Goal: Information Seeking & Learning: Learn about a topic

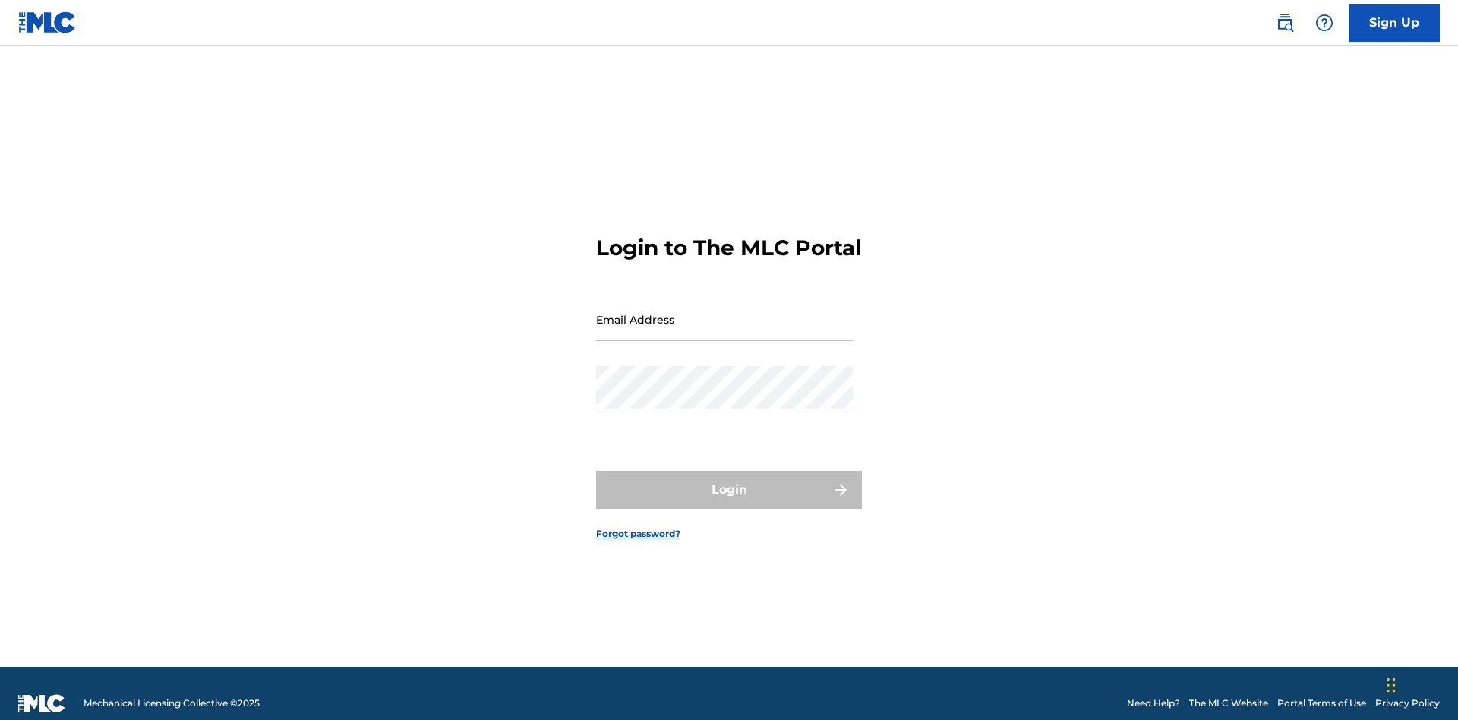
scroll to position [20, 0]
click at [724, 312] on input "Email Address" at bounding box center [724, 319] width 257 height 43
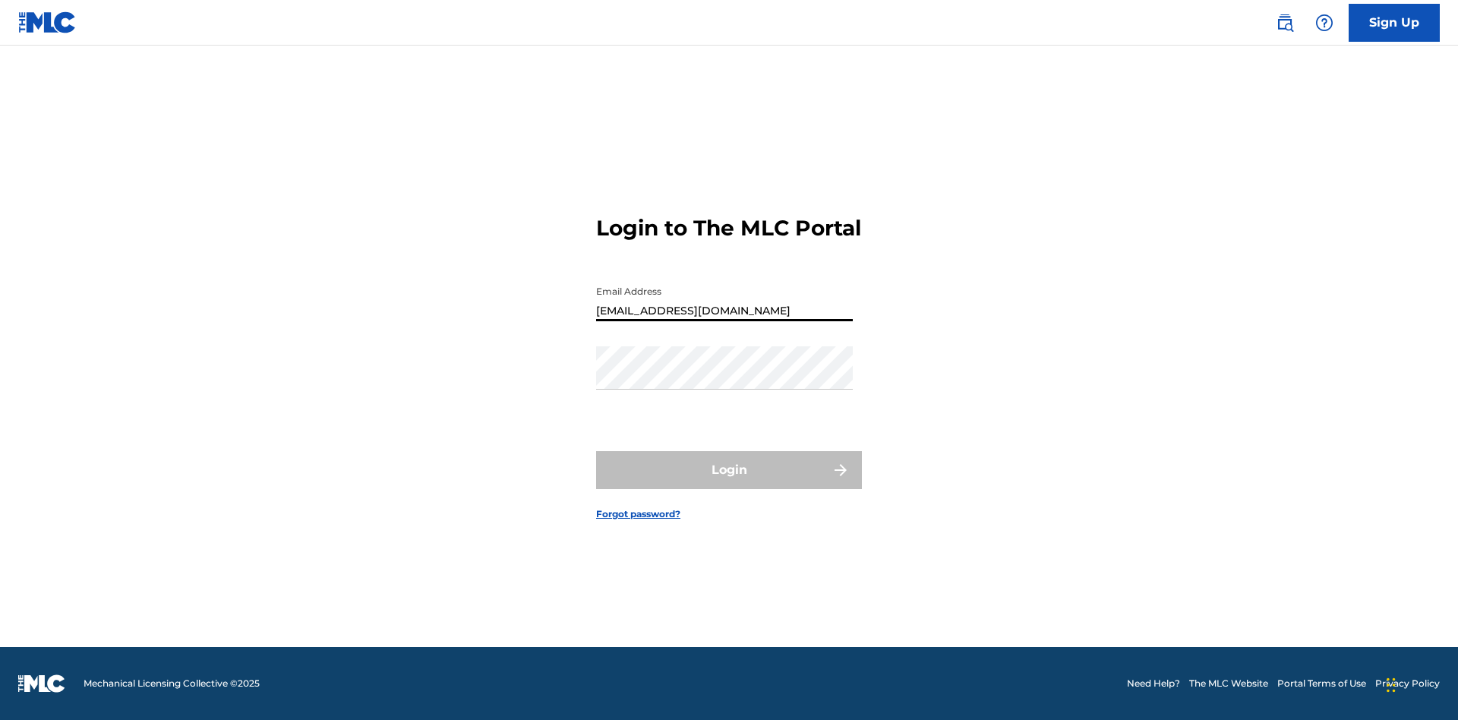
type input "[EMAIL_ADDRESS][DOMAIN_NAME]"
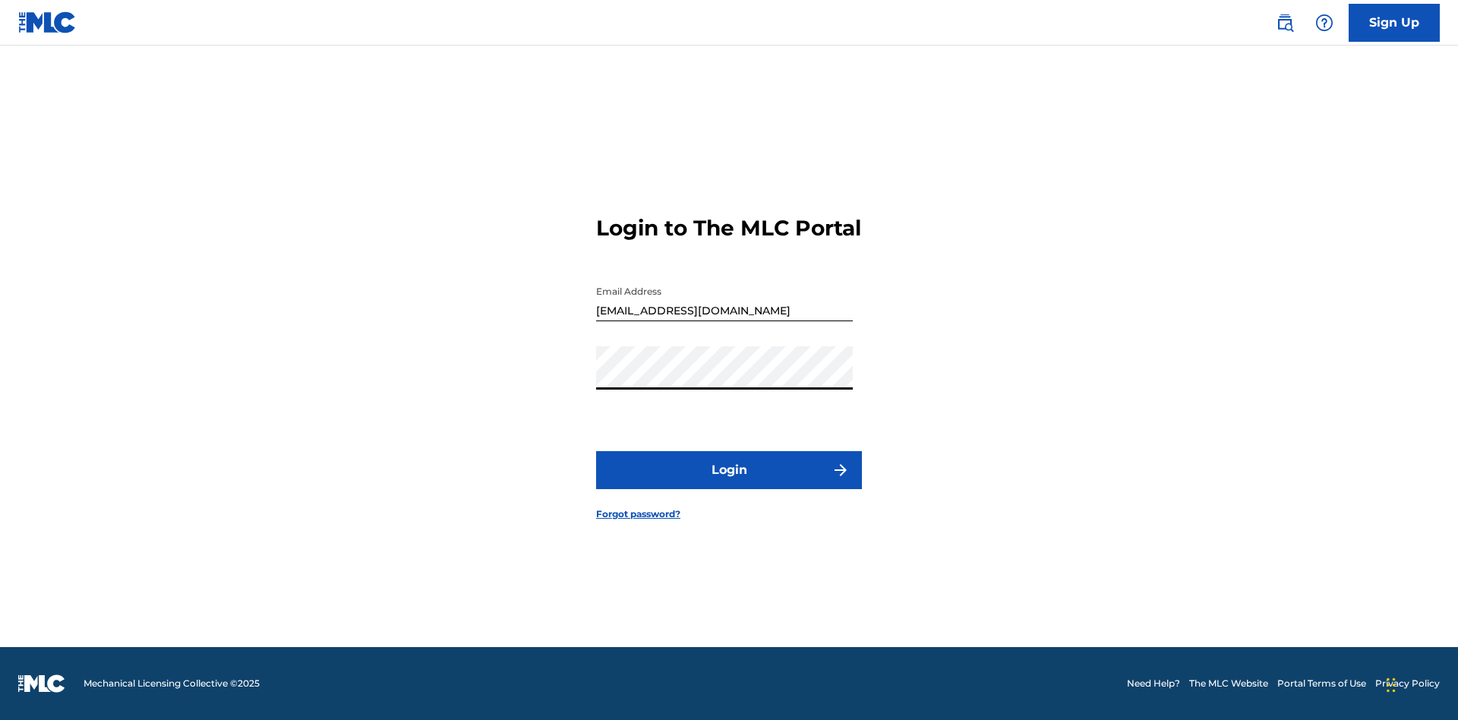
click at [729, 483] on button "Login" at bounding box center [729, 470] width 266 height 38
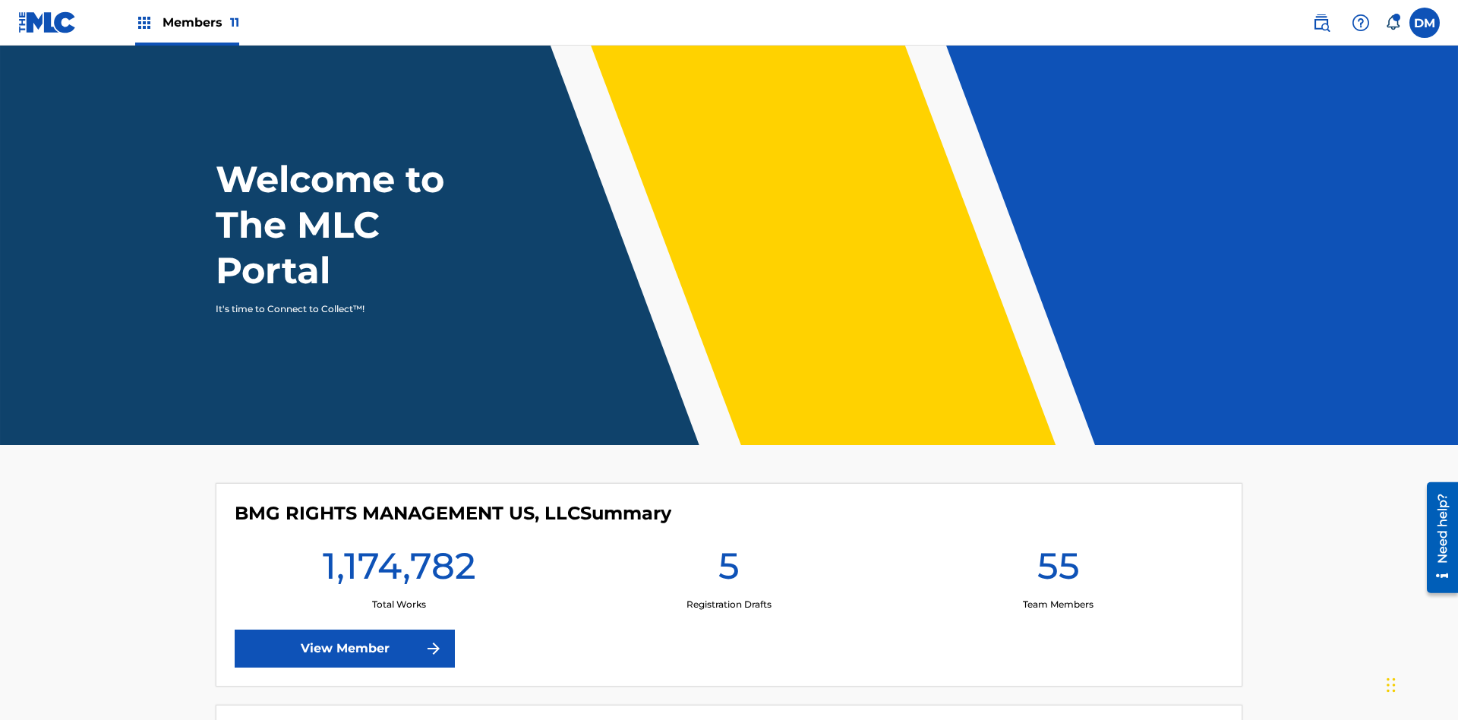
click at [187, 22] on span "Members 11" at bounding box center [200, 22] width 77 height 17
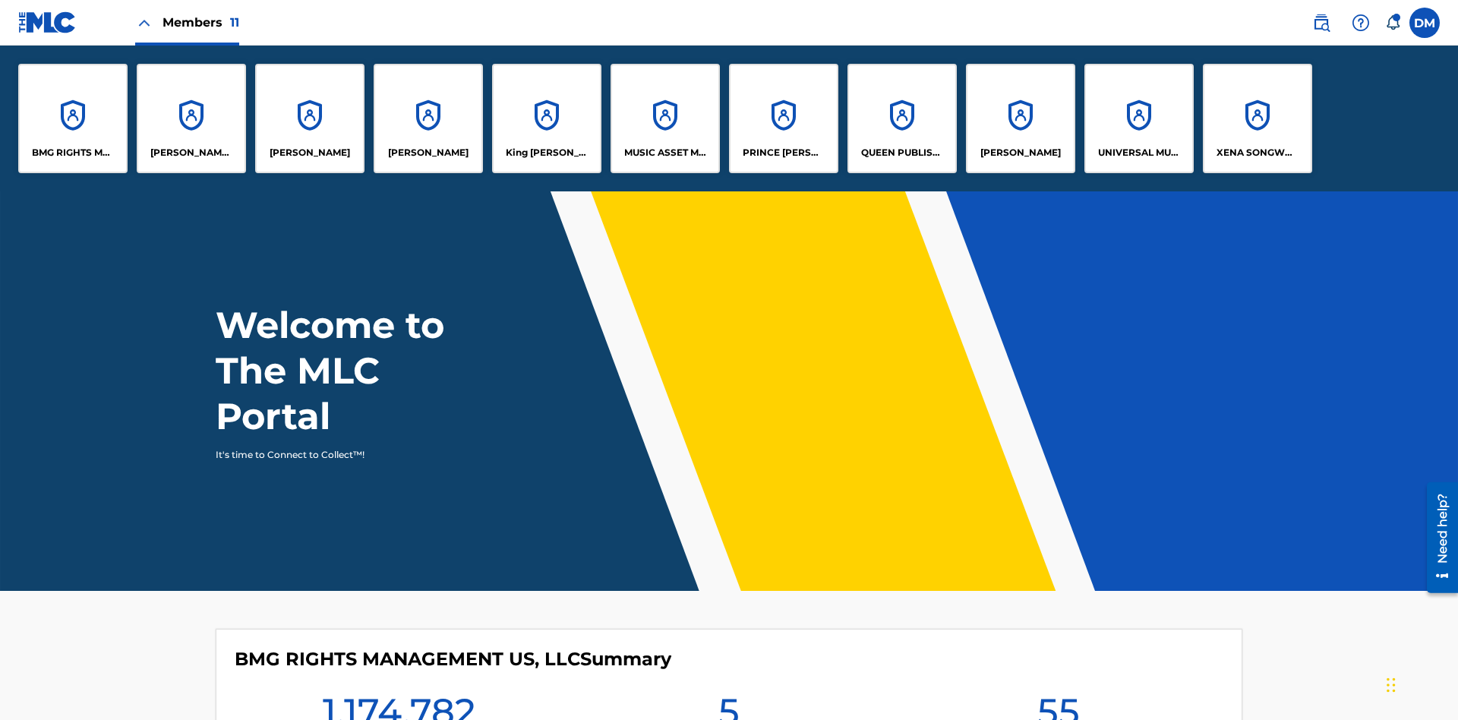
click at [664, 153] on p "MUSIC ASSET MANAGEMENT (MAM)" at bounding box center [665, 153] width 83 height 14
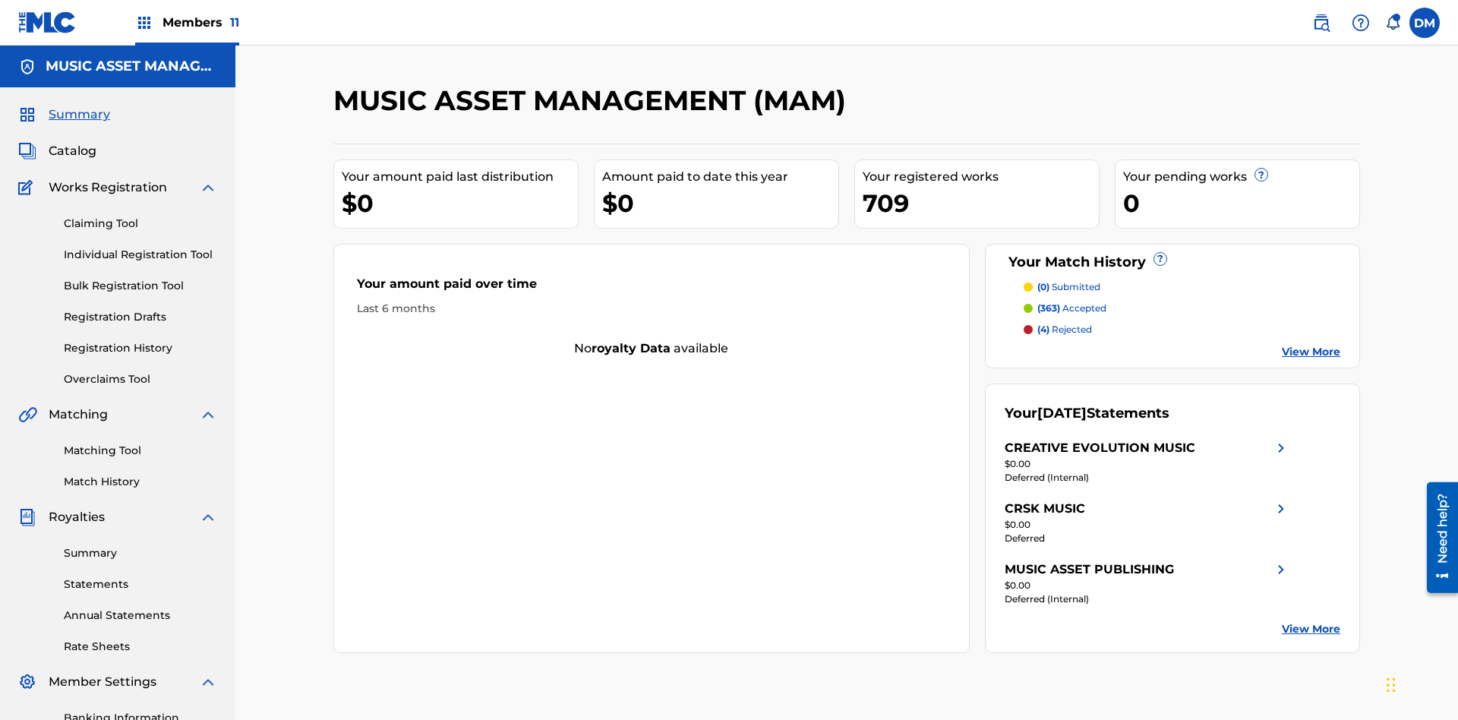
scroll to position [51, 0]
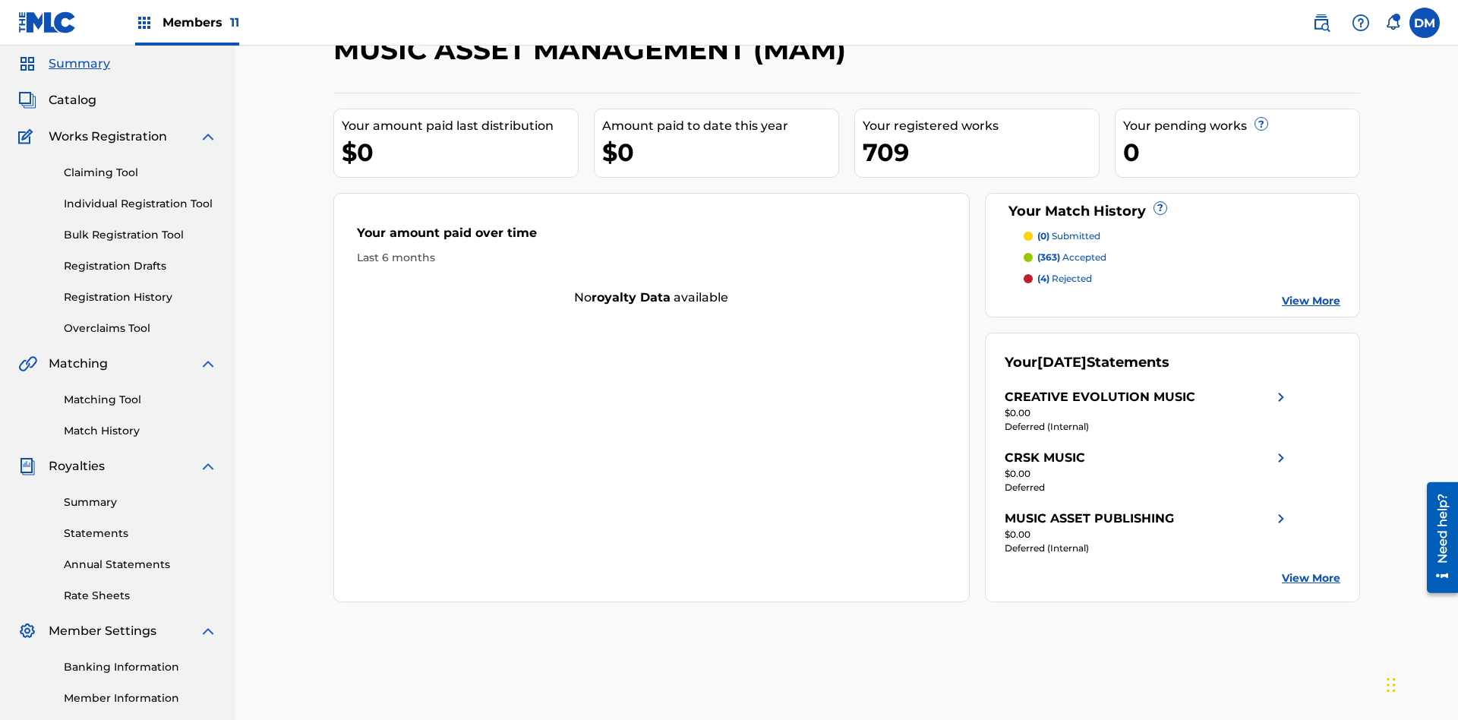
click at [72, 100] on span "Catalog" at bounding box center [73, 100] width 48 height 18
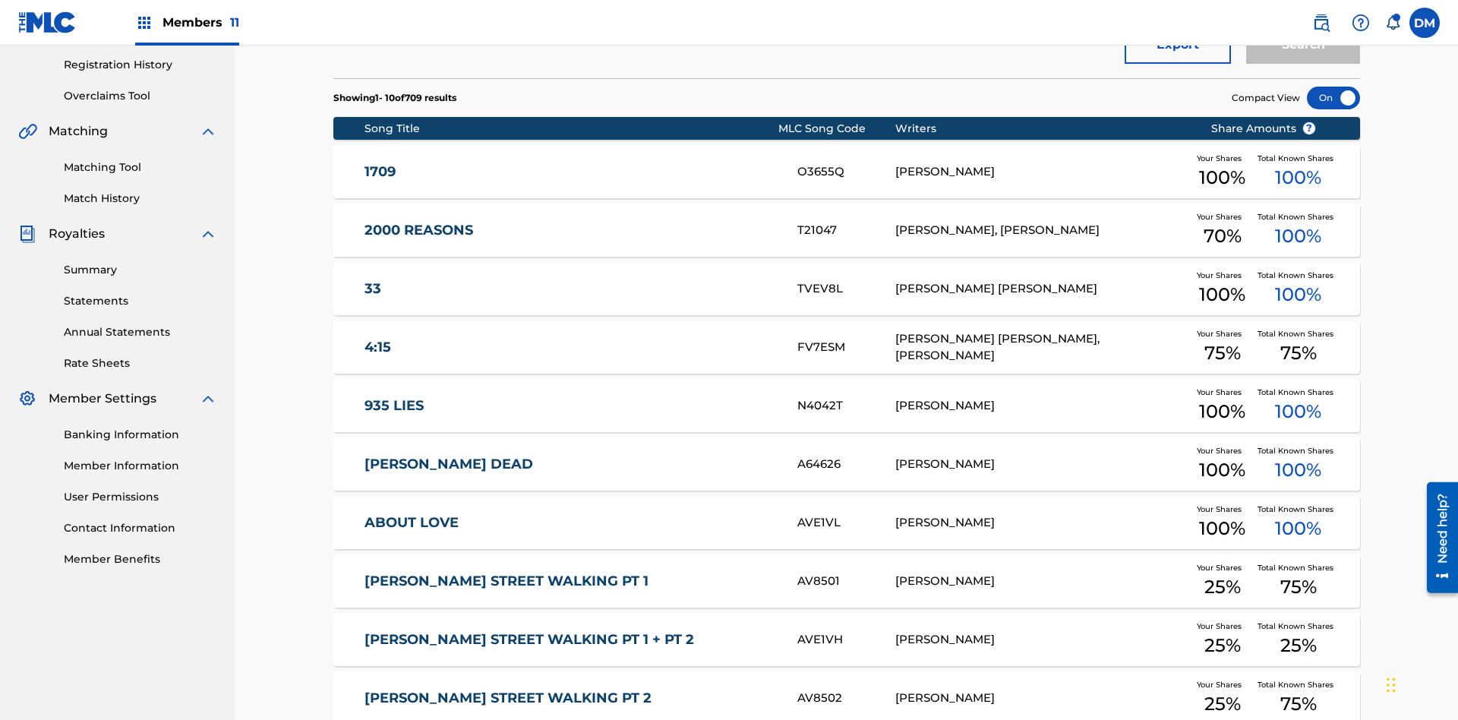
scroll to position [439, 0]
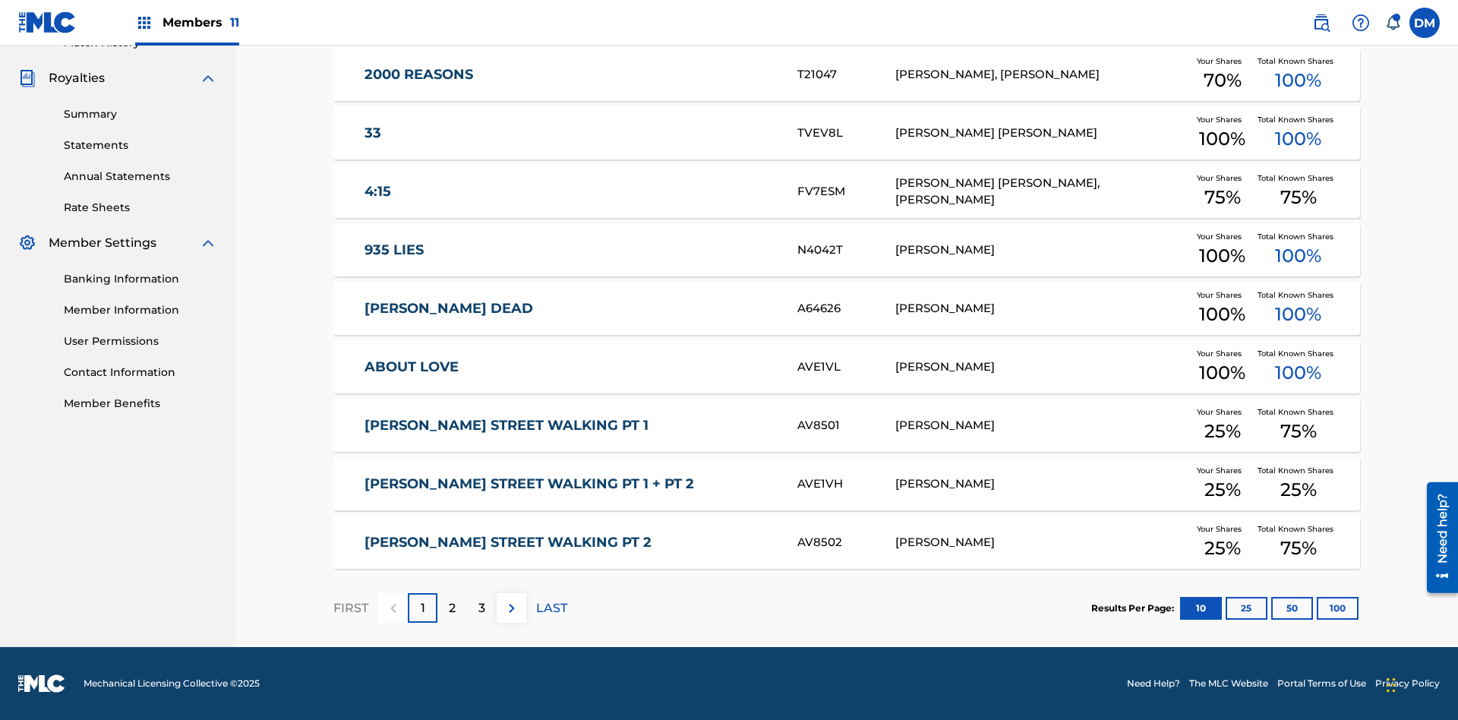
click at [1180, 607] on button "10" at bounding box center [1201, 608] width 42 height 23
click at [350, 607] on p "FIRST" at bounding box center [350, 608] width 35 height 18
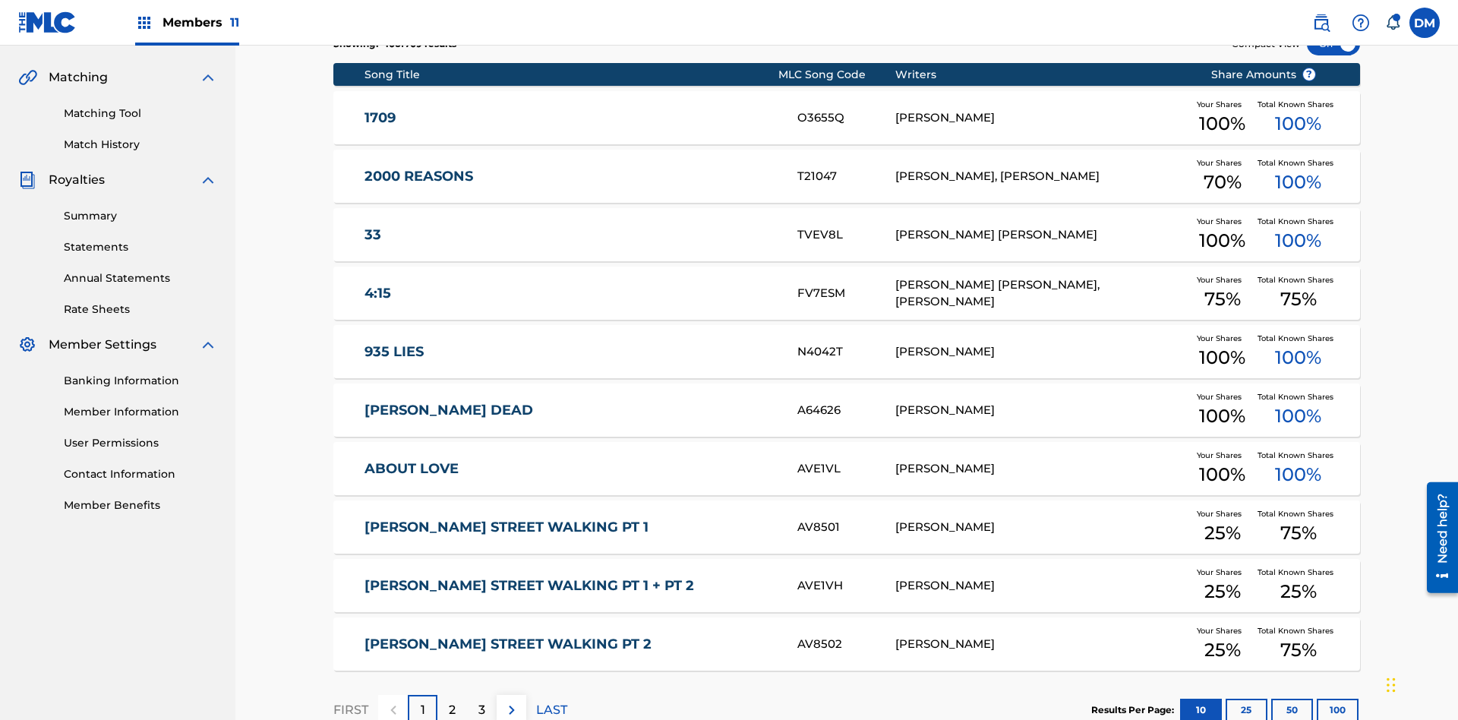
click at [511, 701] on img at bounding box center [512, 710] width 18 height 18
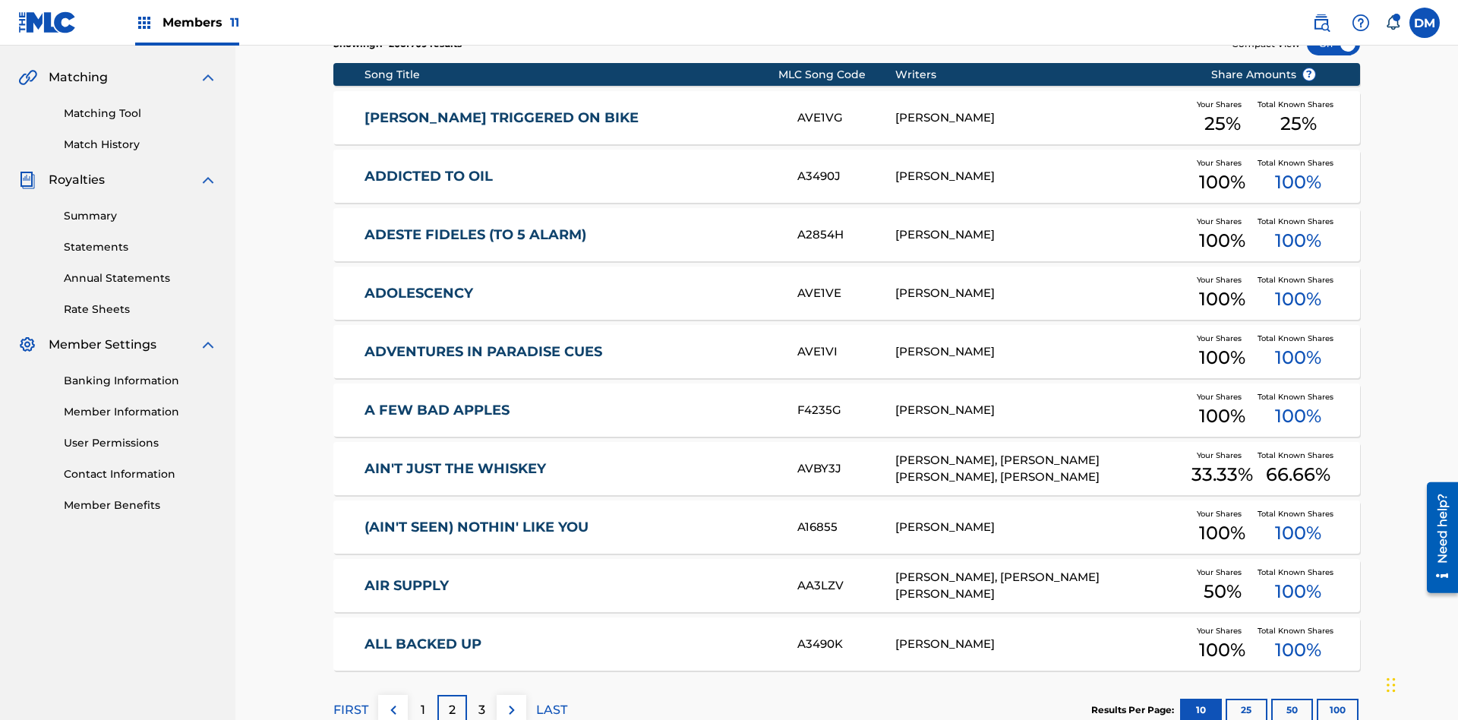
click at [511, 701] on img at bounding box center [512, 710] width 18 height 18
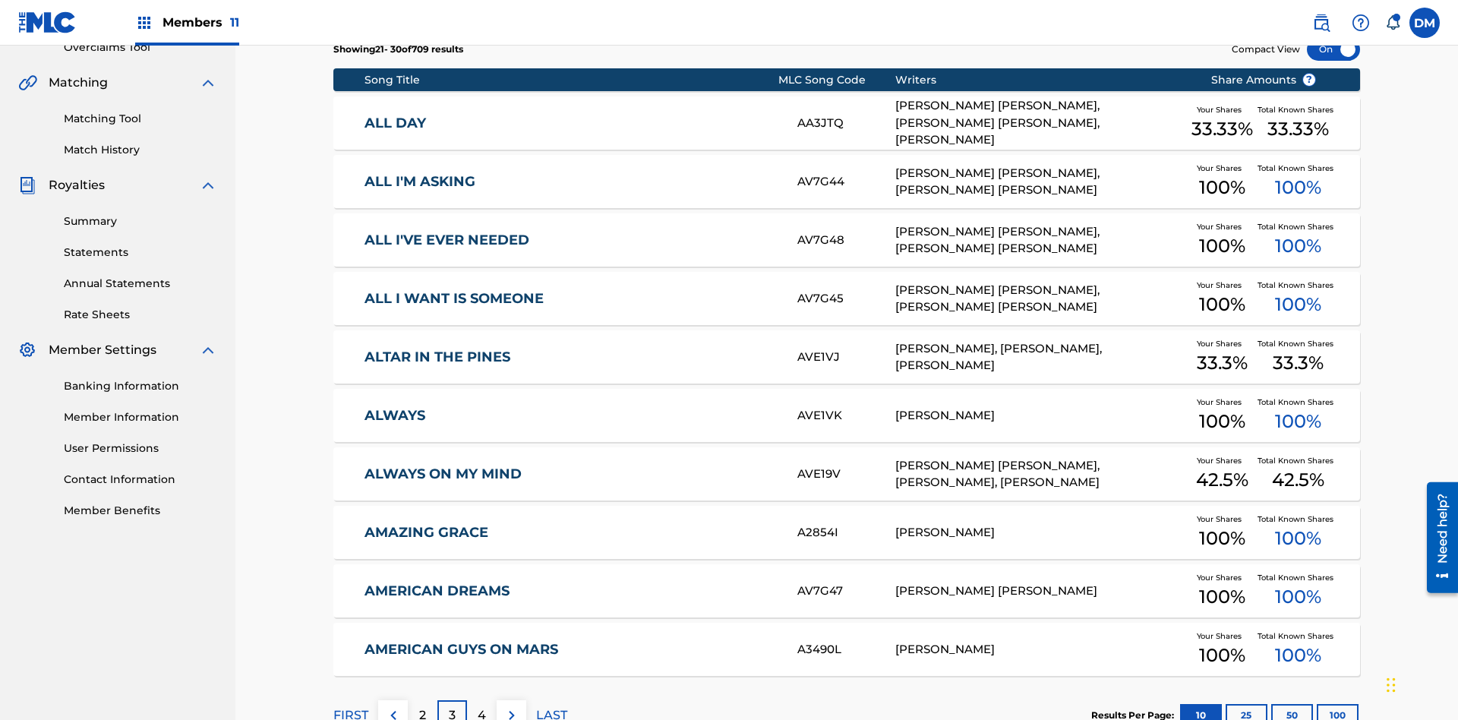
click at [511, 706] on img at bounding box center [512, 715] width 18 height 18
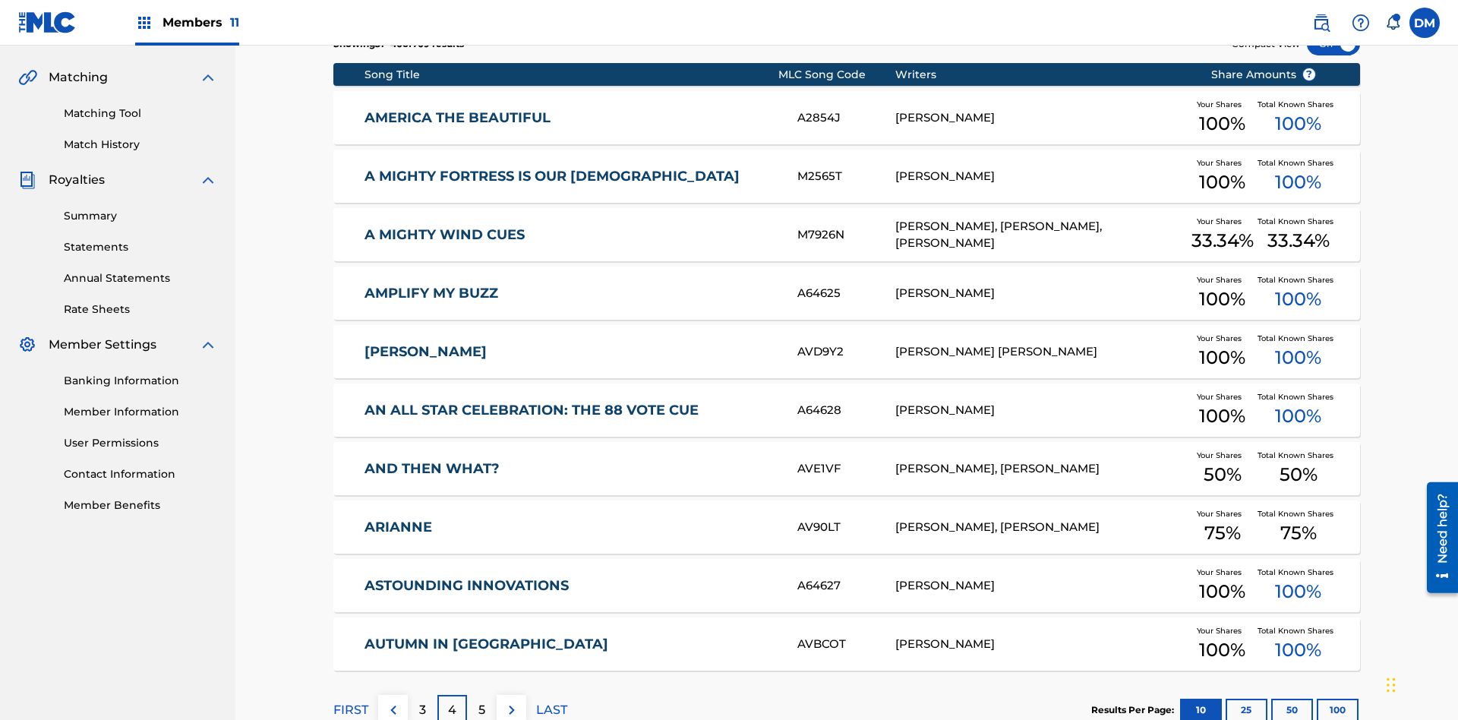
click at [511, 701] on img at bounding box center [512, 710] width 18 height 18
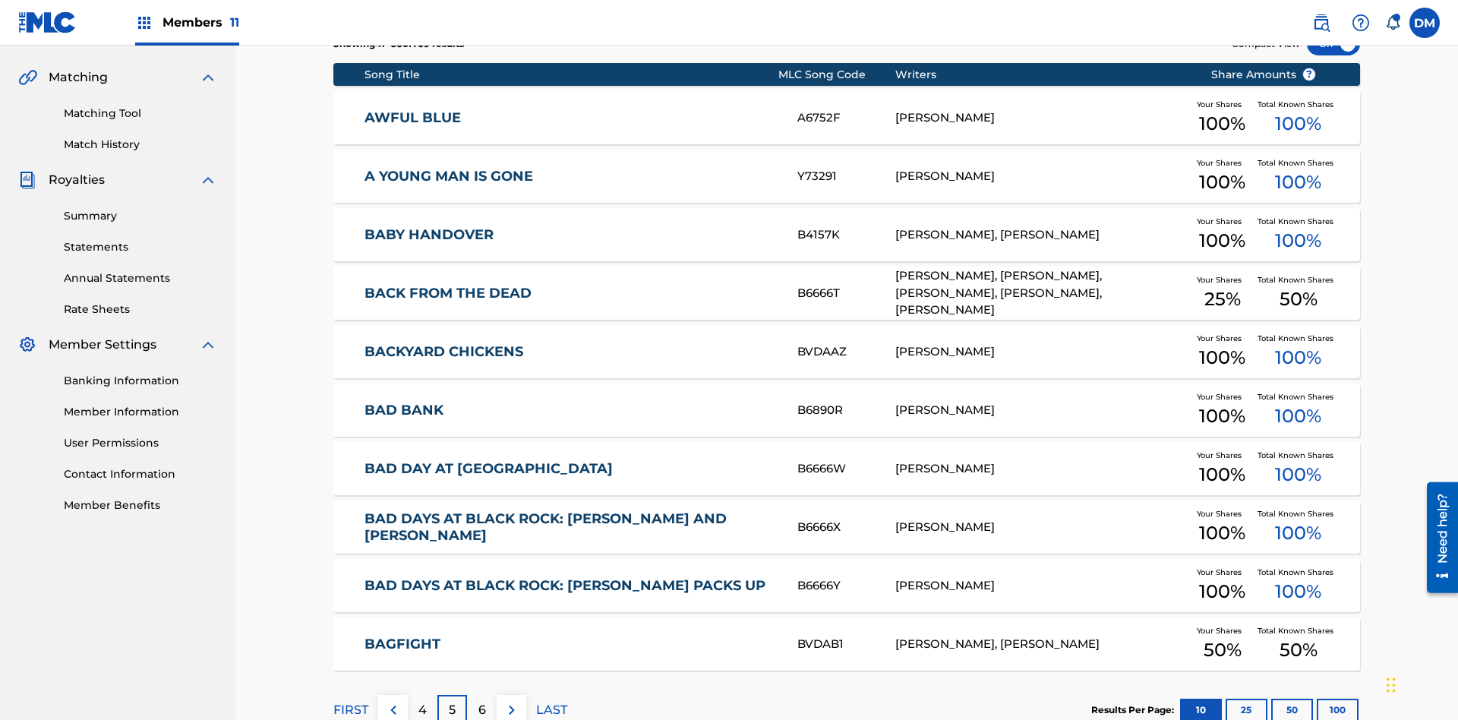
click at [511, 701] on img at bounding box center [512, 710] width 18 height 18
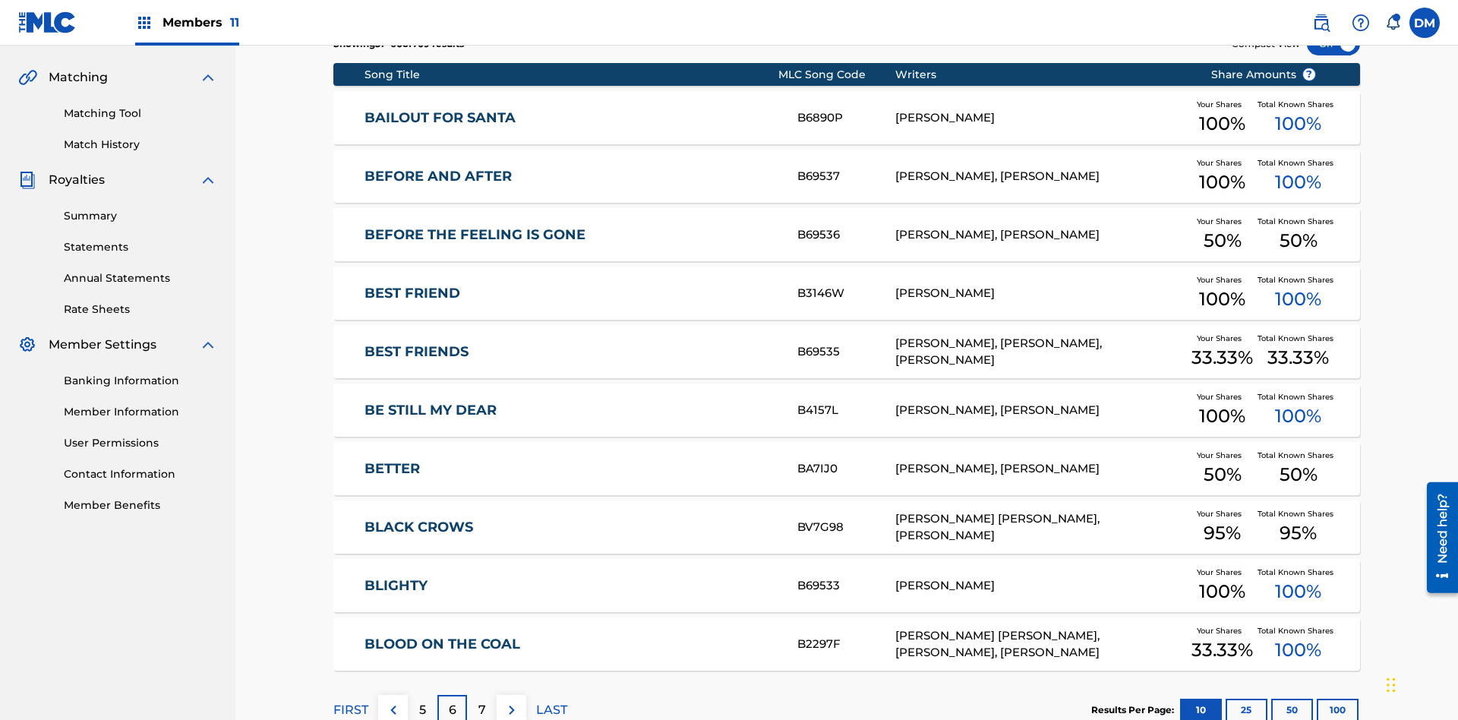
click at [511, 701] on img at bounding box center [512, 710] width 18 height 18
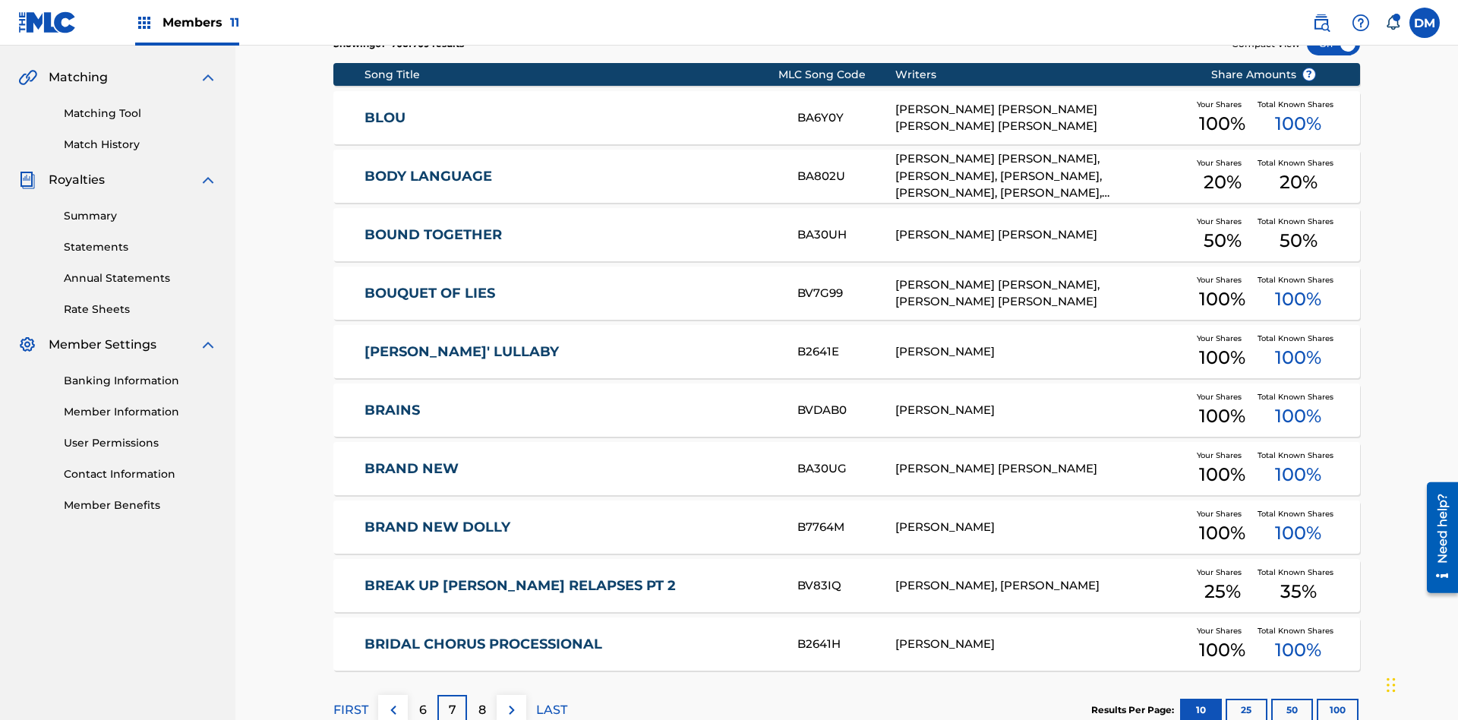
click at [511, 701] on img at bounding box center [512, 710] width 18 height 18
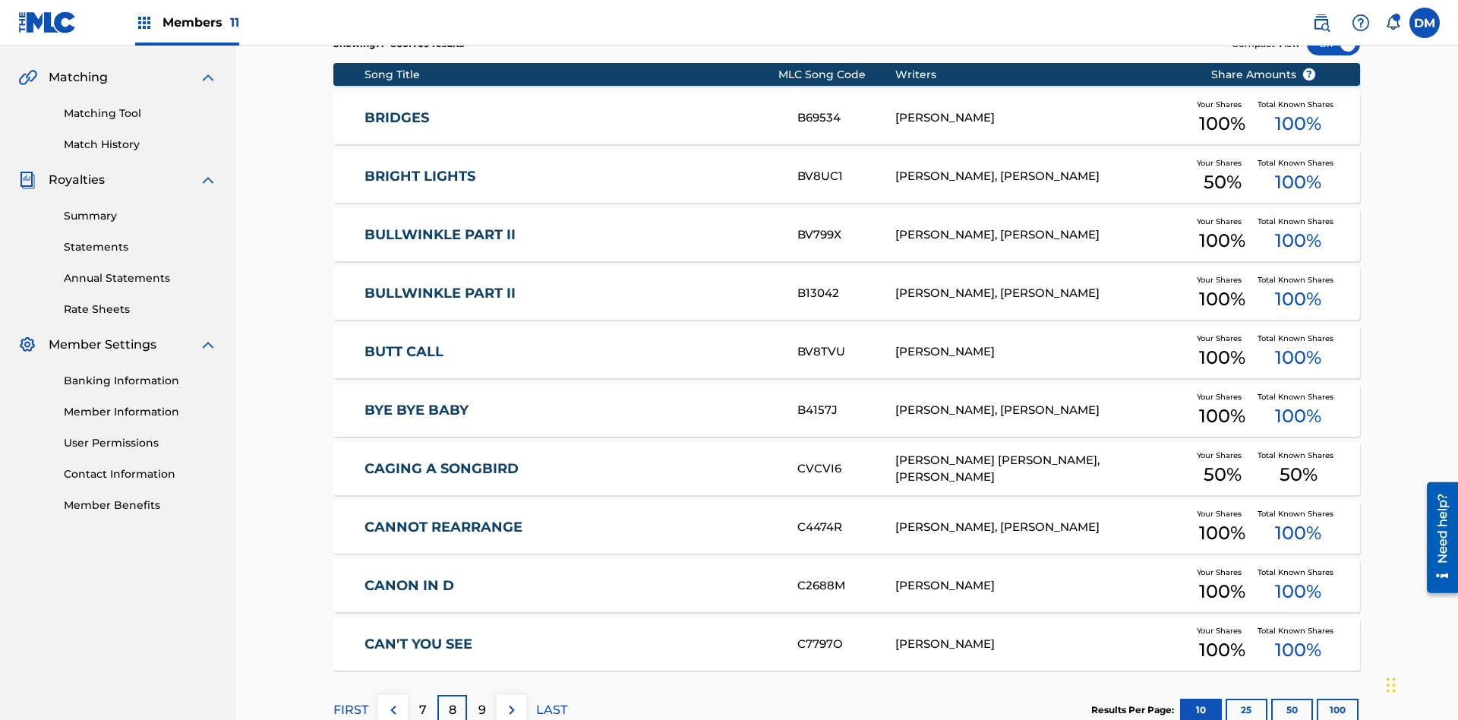
click at [511, 701] on img at bounding box center [512, 710] width 18 height 18
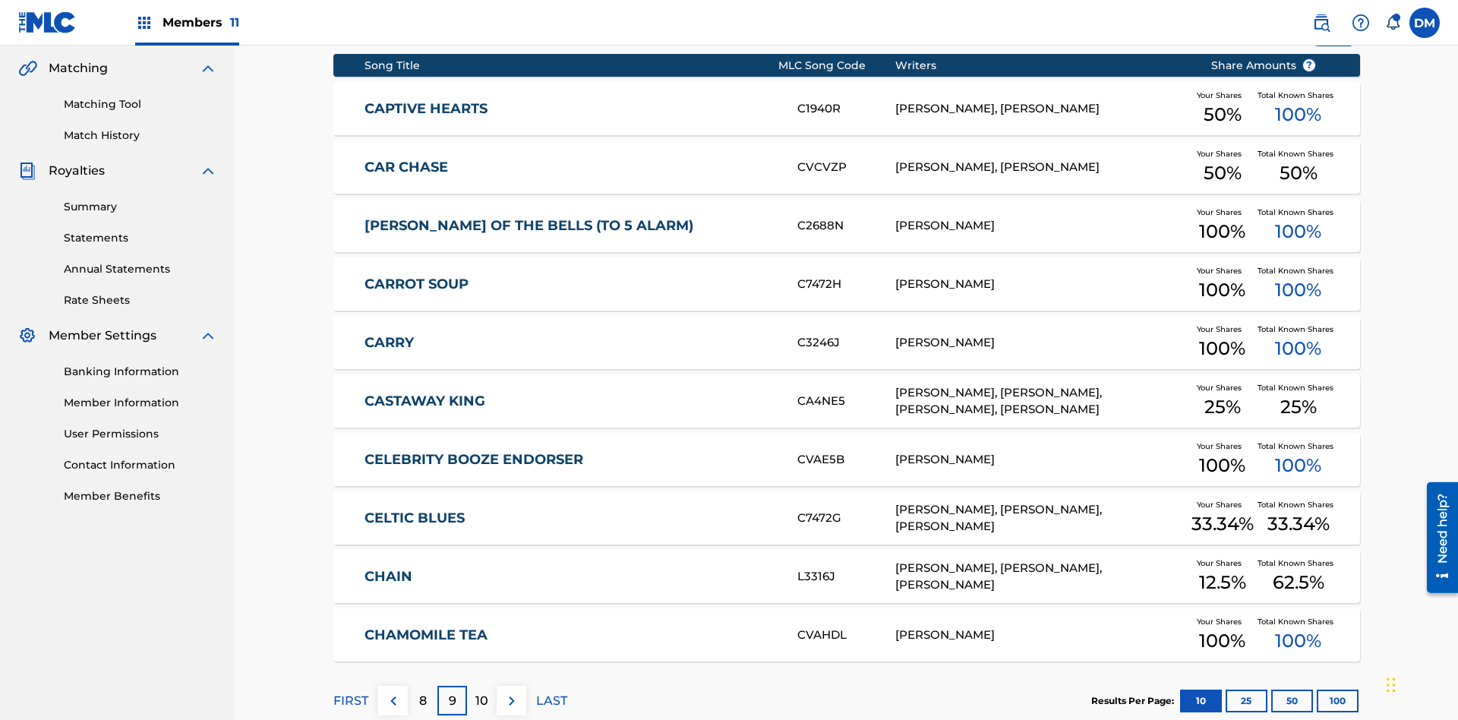
click at [511, 692] on img at bounding box center [512, 701] width 18 height 18
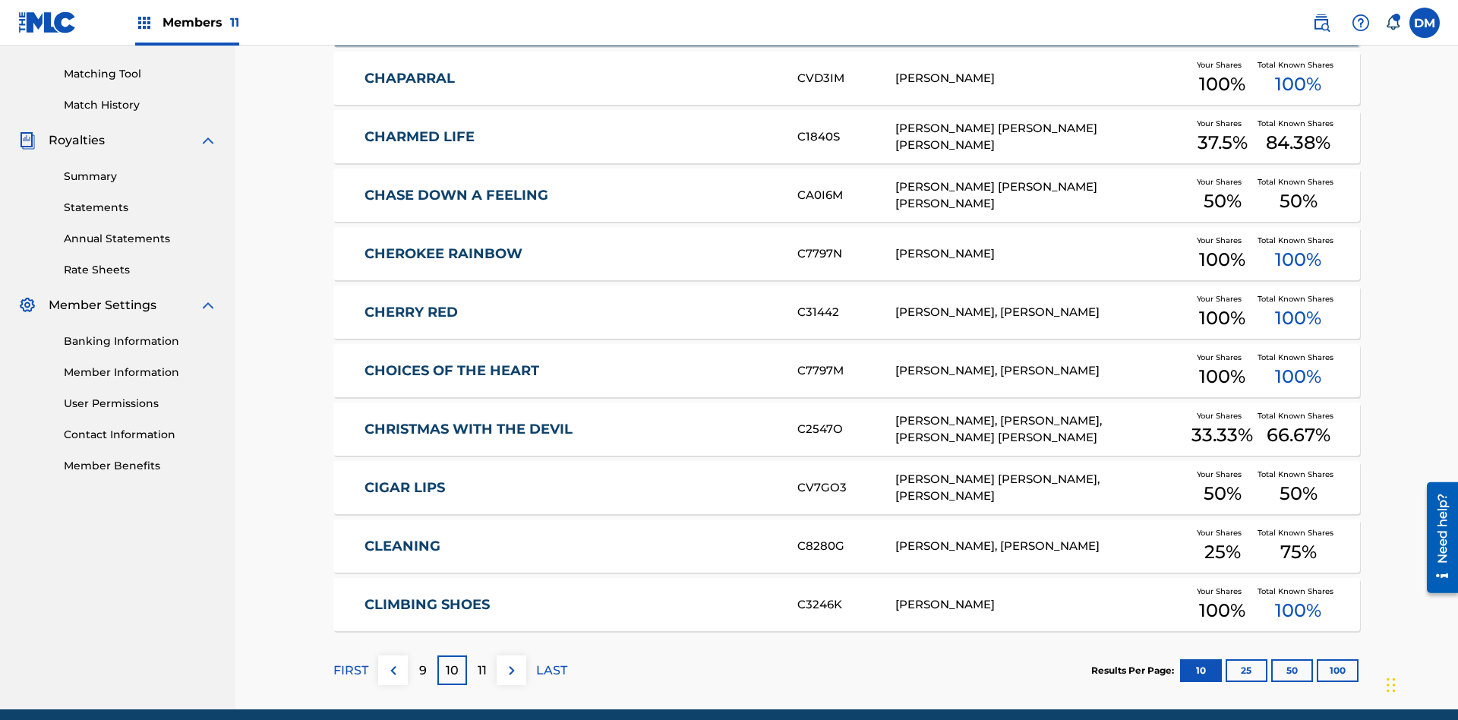
click at [511, 661] on img at bounding box center [512, 670] width 18 height 18
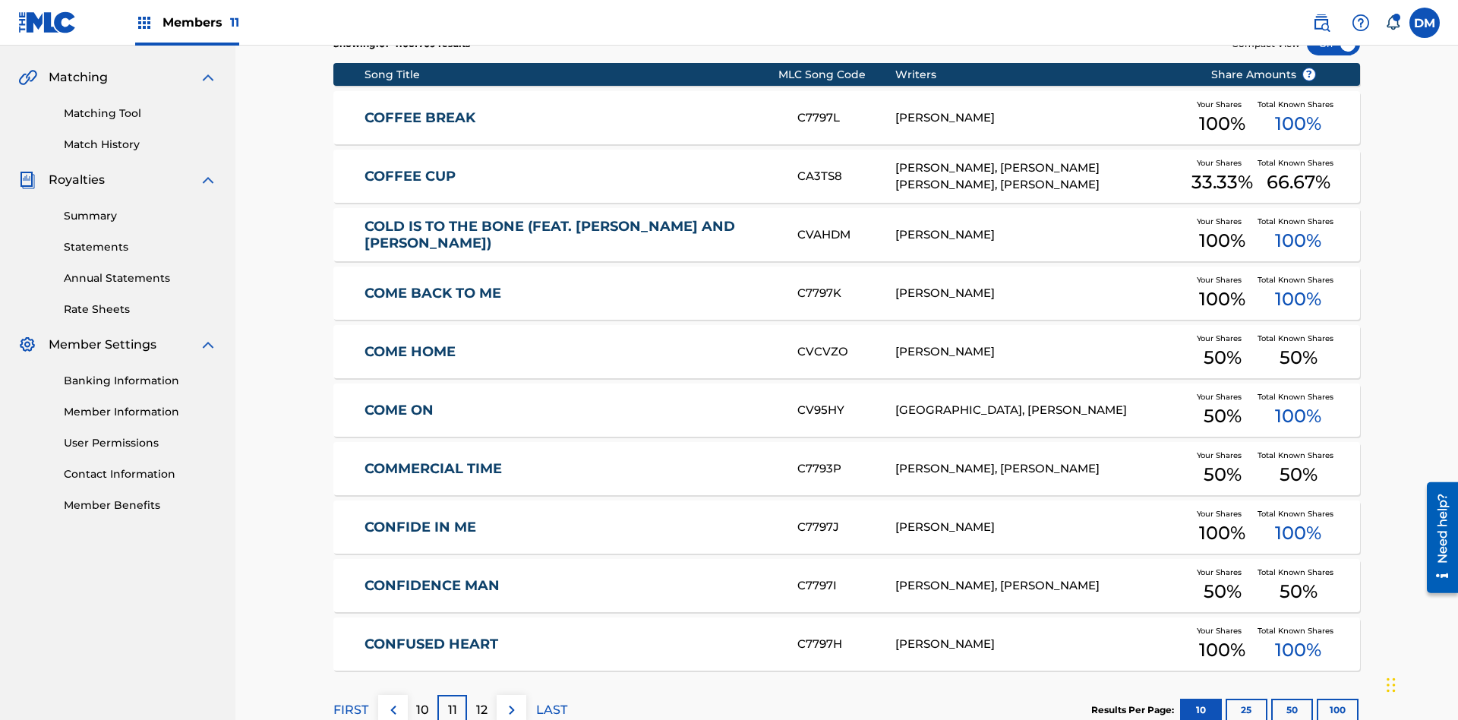
click at [511, 701] on img at bounding box center [512, 710] width 18 height 18
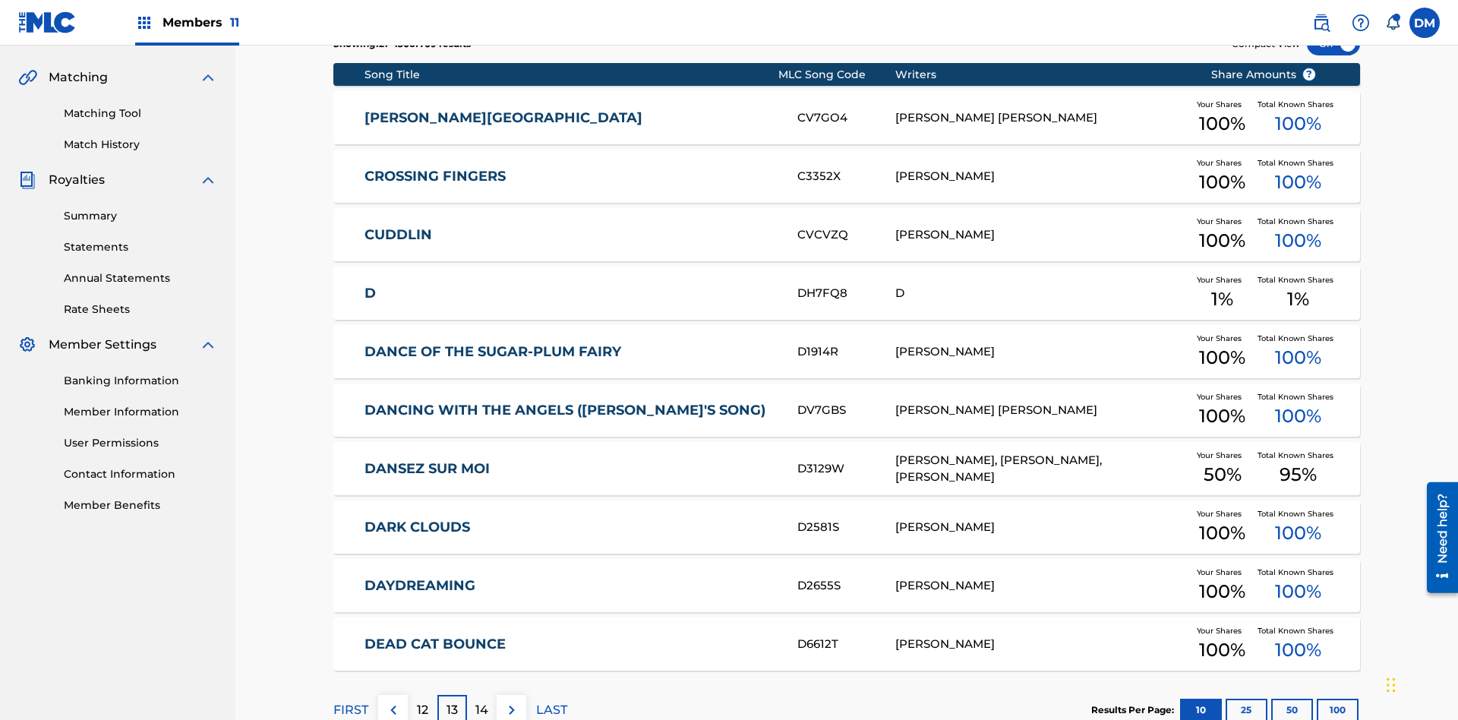
click at [511, 701] on img at bounding box center [512, 710] width 18 height 18
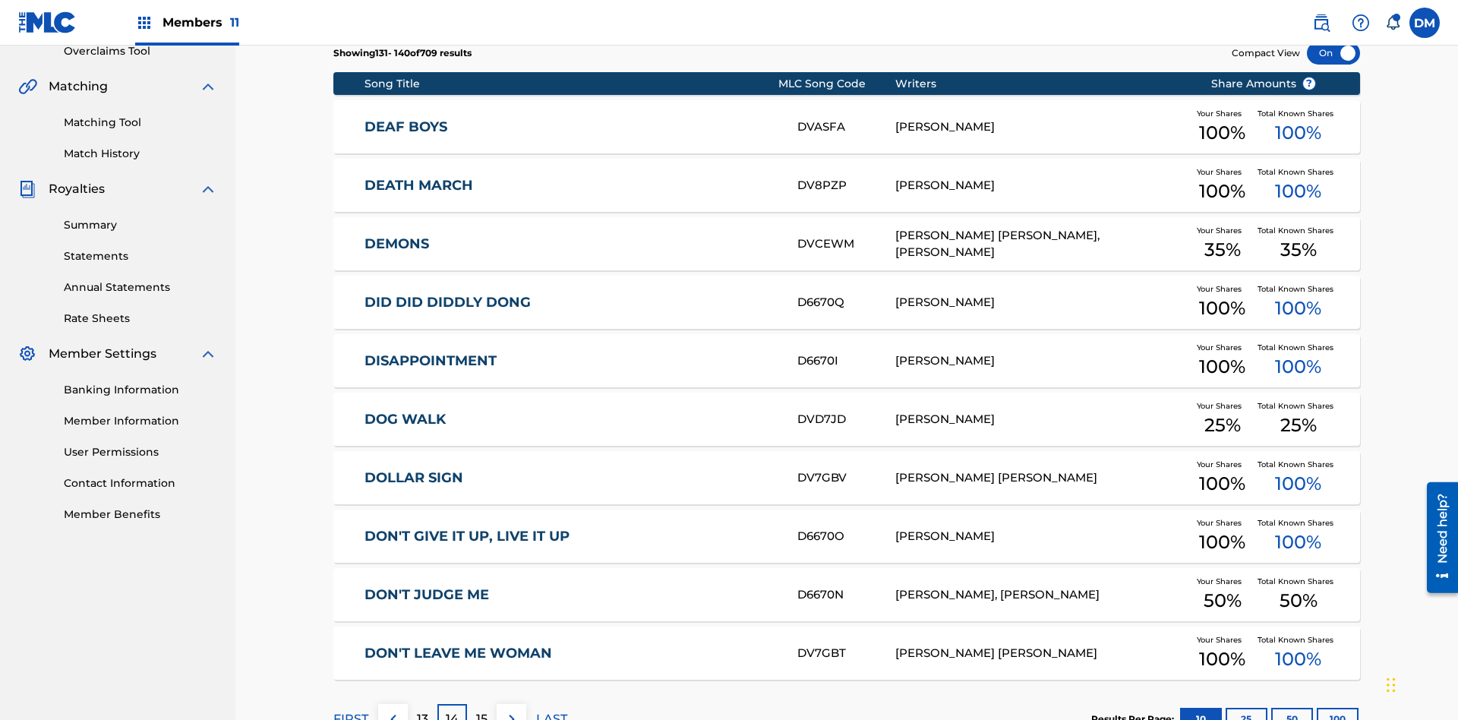
click at [511, 710] on img at bounding box center [512, 719] width 18 height 18
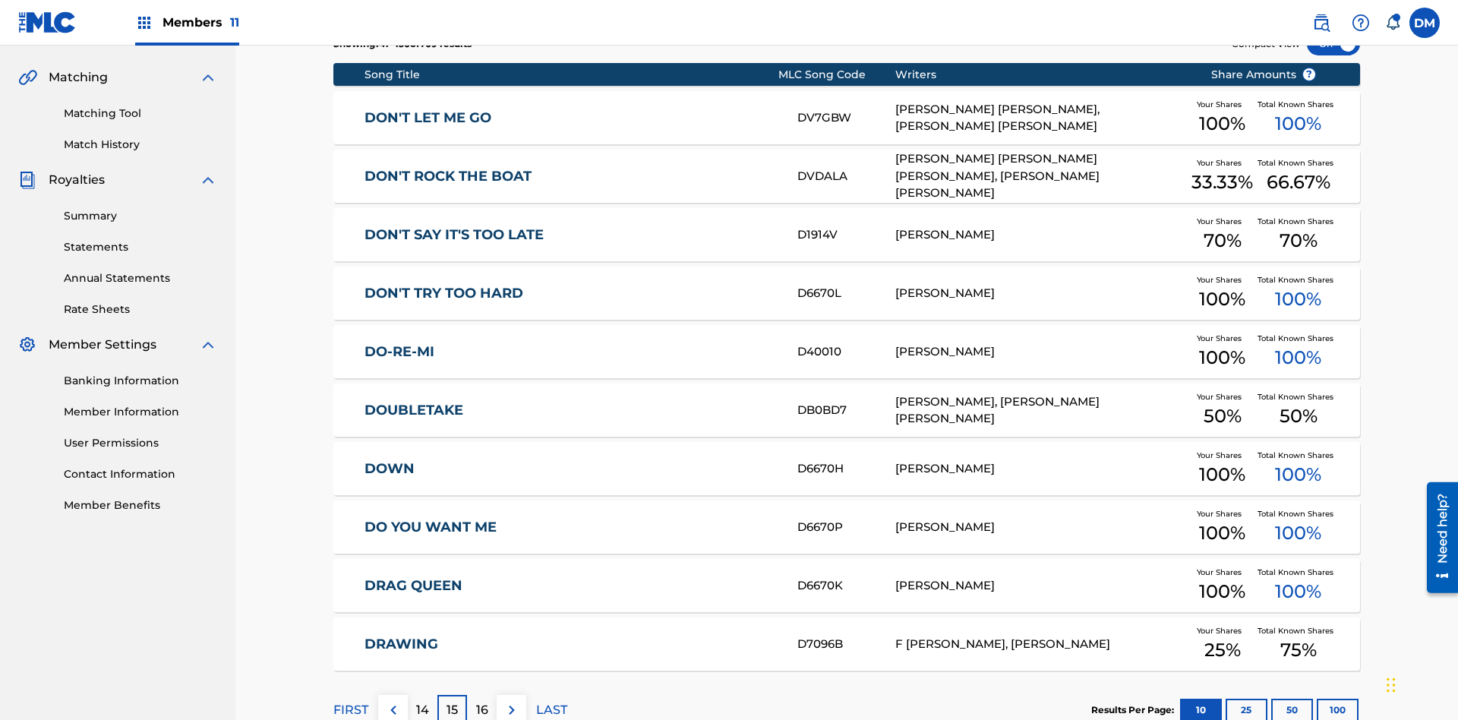
click at [511, 701] on img at bounding box center [512, 710] width 18 height 18
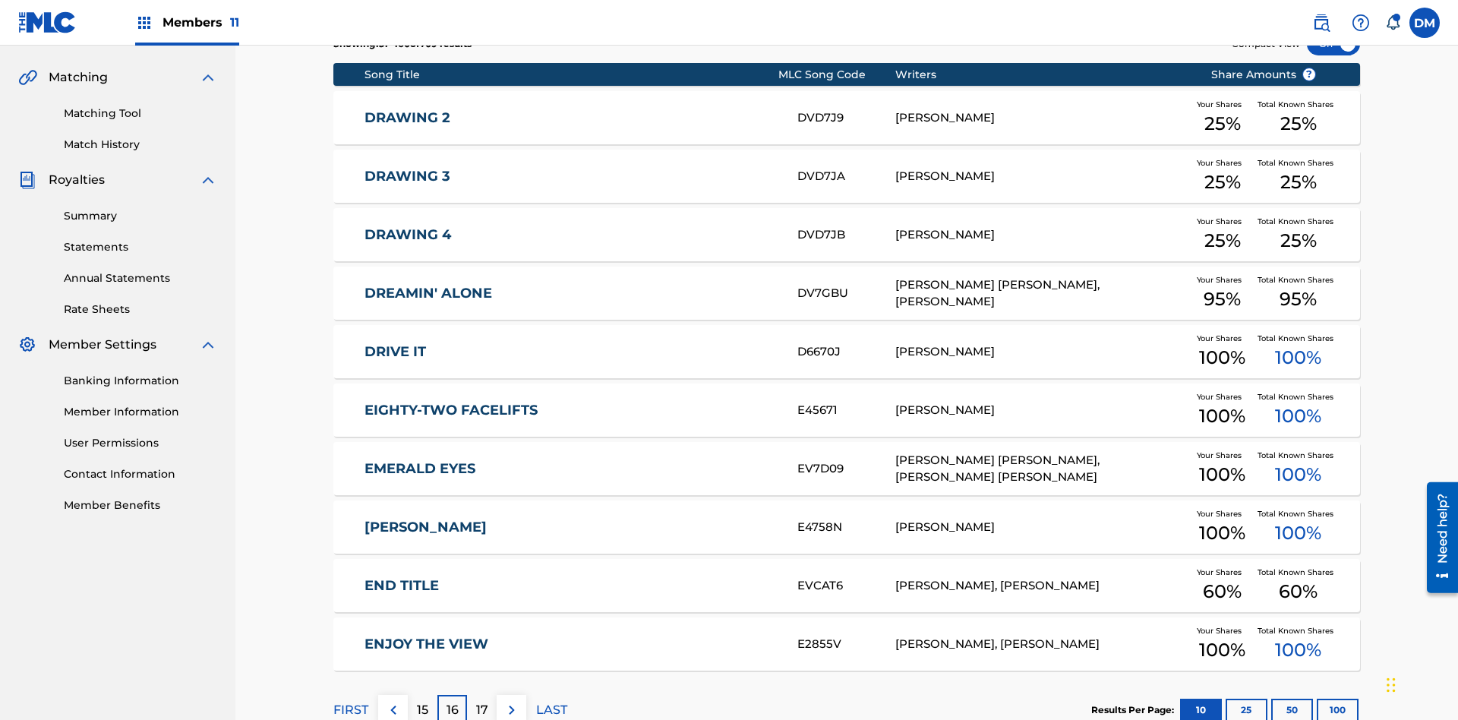
click at [511, 701] on img at bounding box center [512, 710] width 18 height 18
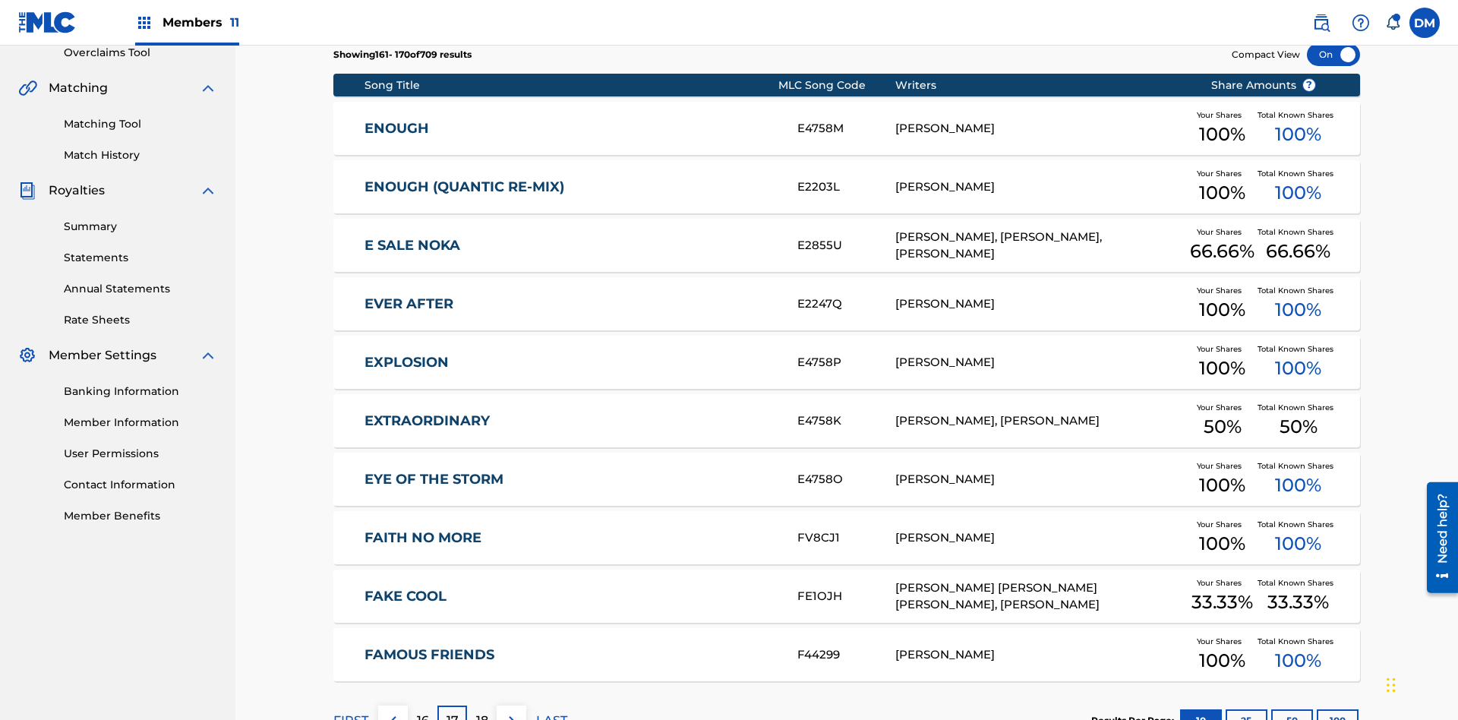
click at [511, 711] on img at bounding box center [512, 720] width 18 height 18
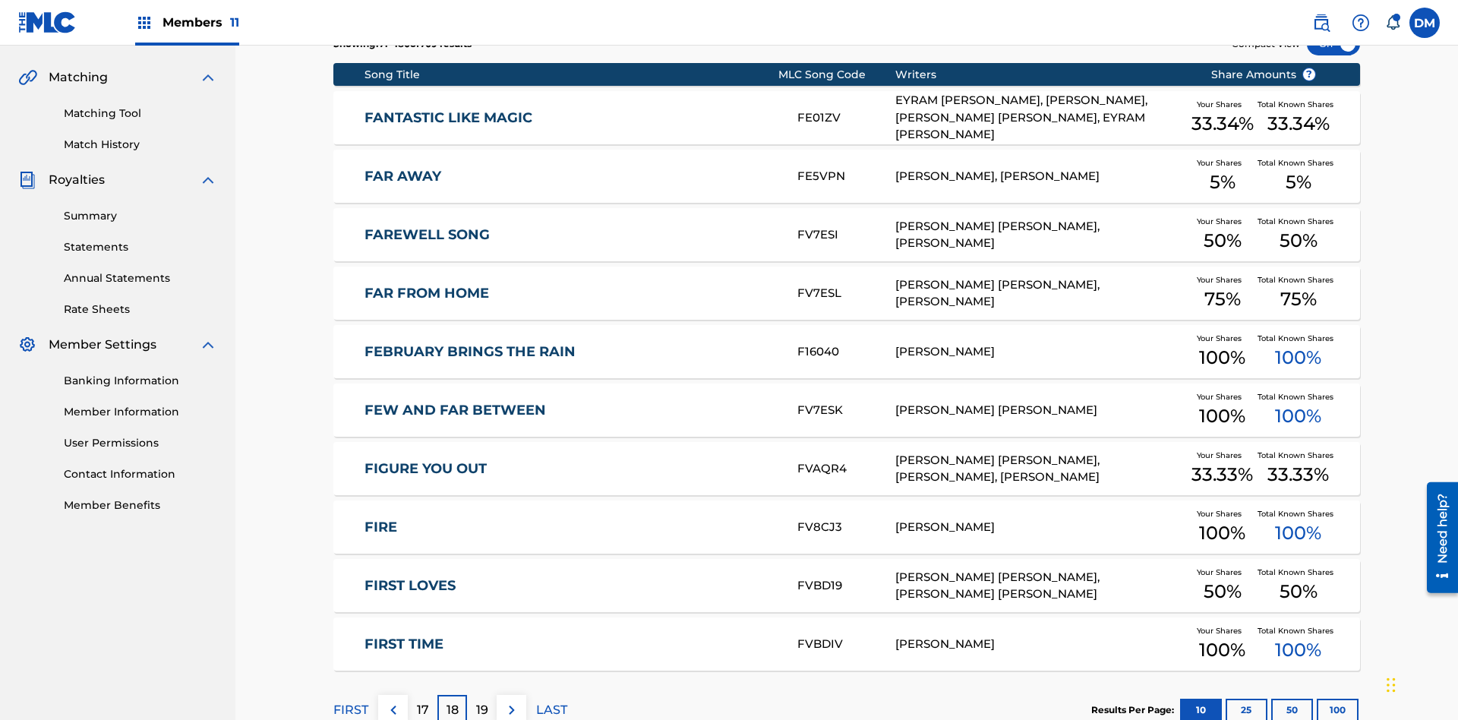
click at [511, 701] on img at bounding box center [512, 710] width 18 height 18
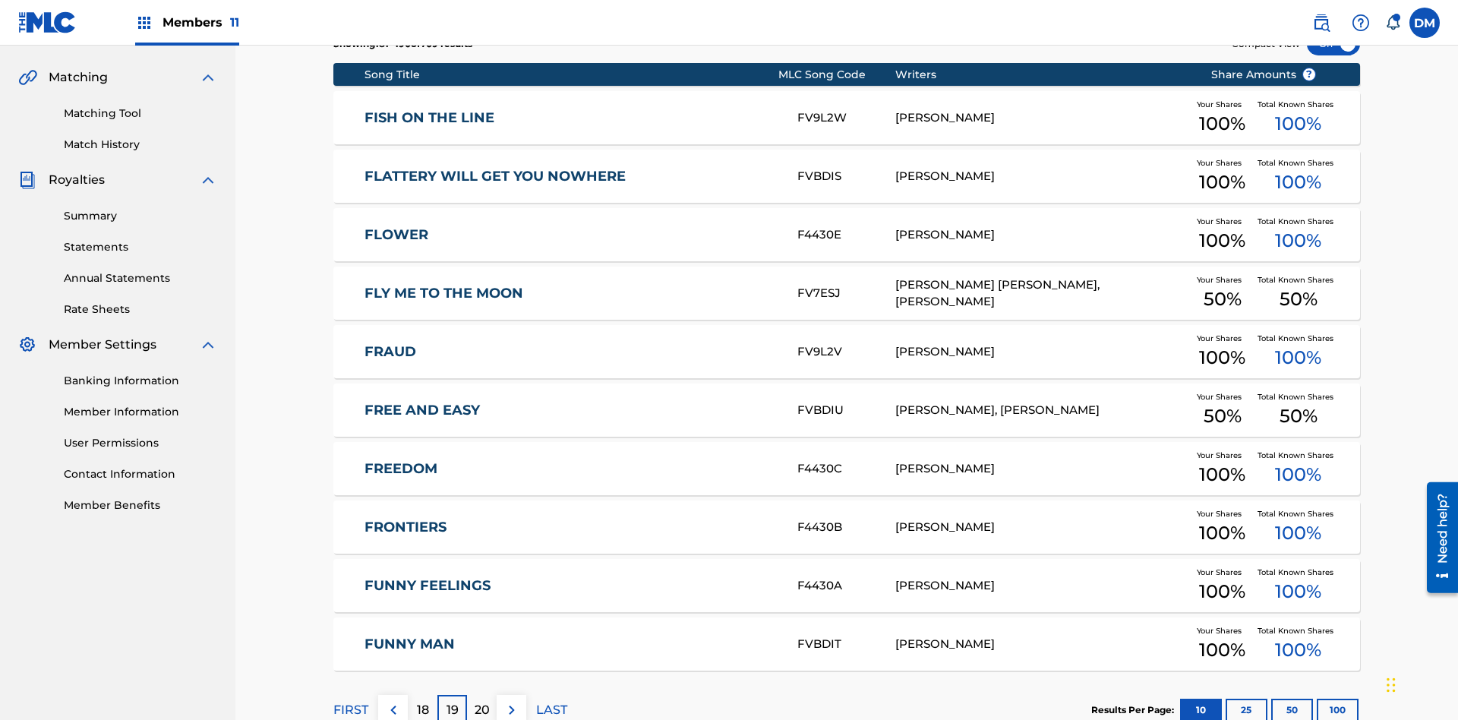
click at [511, 701] on img at bounding box center [512, 710] width 18 height 18
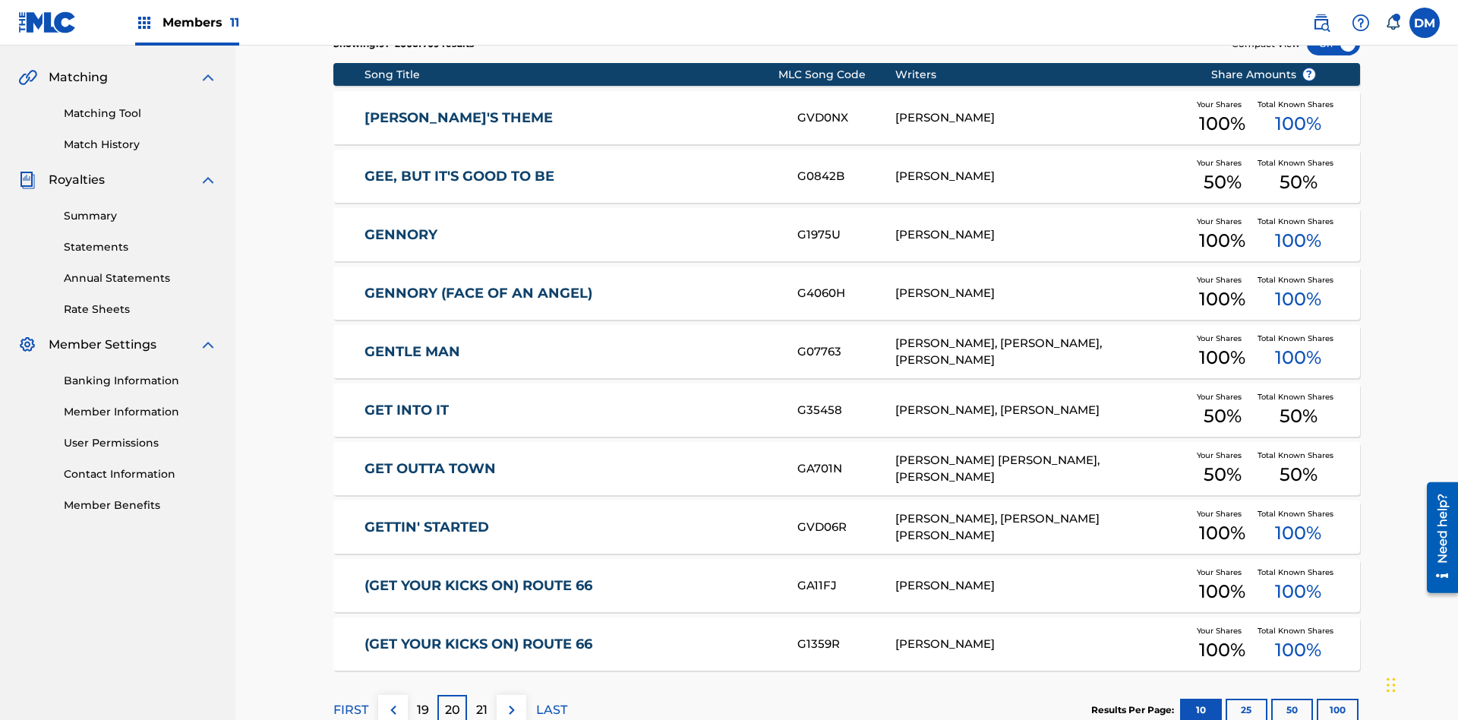
click at [511, 701] on img at bounding box center [512, 710] width 18 height 18
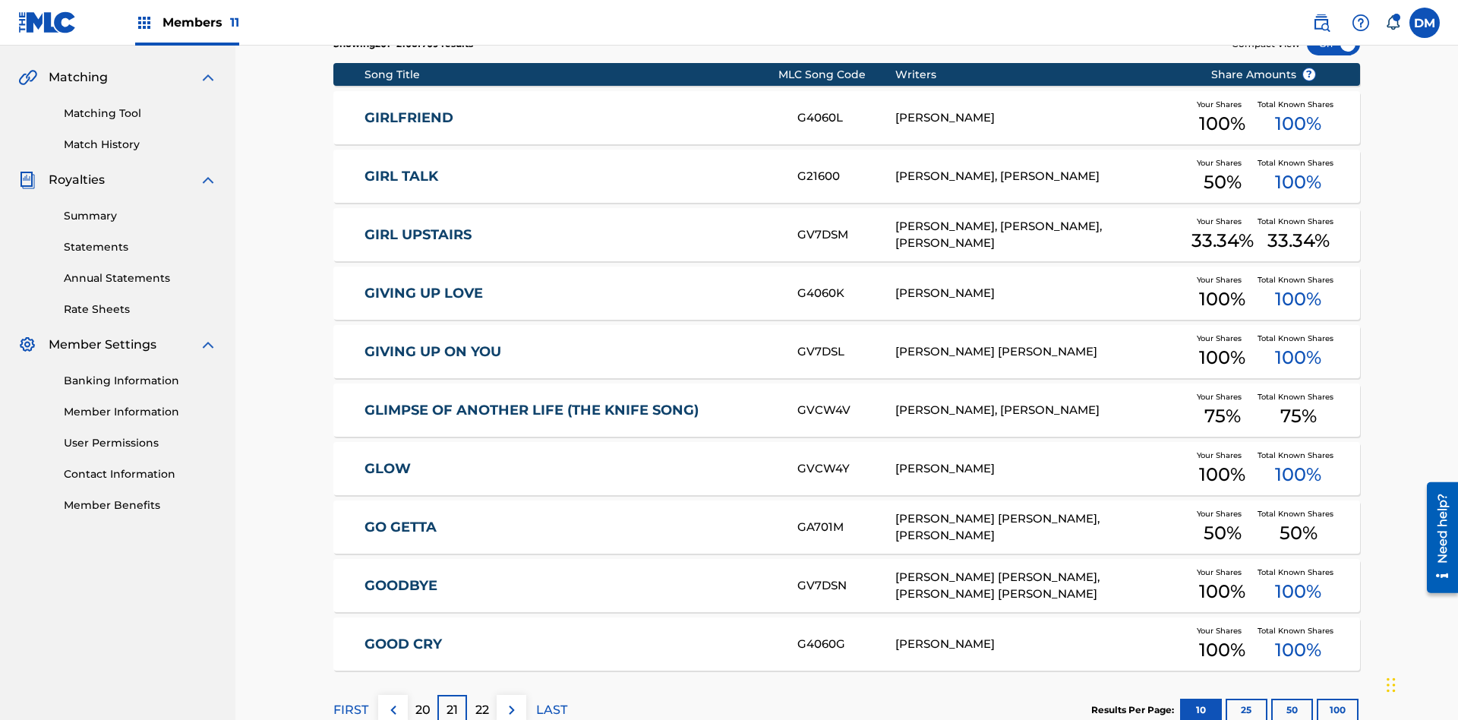
click at [511, 701] on img at bounding box center [512, 710] width 18 height 18
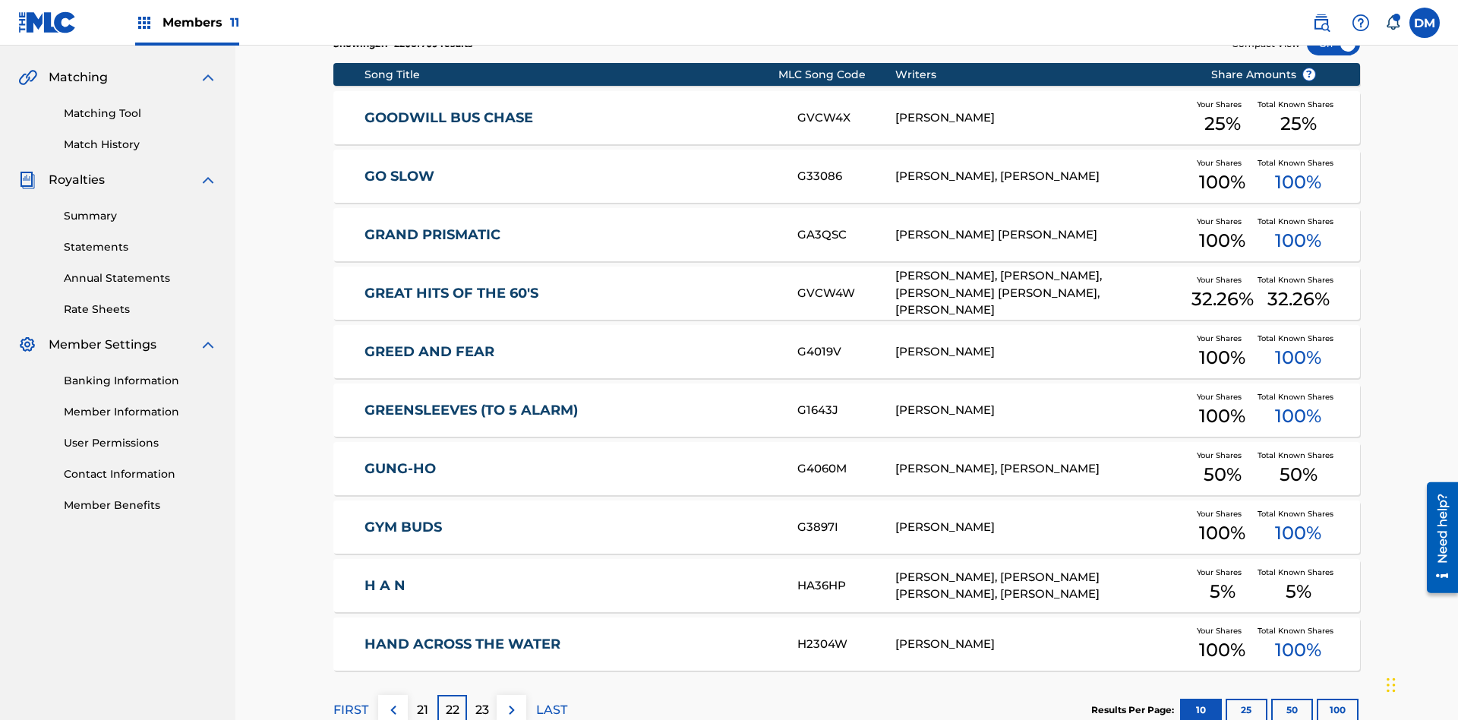
click at [511, 701] on img at bounding box center [512, 710] width 18 height 18
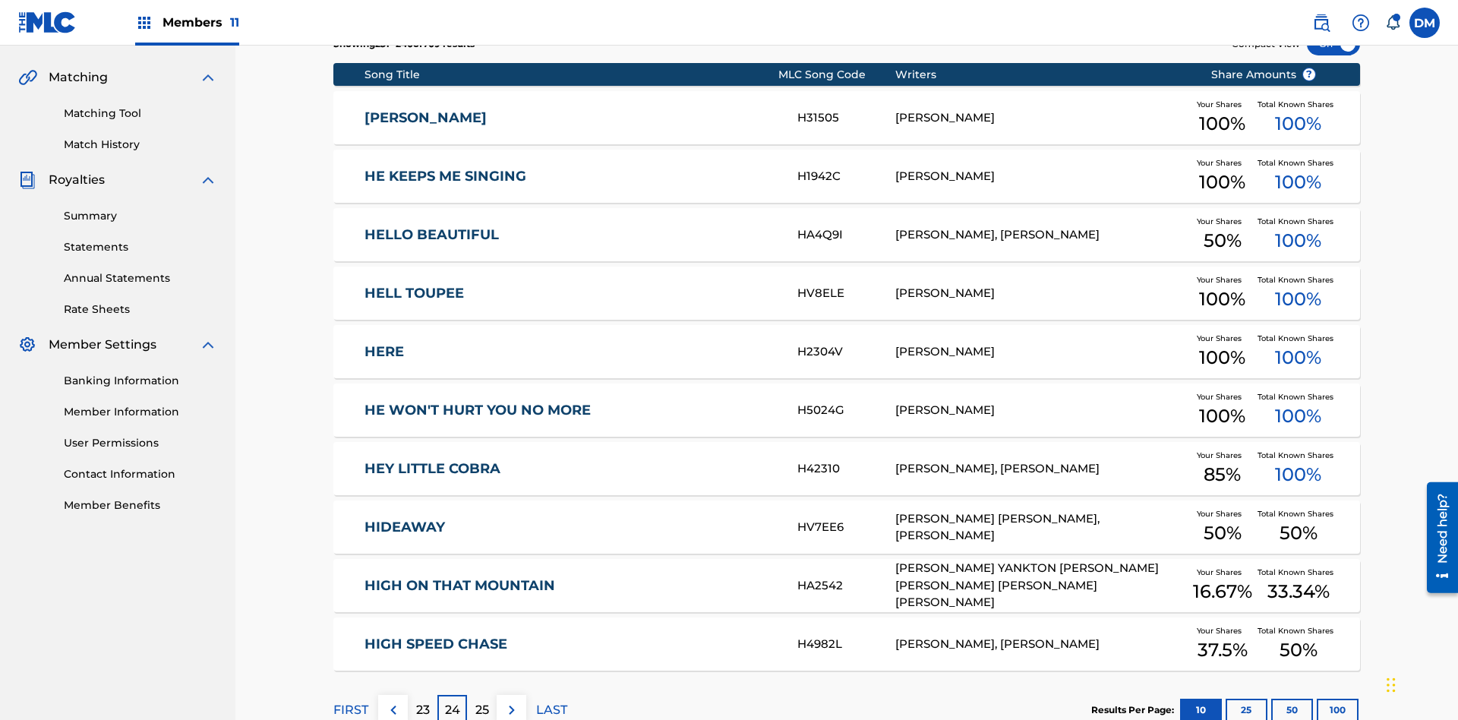
click at [511, 701] on img at bounding box center [512, 710] width 18 height 18
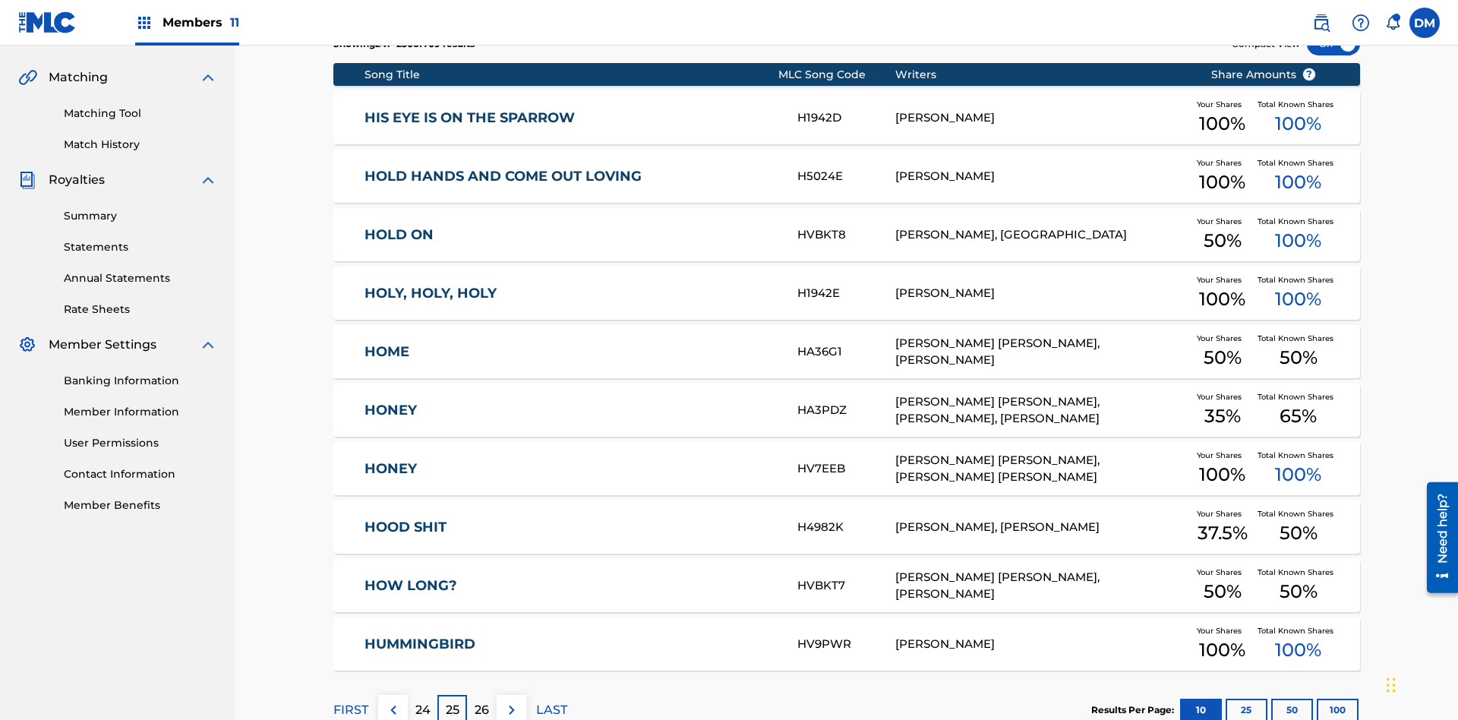
click at [511, 701] on img at bounding box center [512, 710] width 18 height 18
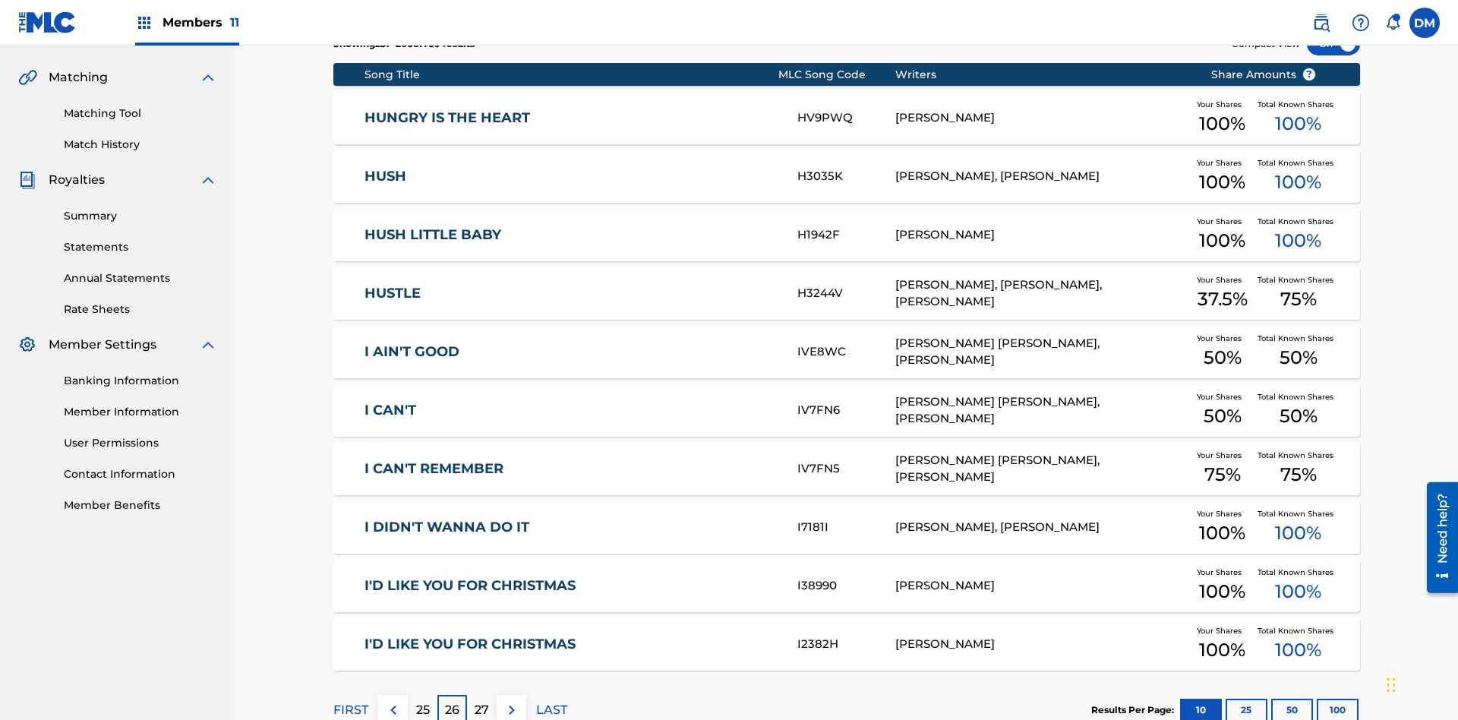
click at [511, 701] on img at bounding box center [512, 710] width 18 height 18
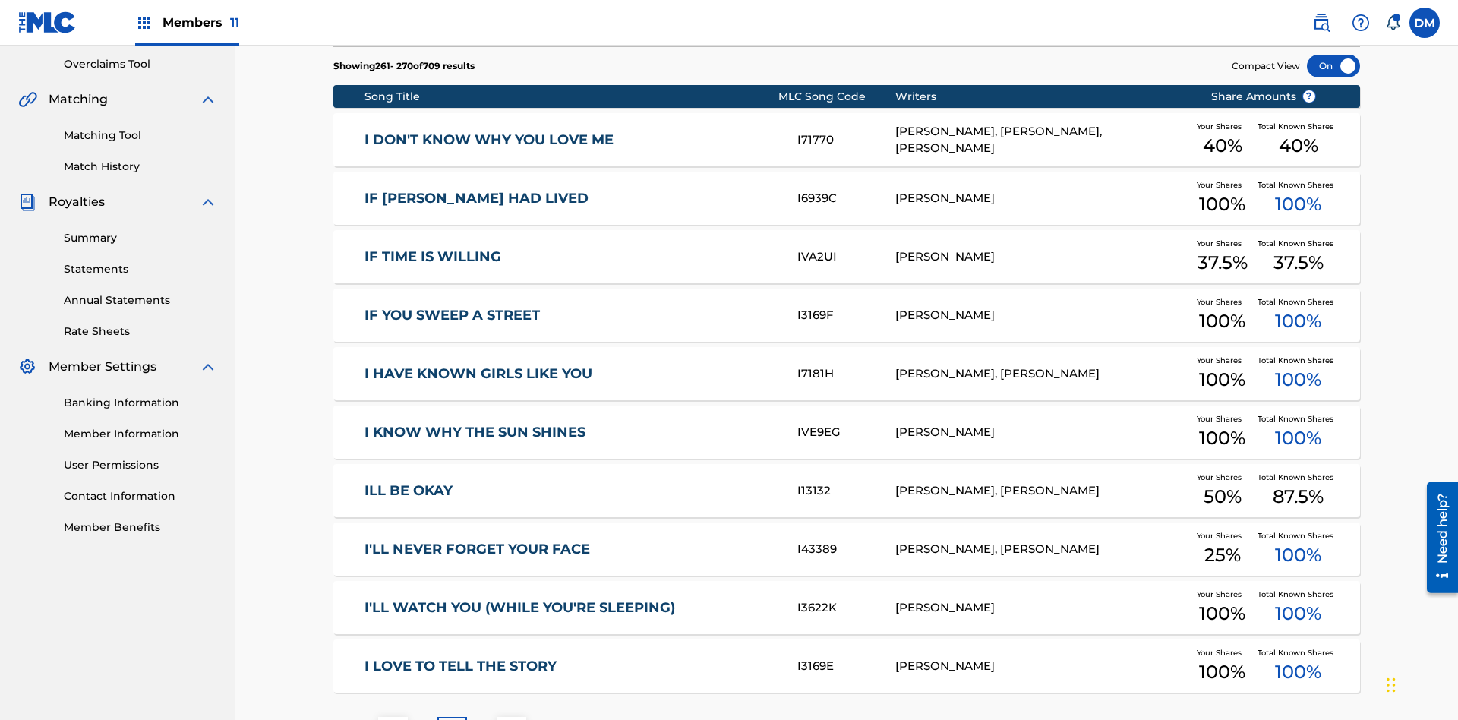
click at [511, 719] on img at bounding box center [512, 732] width 18 height 18
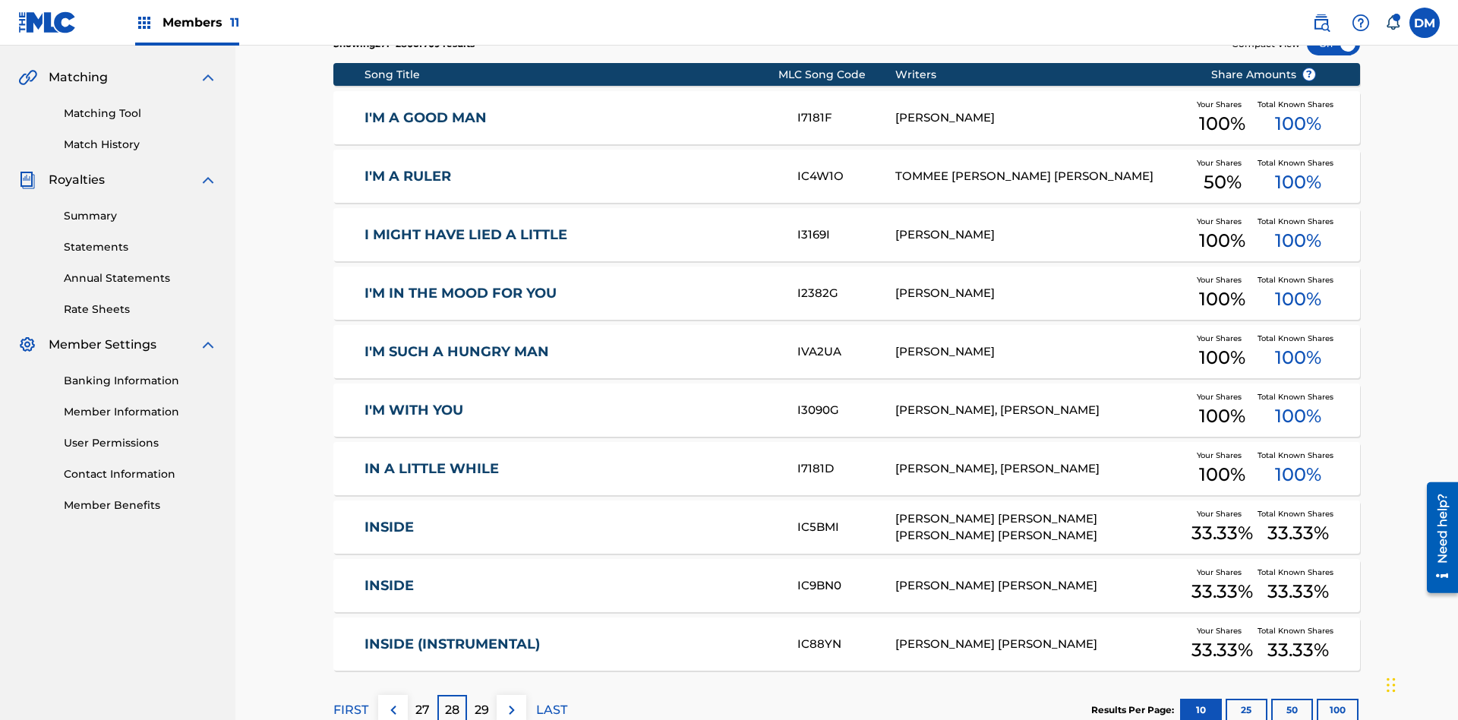
click at [511, 701] on img at bounding box center [512, 710] width 18 height 18
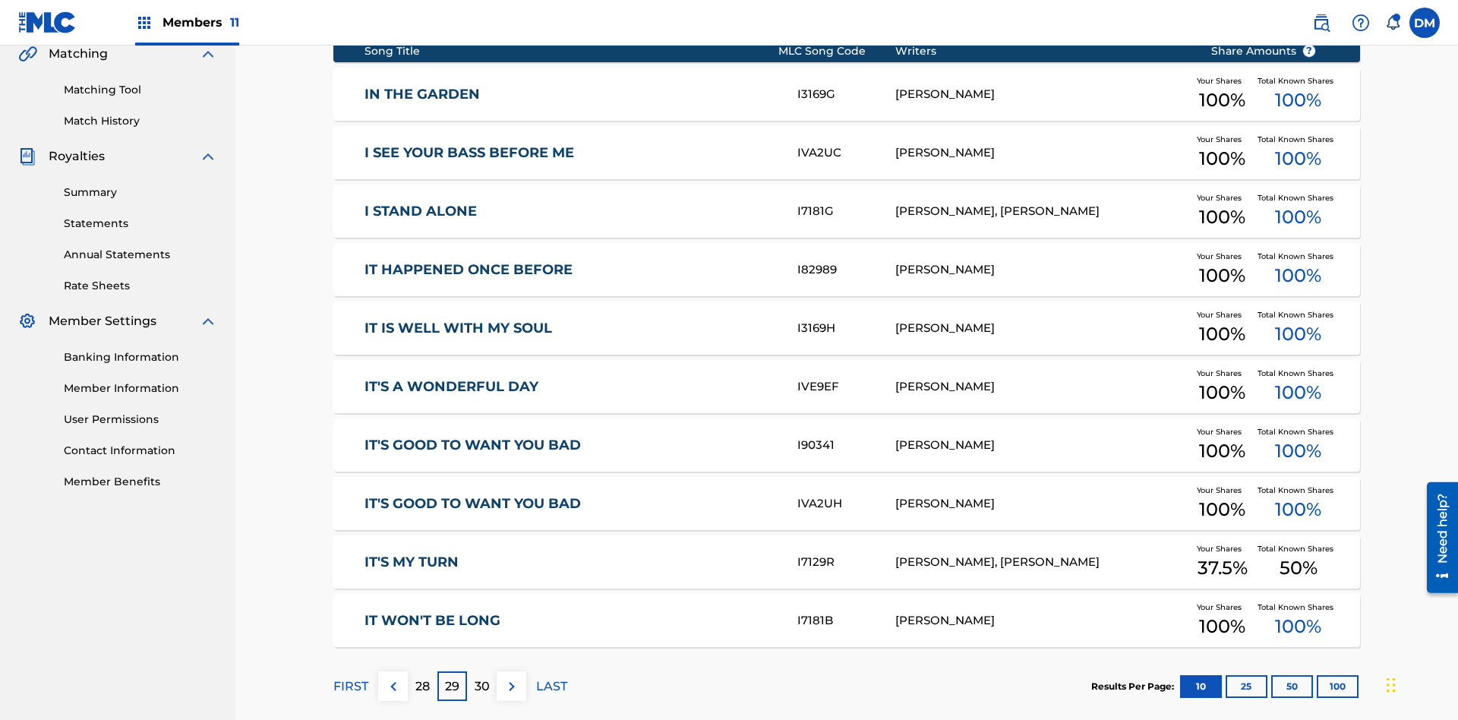
click at [511, 677] on img at bounding box center [512, 686] width 18 height 18
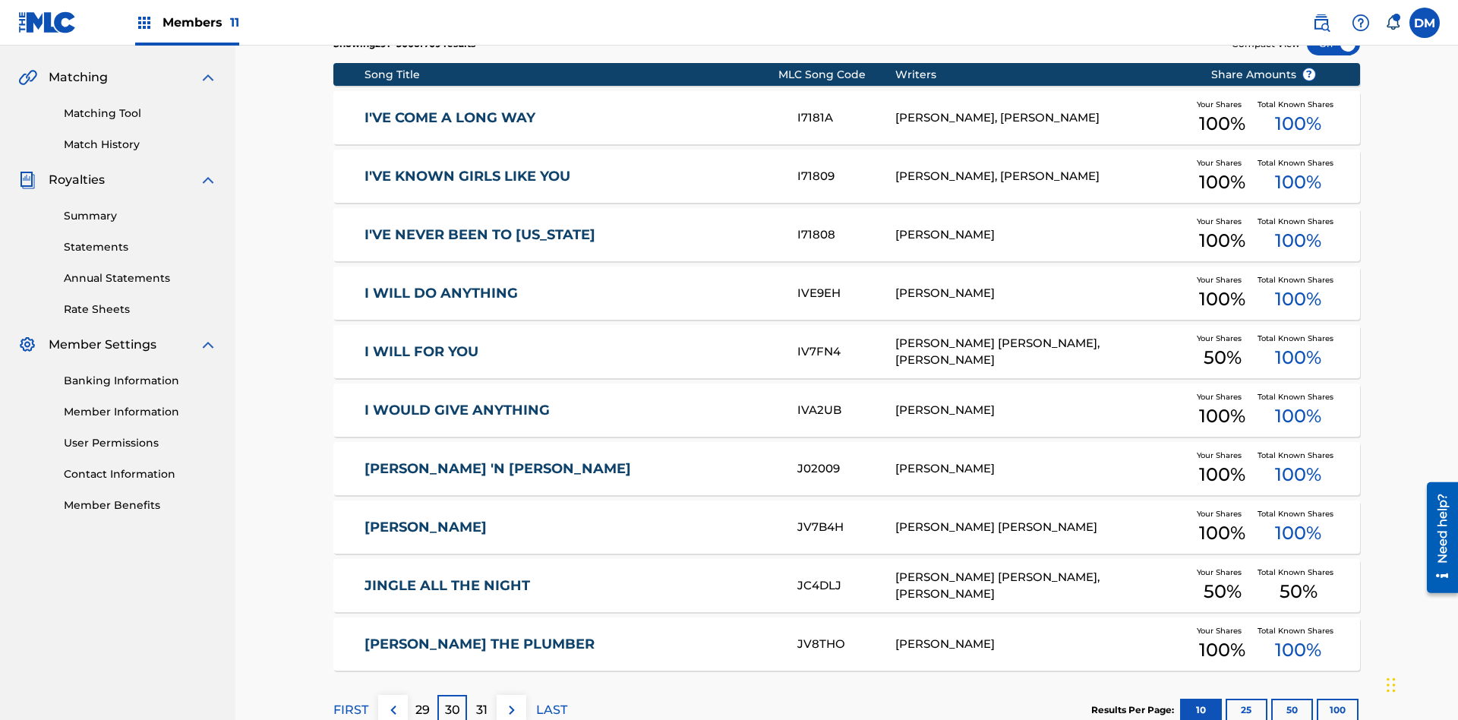
click at [511, 701] on img at bounding box center [512, 710] width 18 height 18
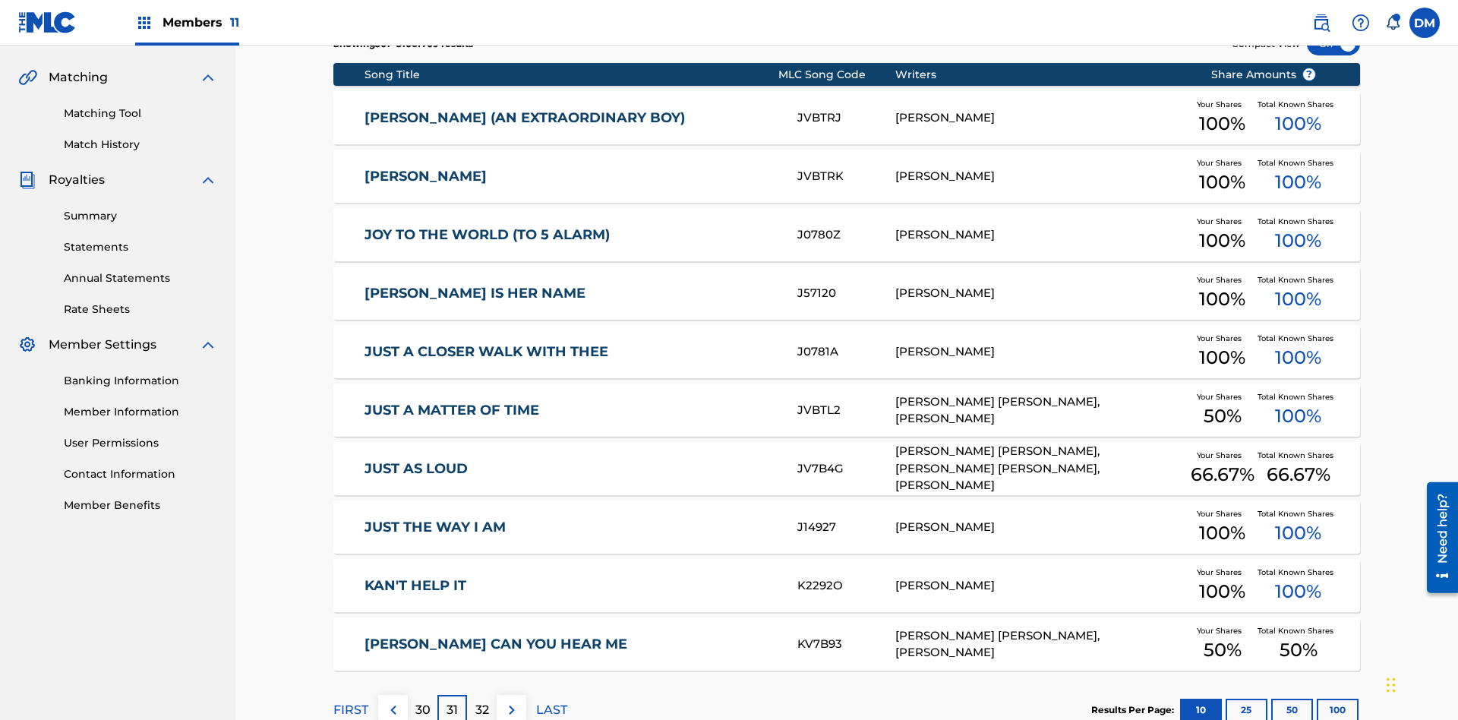
click at [511, 701] on img at bounding box center [512, 710] width 18 height 18
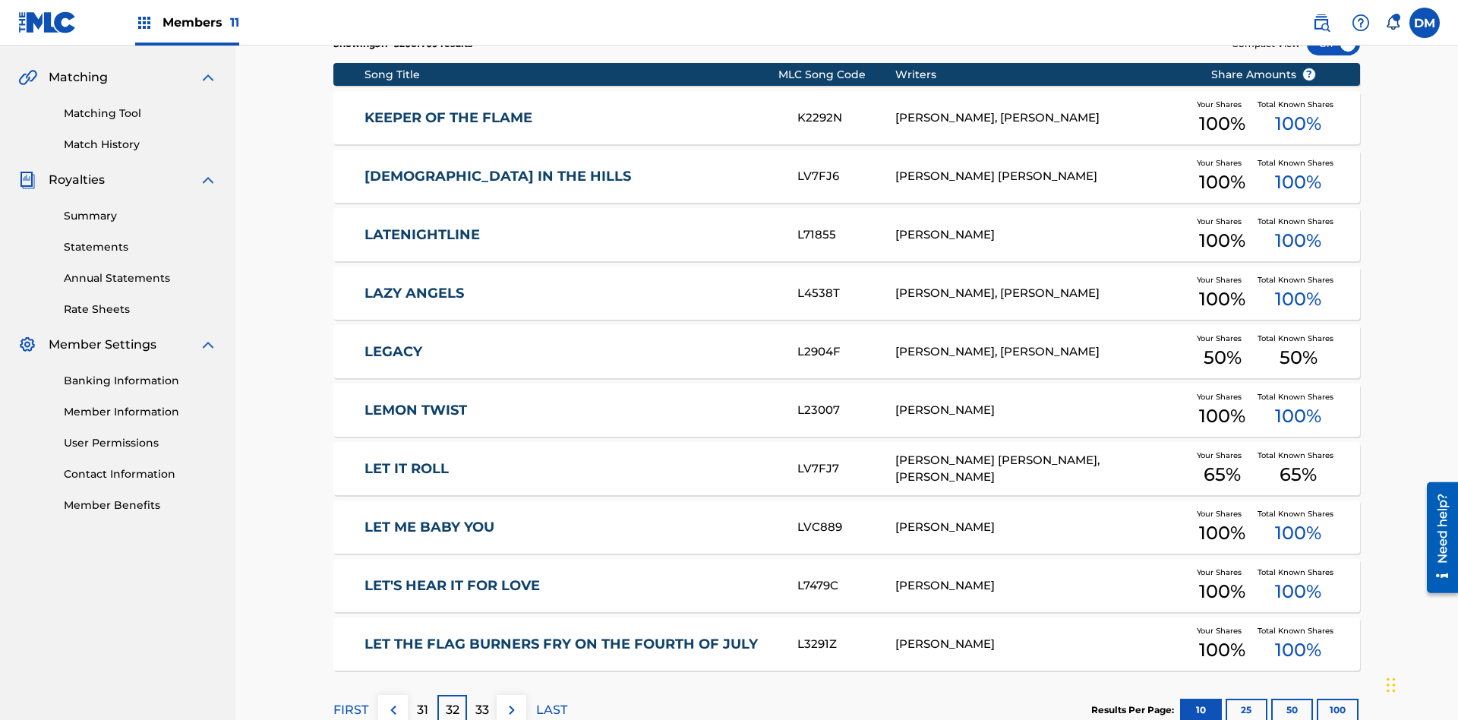
click at [511, 701] on img at bounding box center [512, 710] width 18 height 18
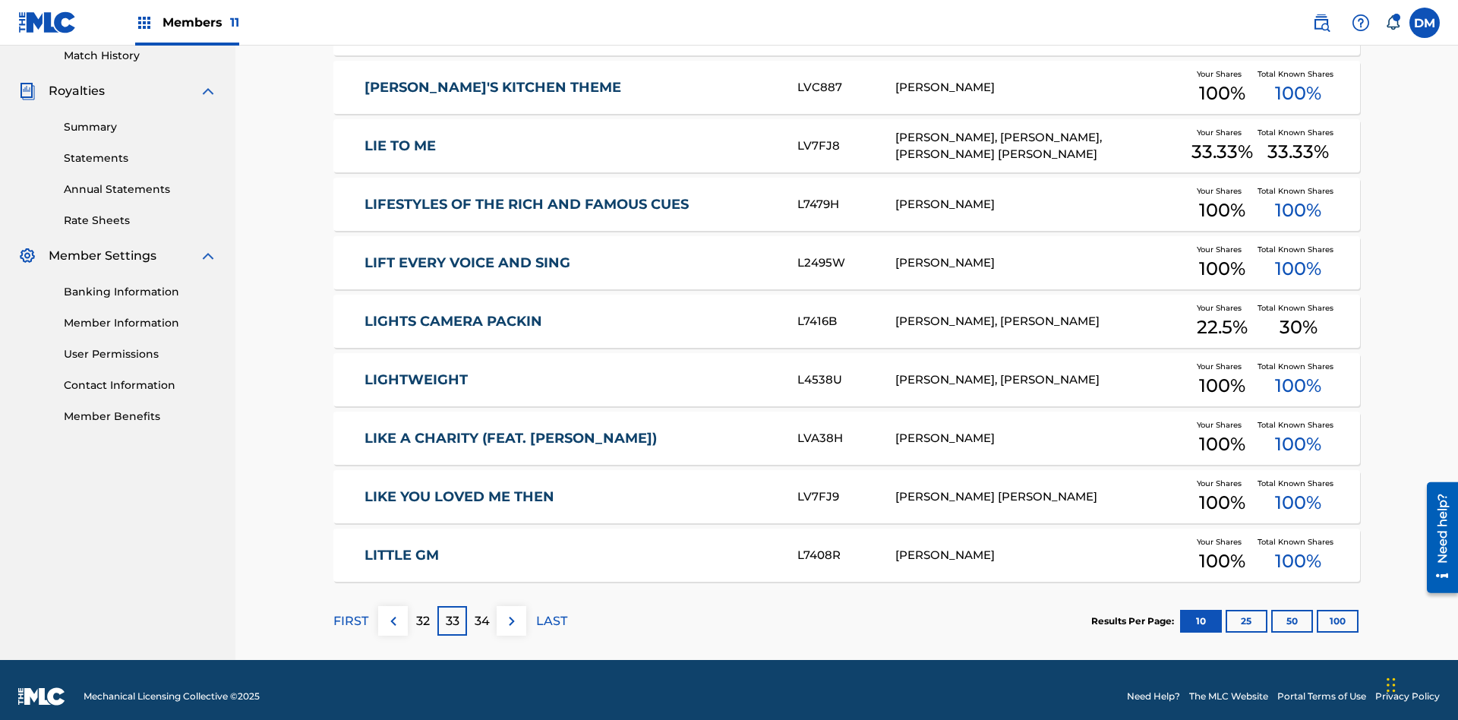
click at [511, 612] on img at bounding box center [512, 621] width 18 height 18
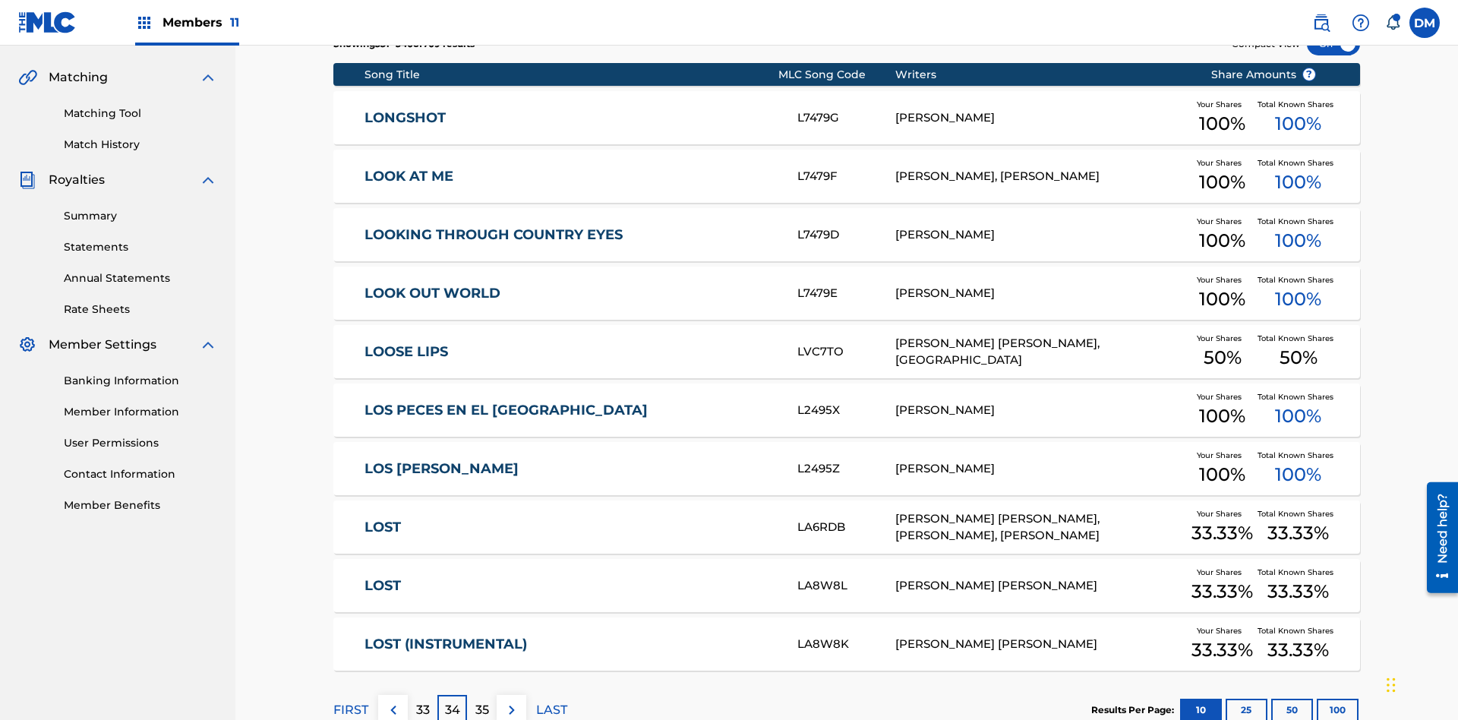
click at [511, 701] on img at bounding box center [512, 710] width 18 height 18
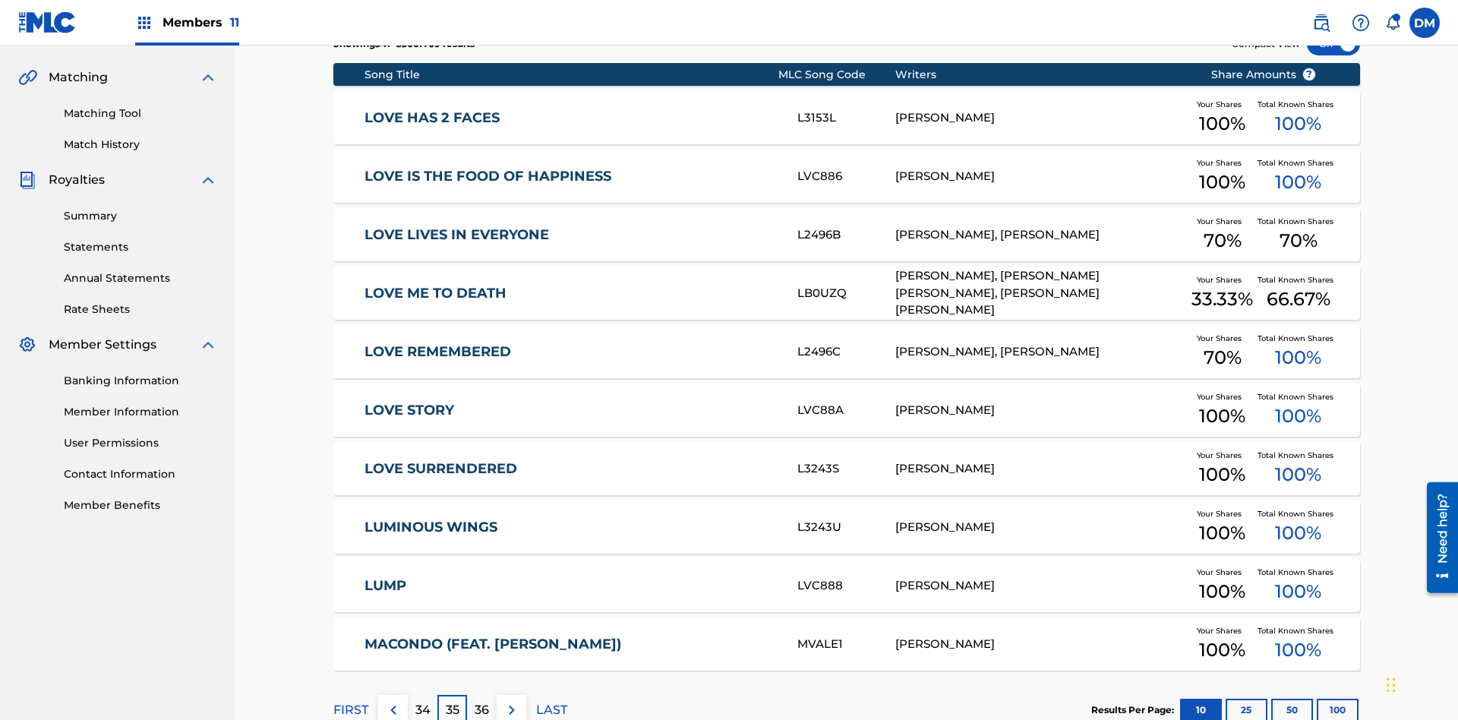
click at [511, 701] on img at bounding box center [512, 710] width 18 height 18
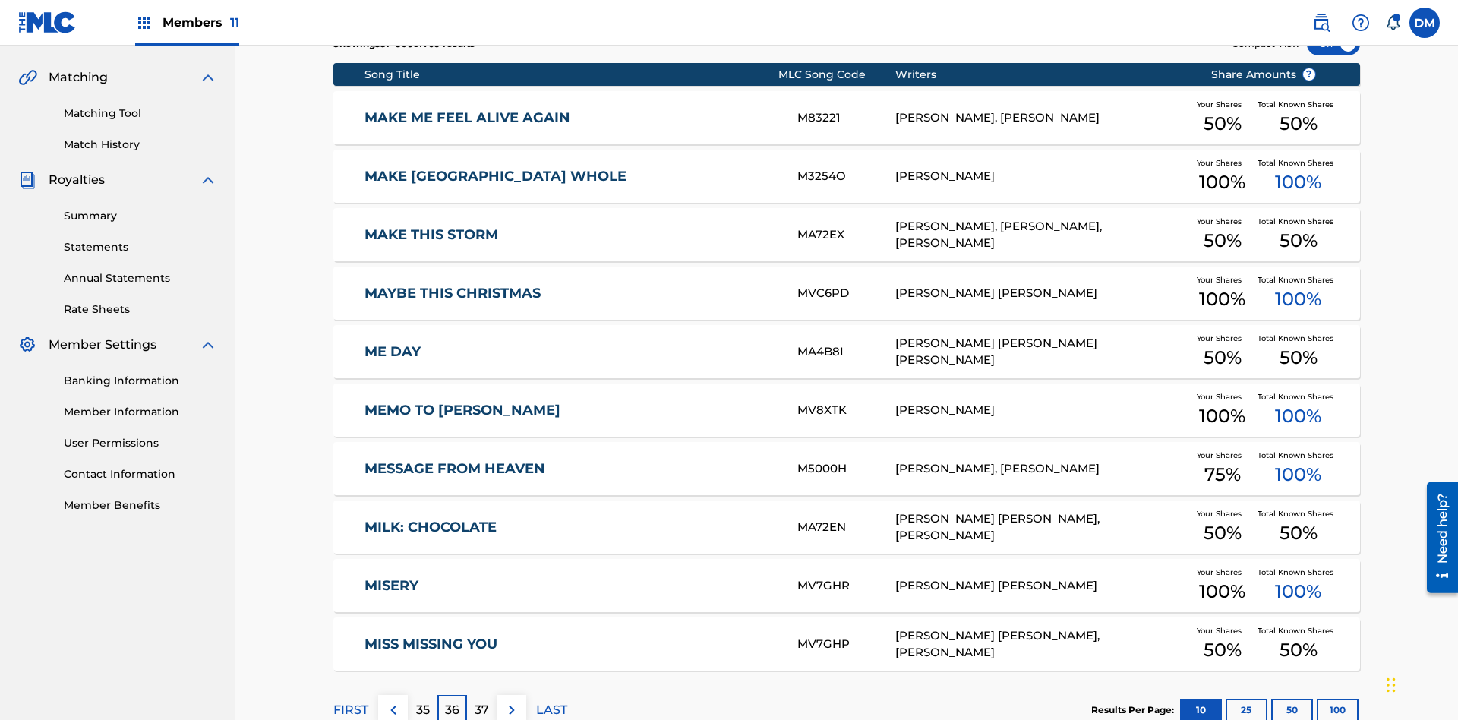
click at [511, 701] on img at bounding box center [512, 710] width 18 height 18
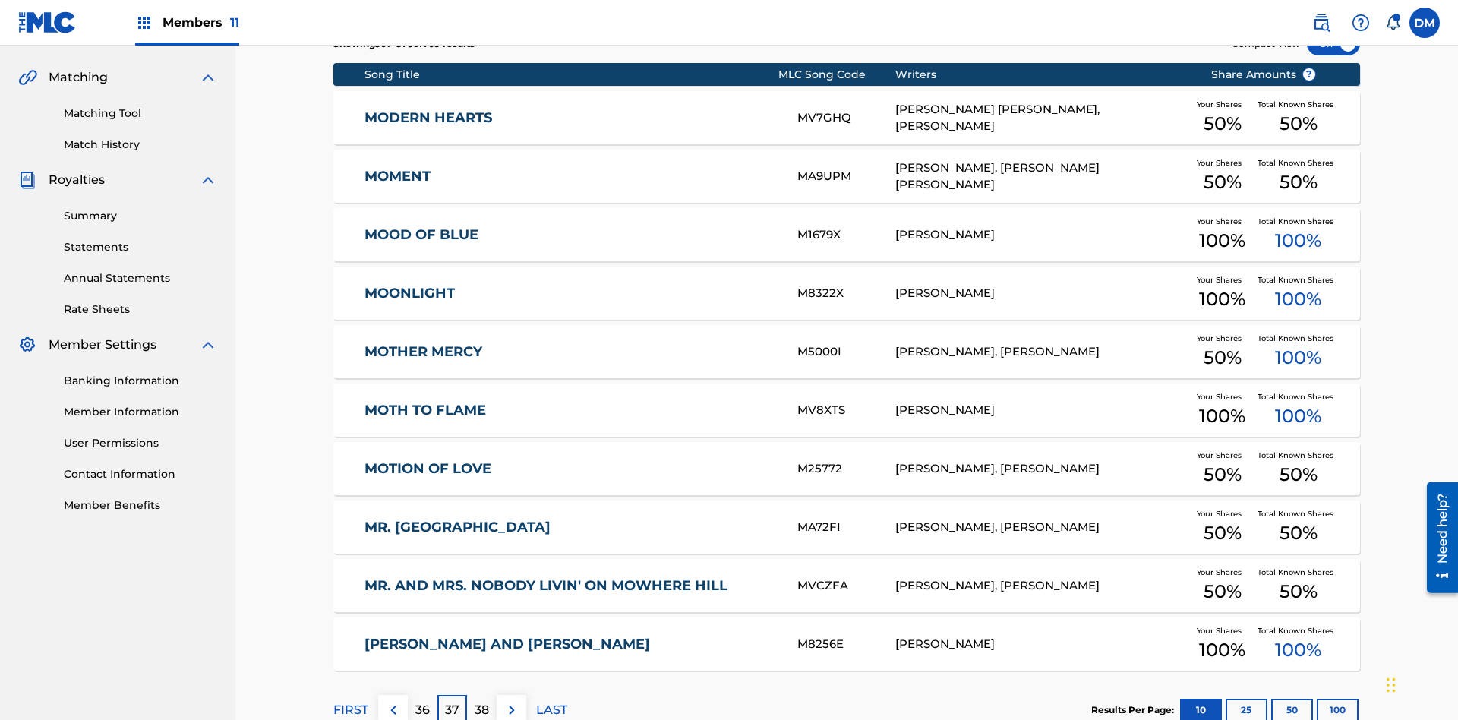
click at [511, 701] on img at bounding box center [512, 710] width 18 height 18
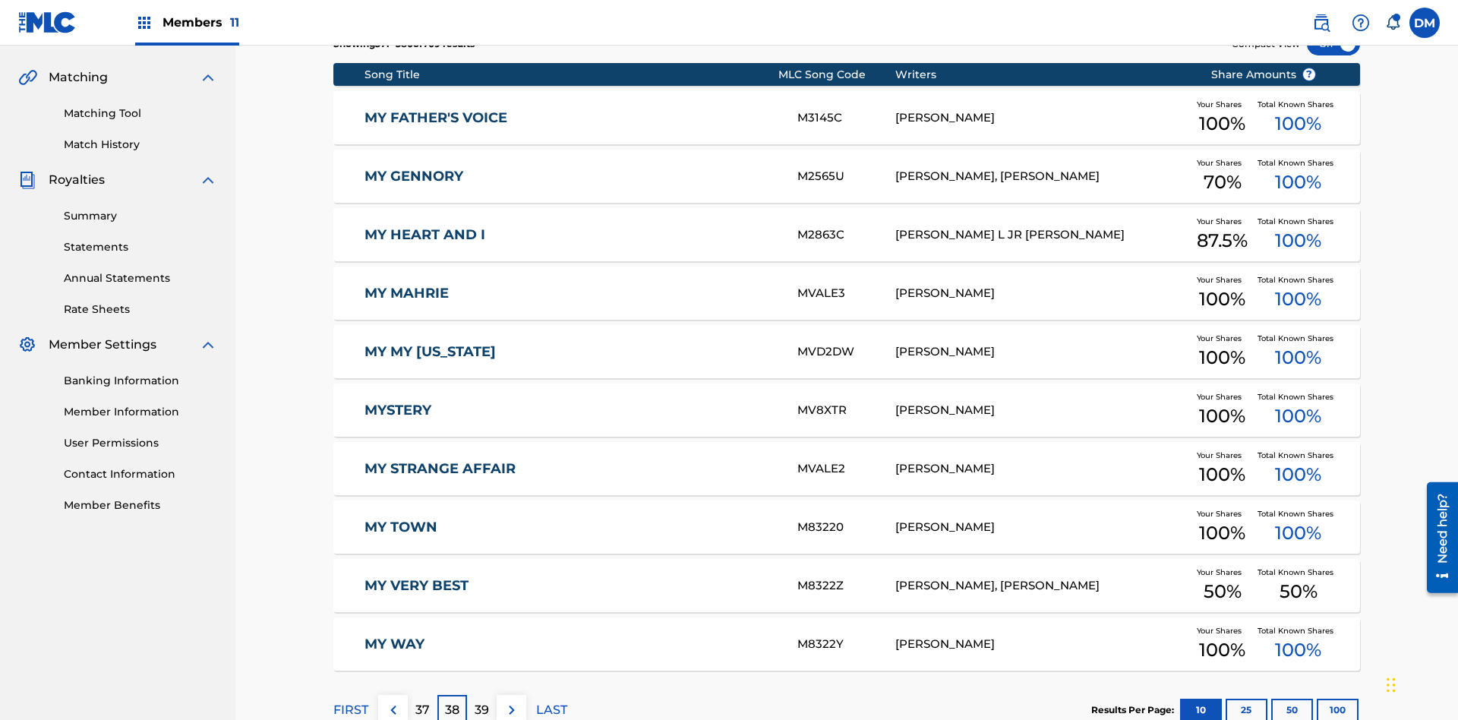
click at [511, 701] on img at bounding box center [512, 710] width 18 height 18
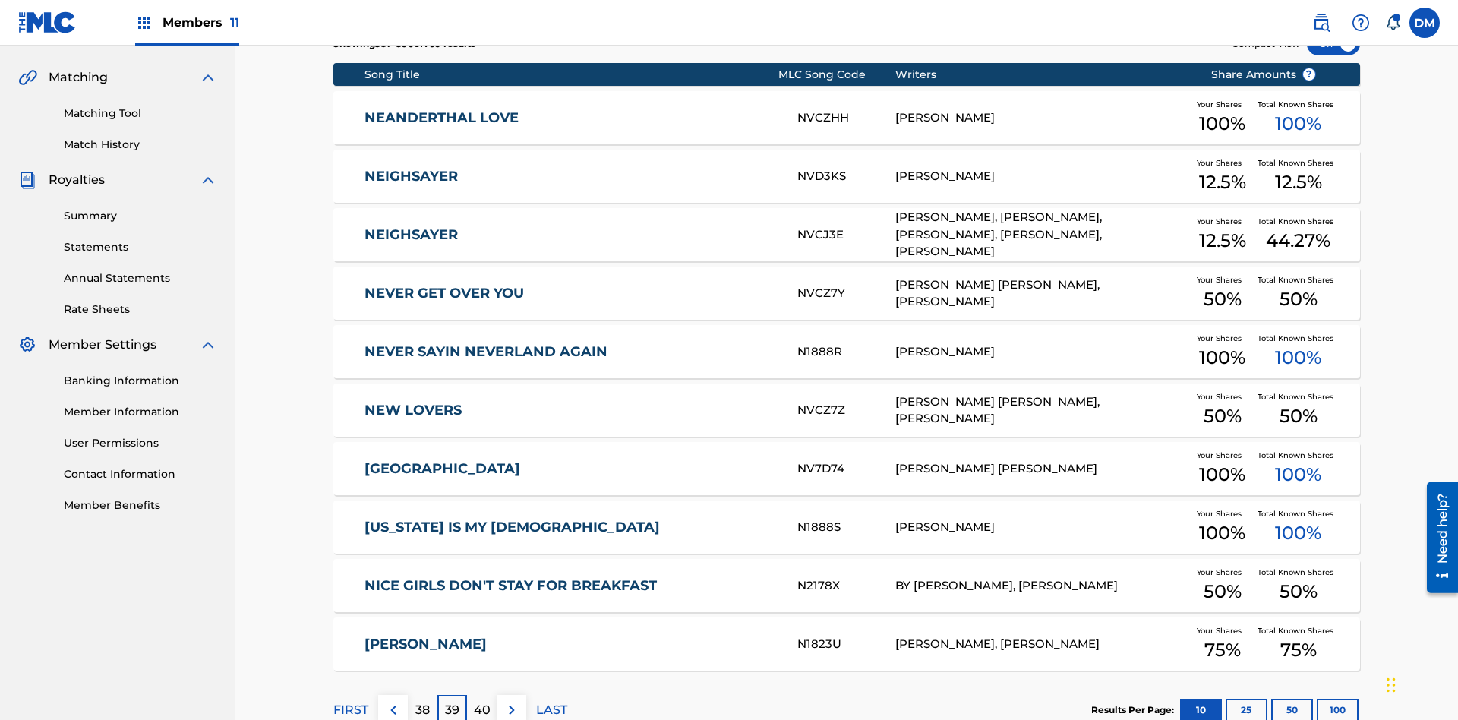
click at [511, 701] on img at bounding box center [512, 710] width 18 height 18
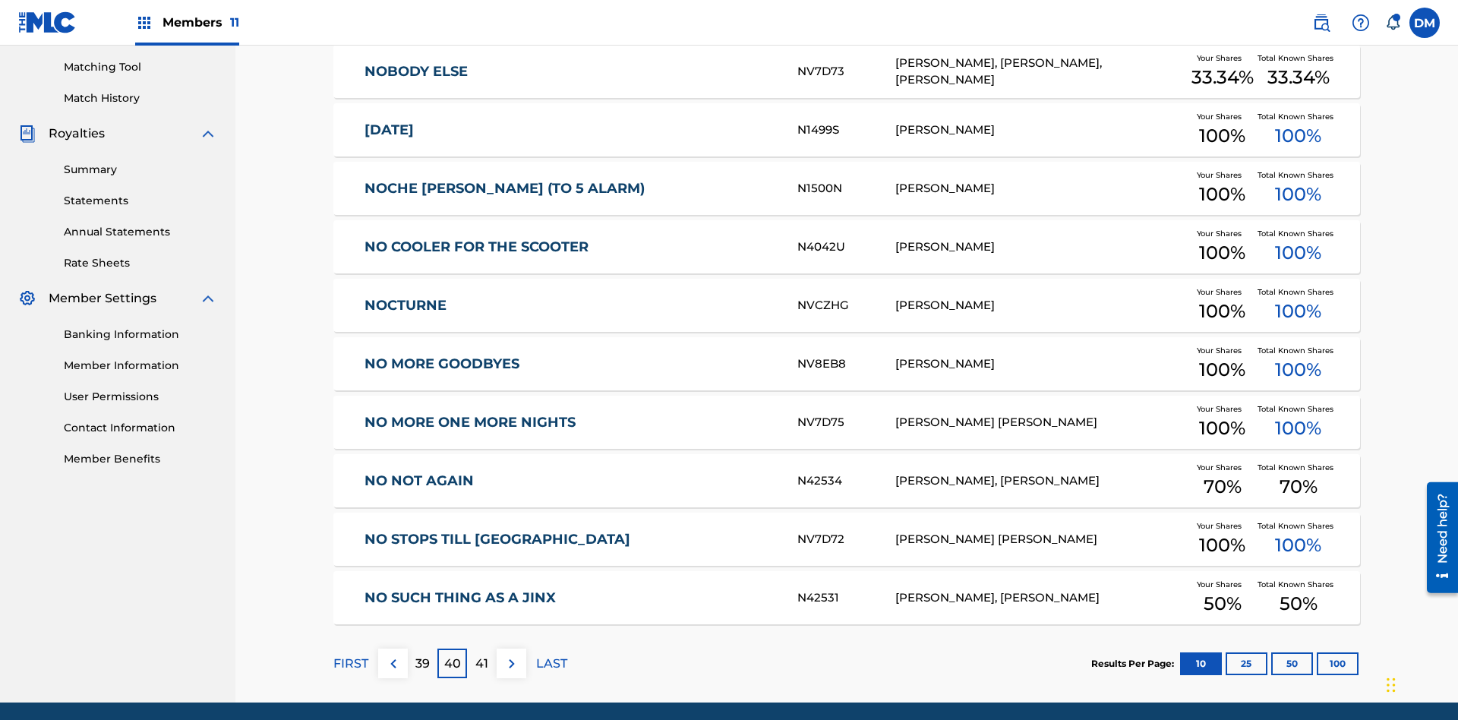
click at [511, 654] on img at bounding box center [512, 663] width 18 height 18
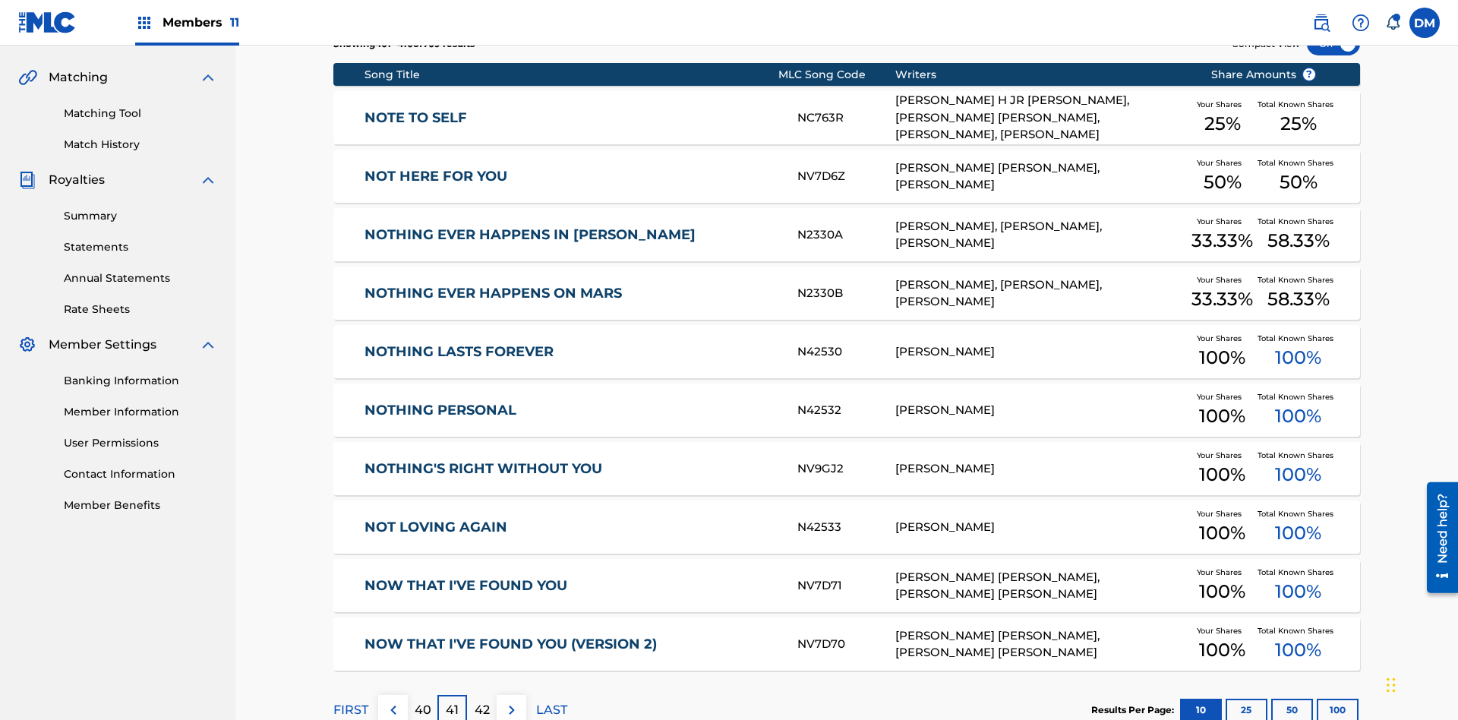
click at [511, 701] on img at bounding box center [512, 710] width 18 height 18
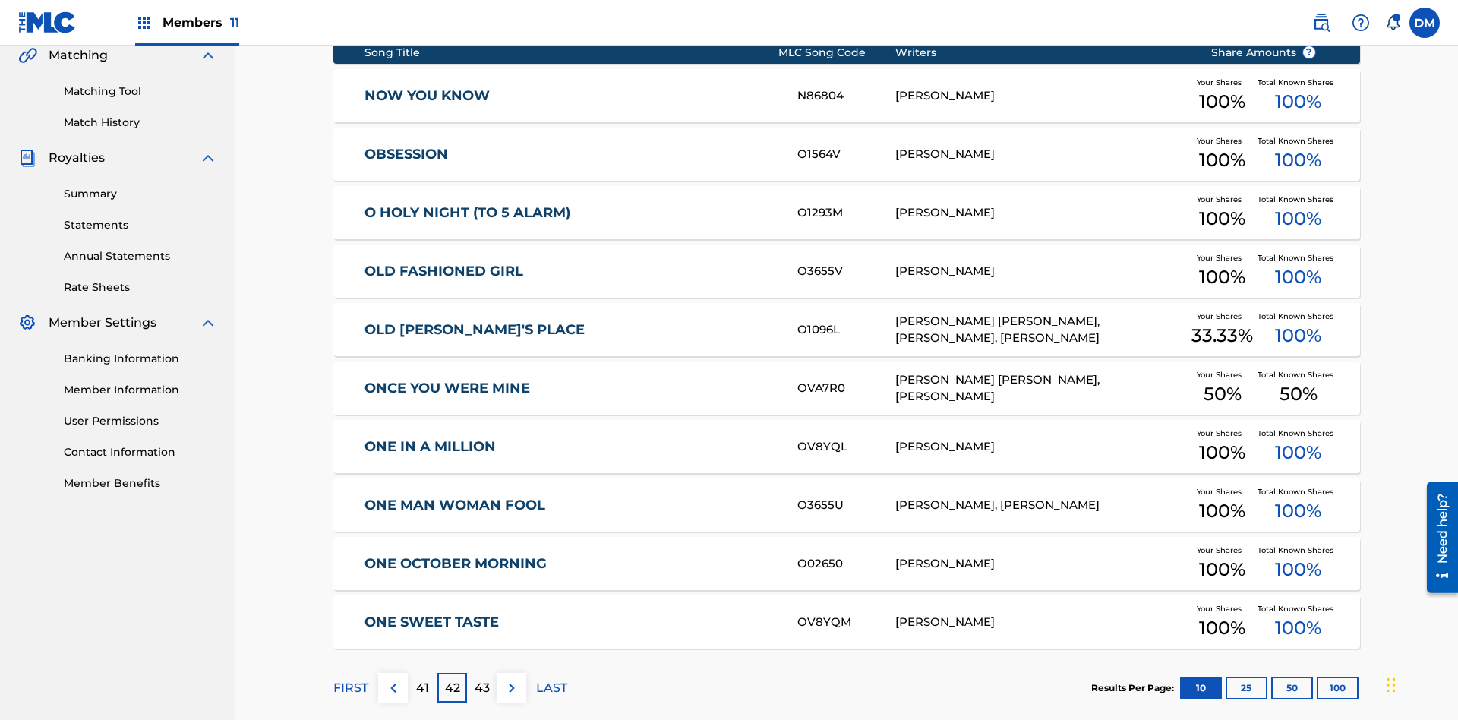
click at [511, 679] on img at bounding box center [512, 688] width 18 height 18
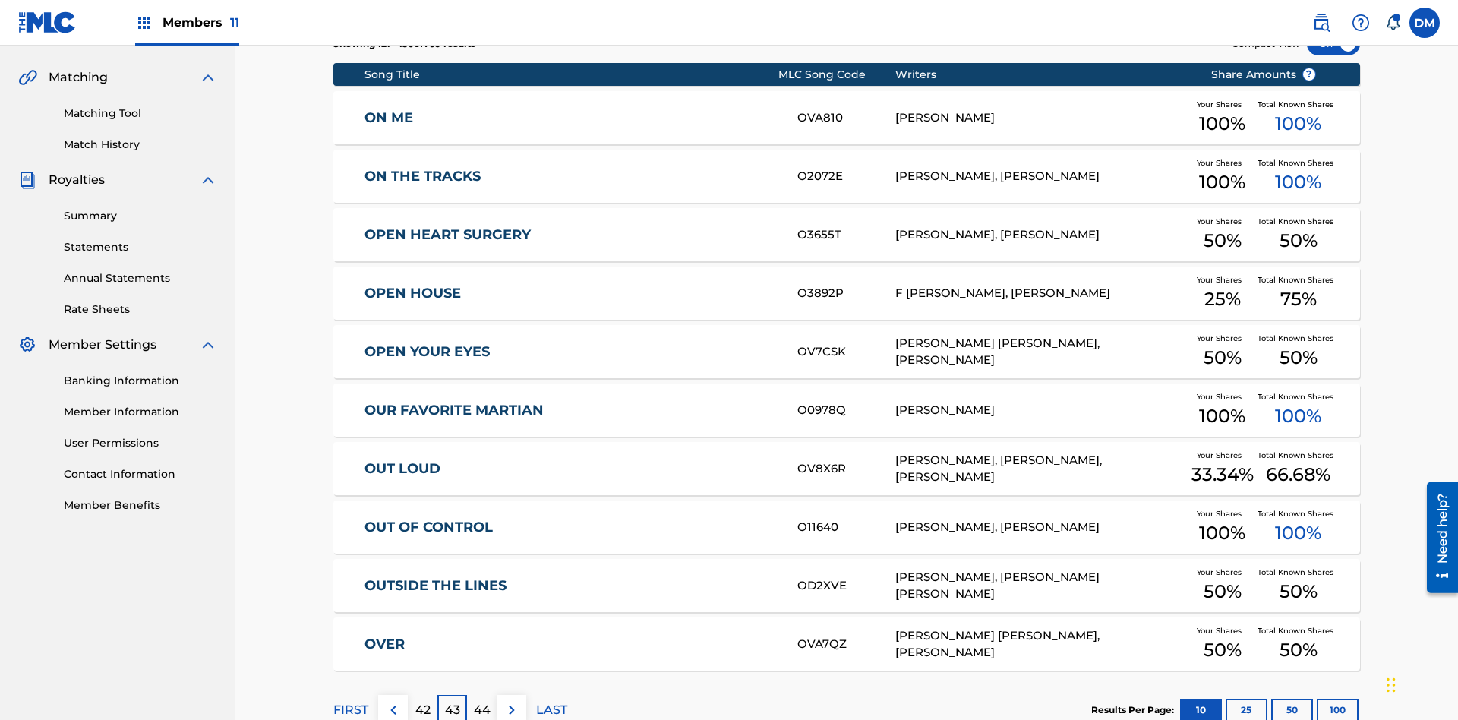
click at [511, 701] on img at bounding box center [512, 710] width 18 height 18
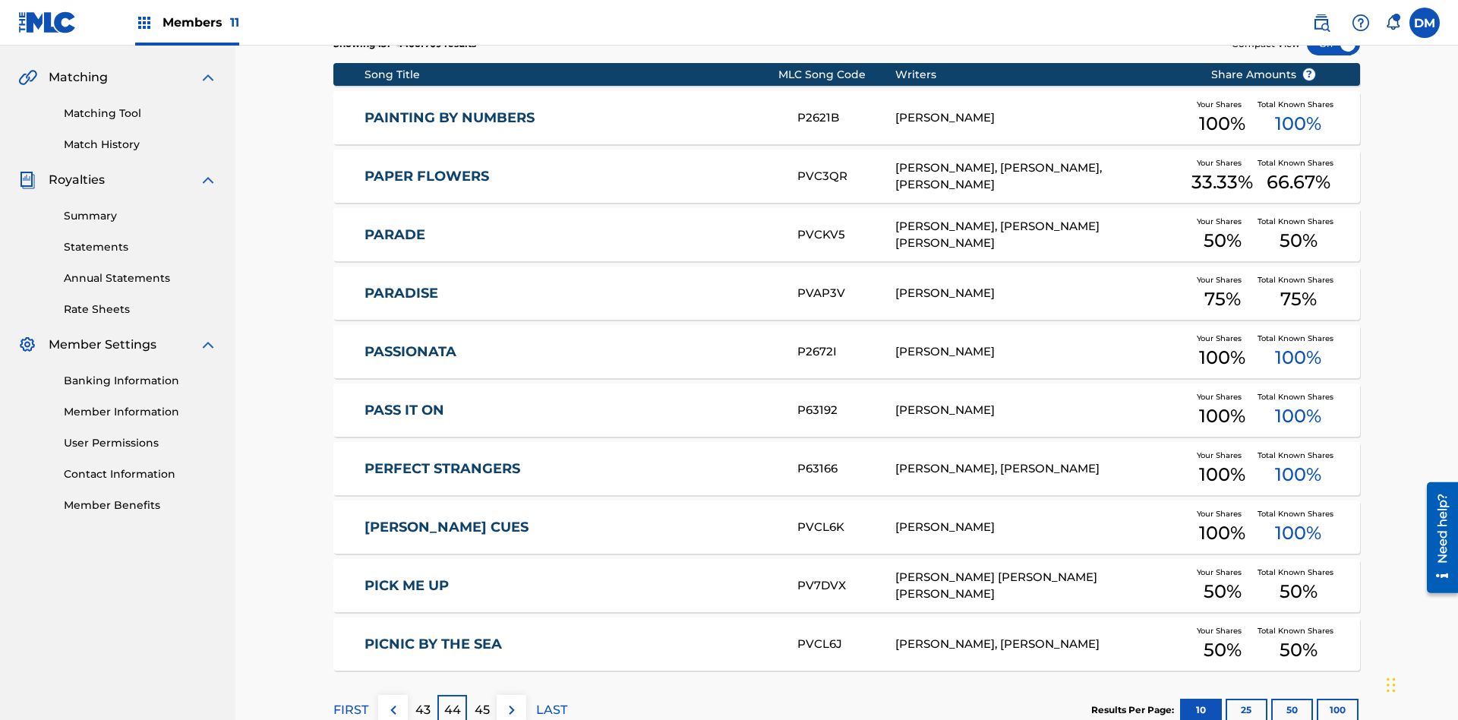
click at [511, 701] on img at bounding box center [512, 710] width 18 height 18
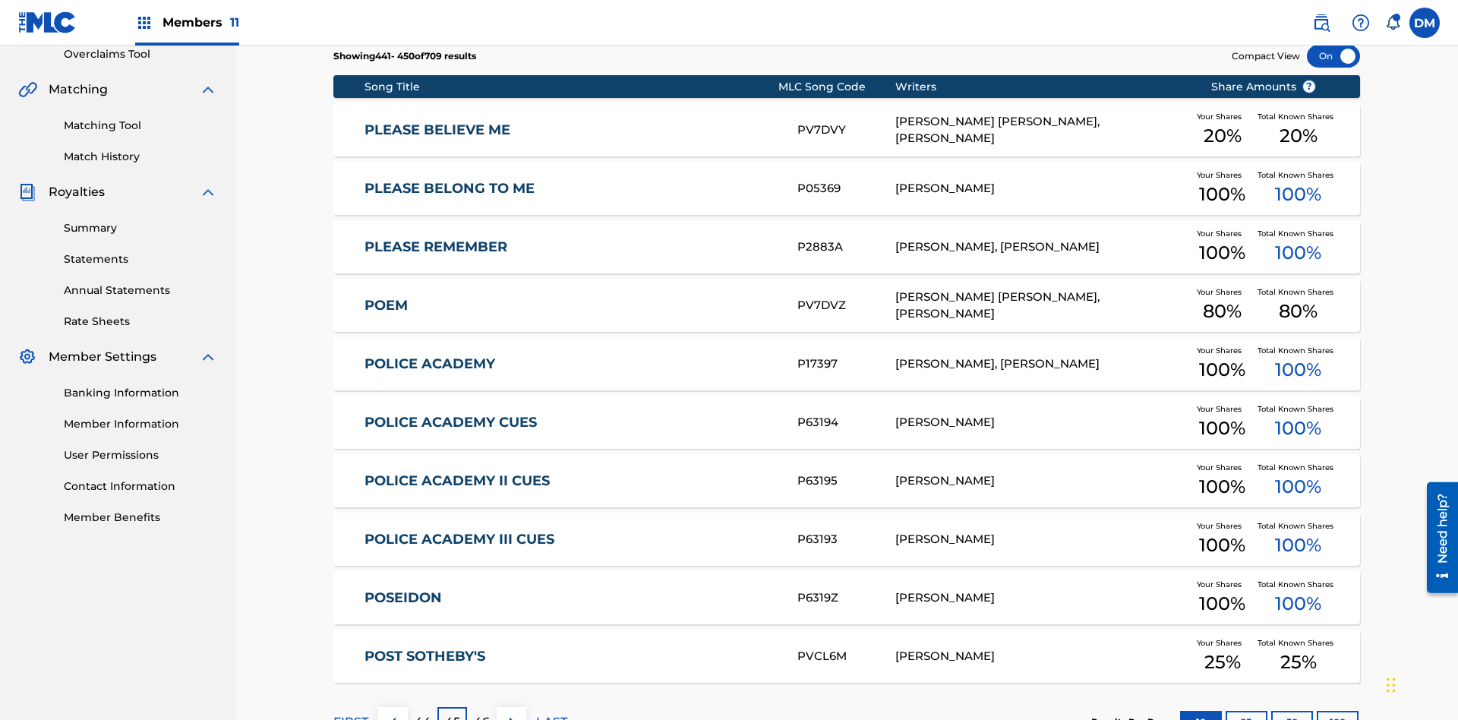
click at [511, 713] on img at bounding box center [512, 722] width 18 height 18
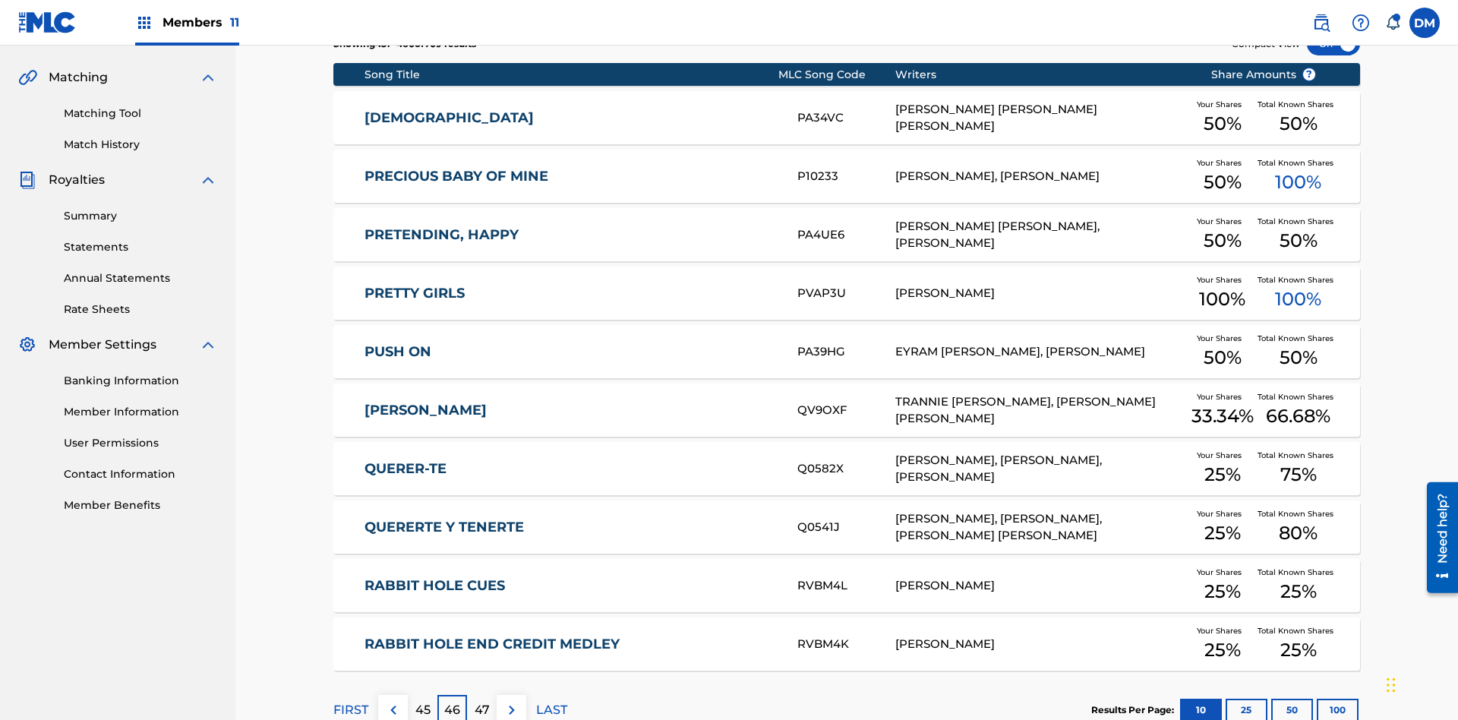
click at [511, 701] on img at bounding box center [512, 710] width 18 height 18
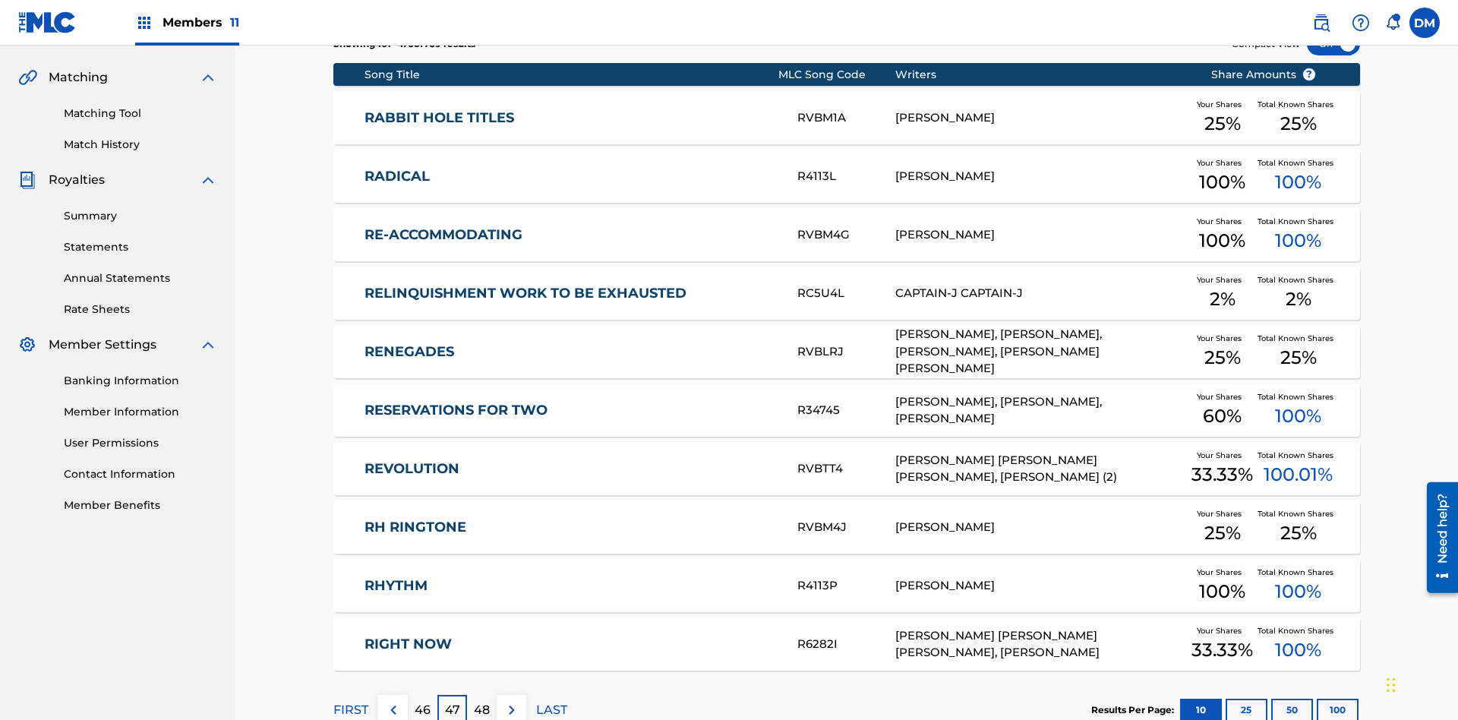
click at [511, 701] on img at bounding box center [512, 710] width 18 height 18
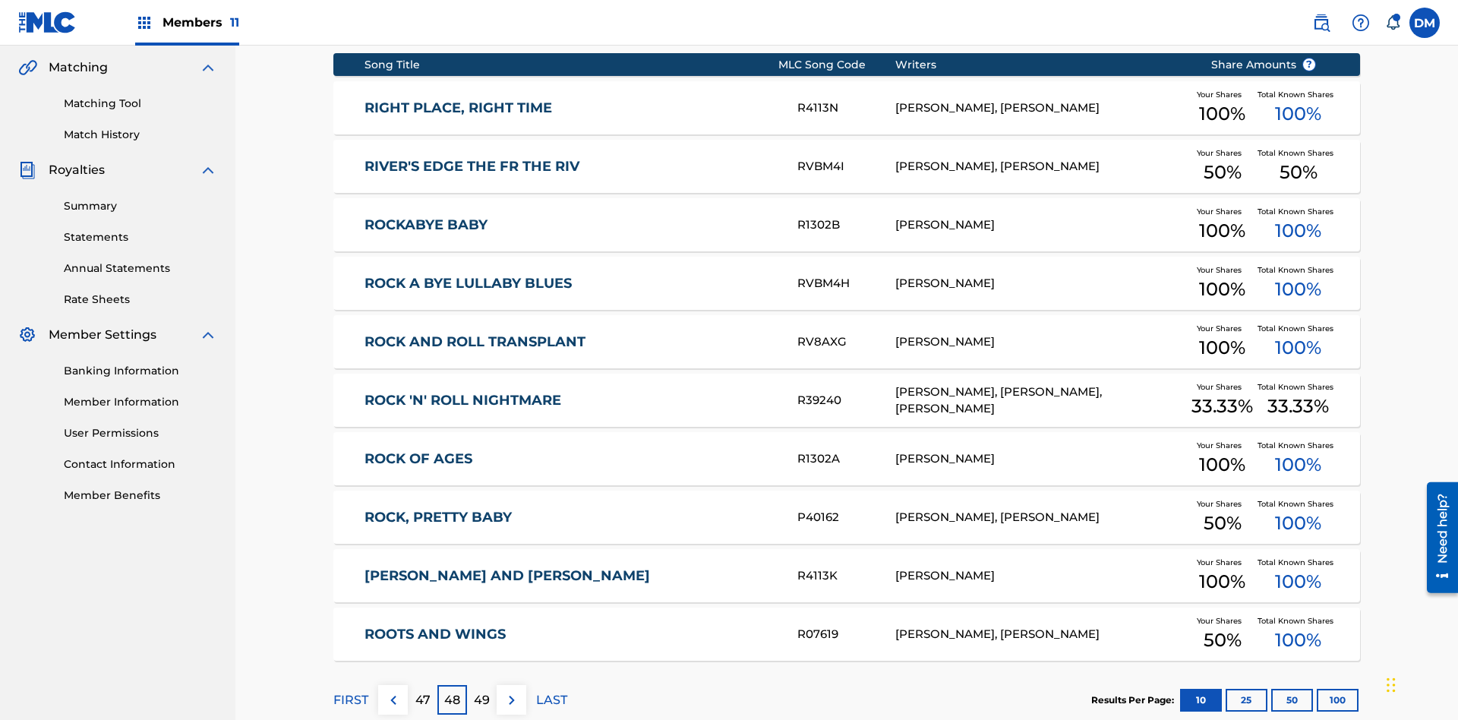
click at [511, 691] on img at bounding box center [512, 700] width 18 height 18
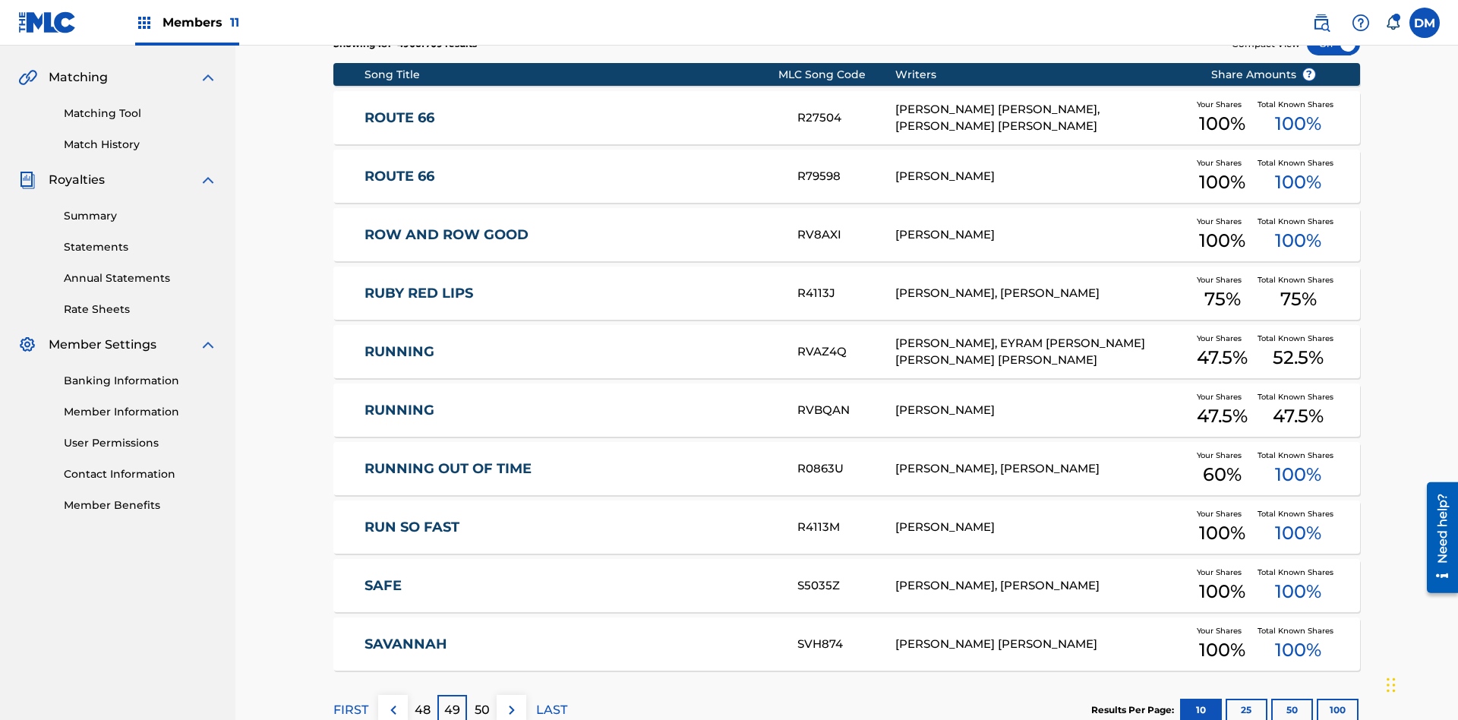
click at [511, 701] on img at bounding box center [512, 710] width 18 height 18
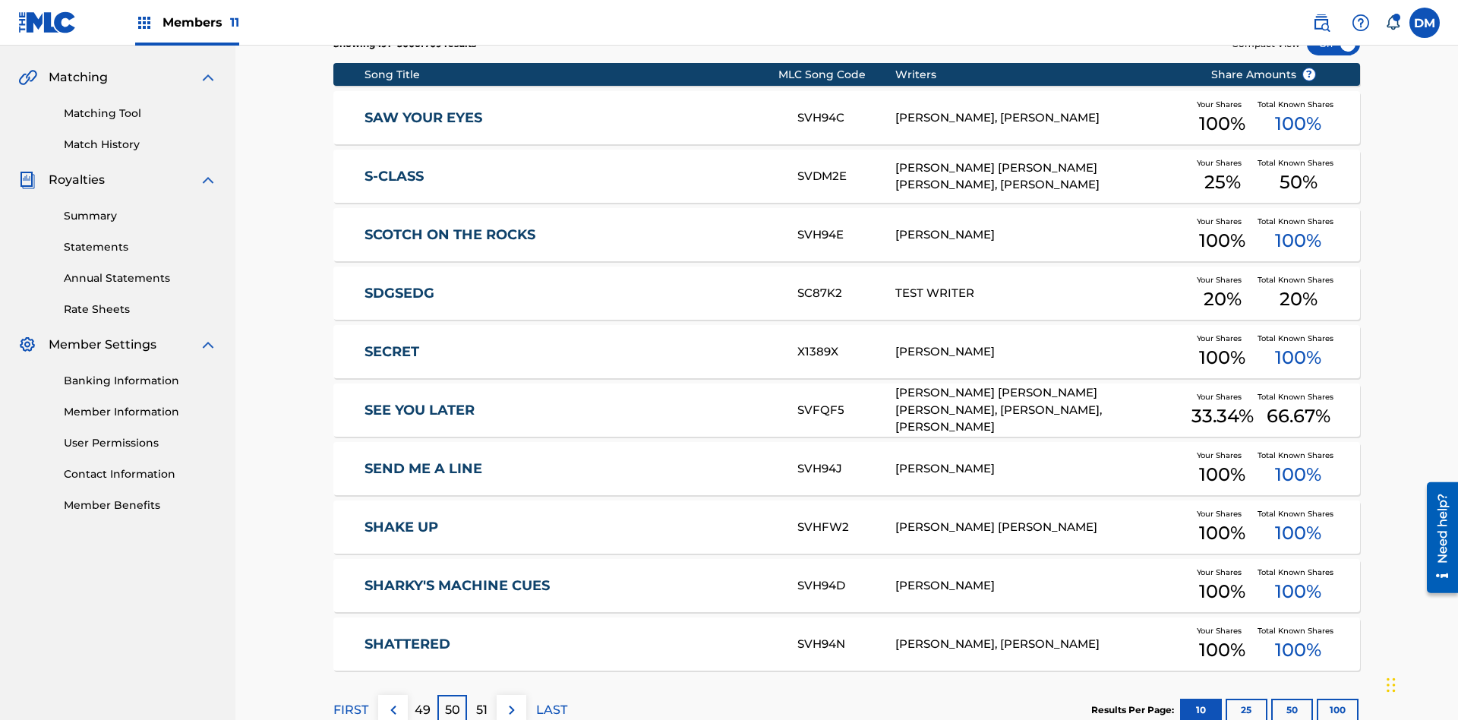
click at [511, 701] on img at bounding box center [512, 710] width 18 height 18
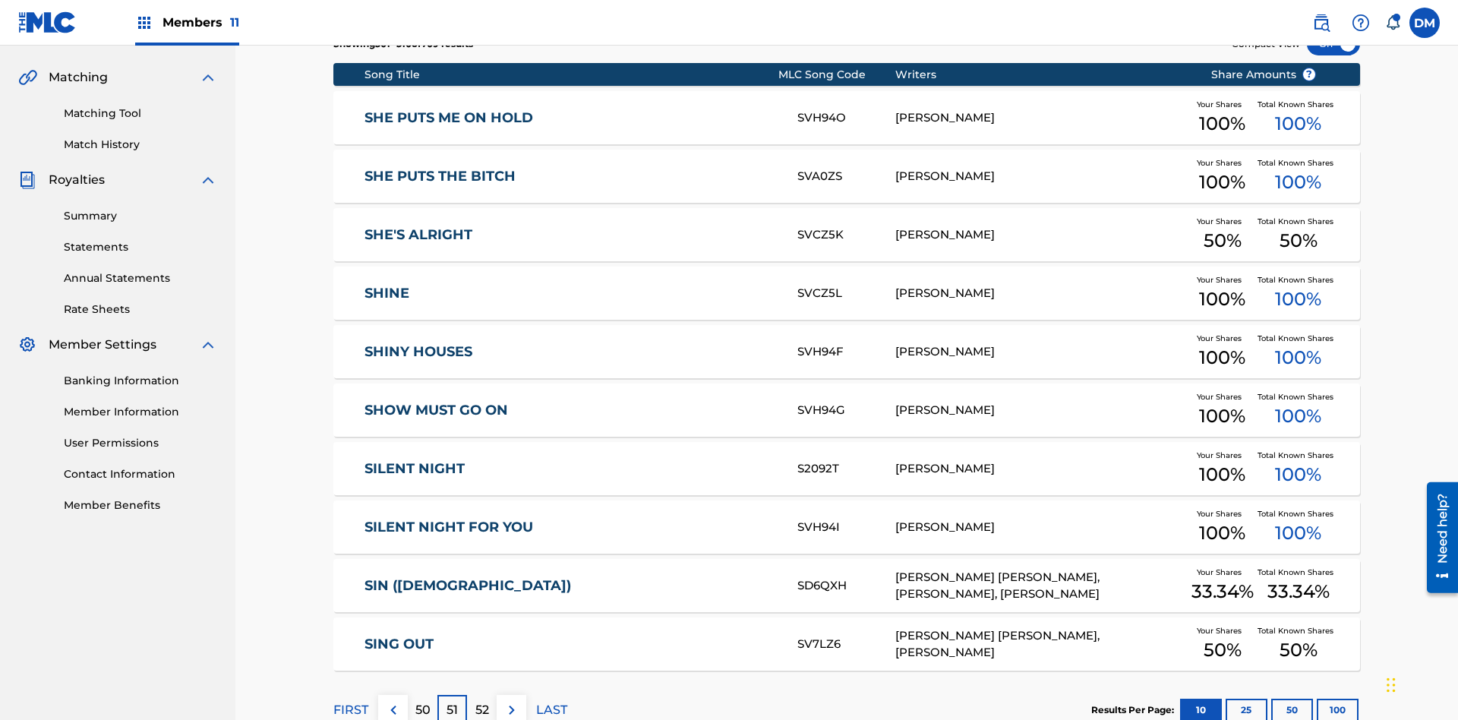
click at [511, 701] on img at bounding box center [512, 710] width 18 height 18
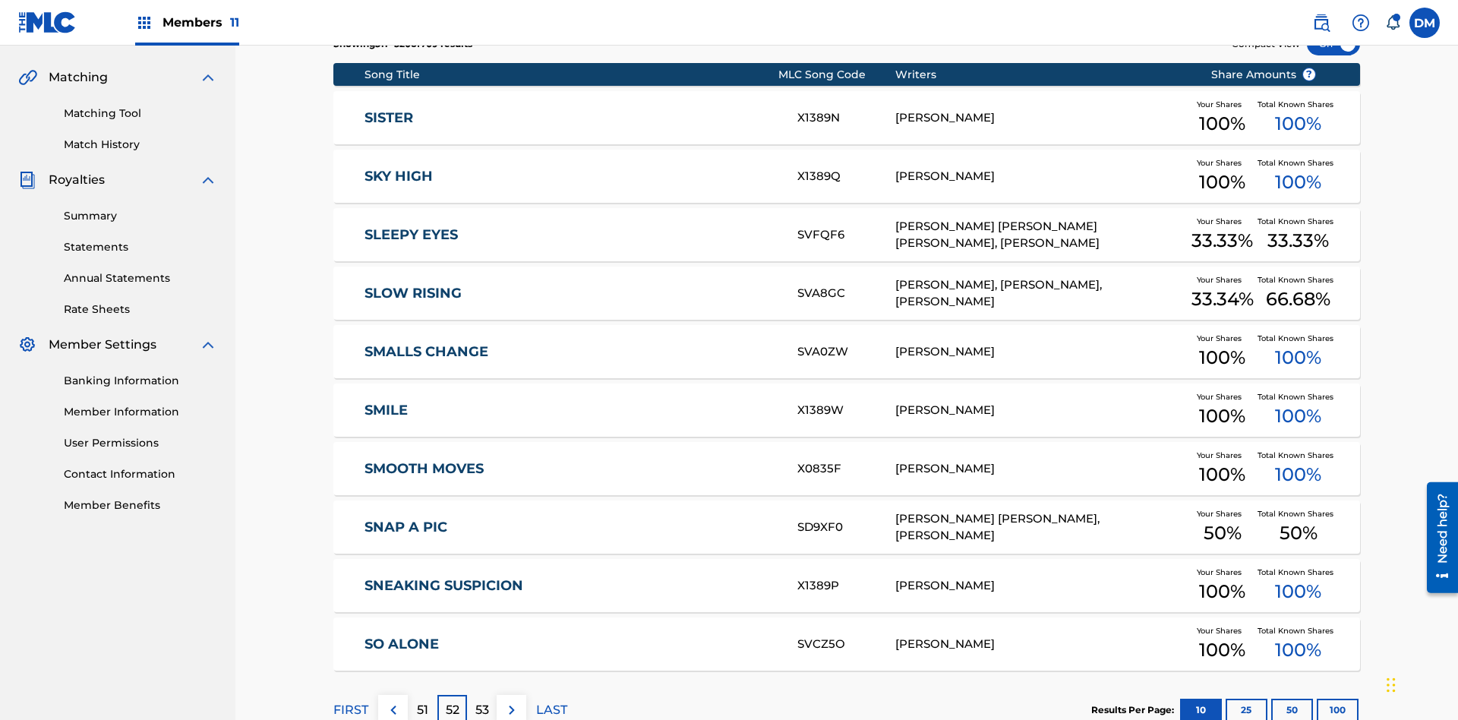
click at [511, 701] on img at bounding box center [512, 710] width 18 height 18
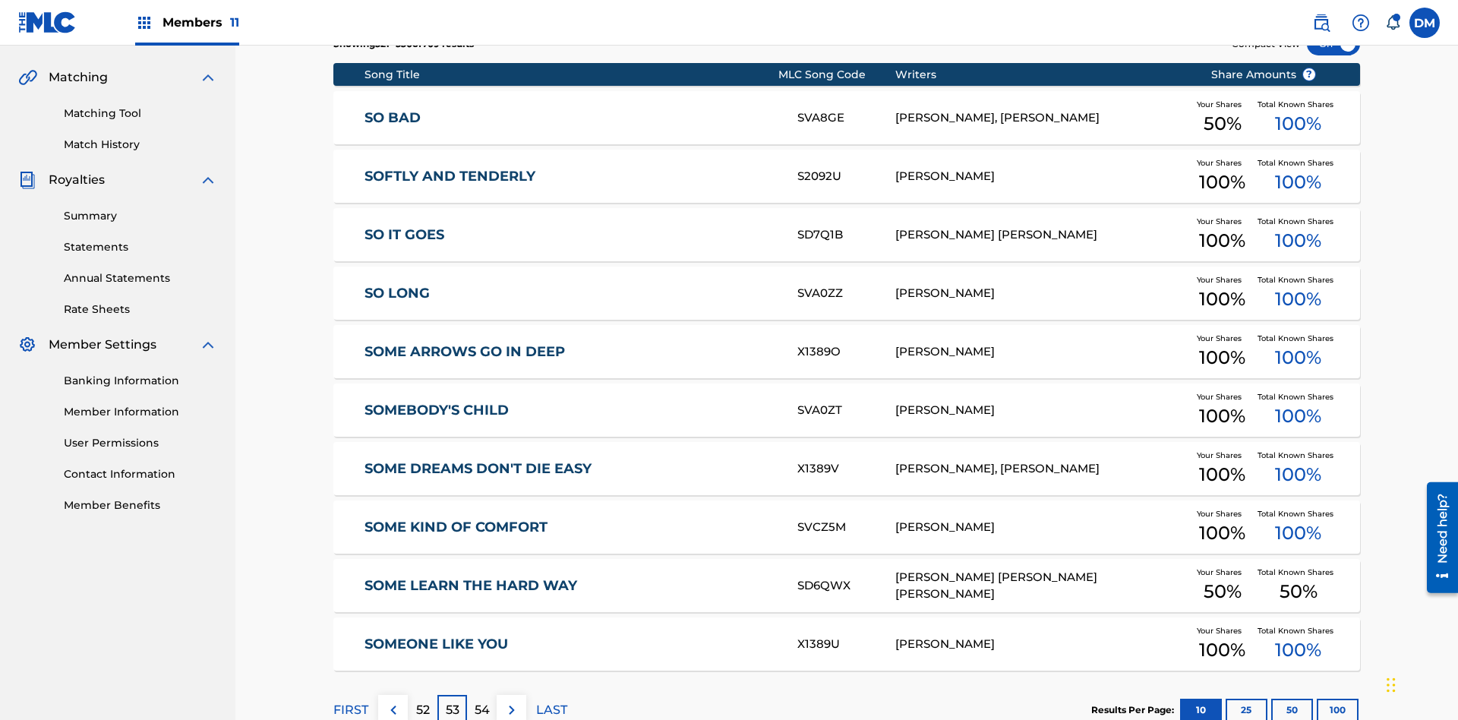
click at [511, 701] on img at bounding box center [512, 710] width 18 height 18
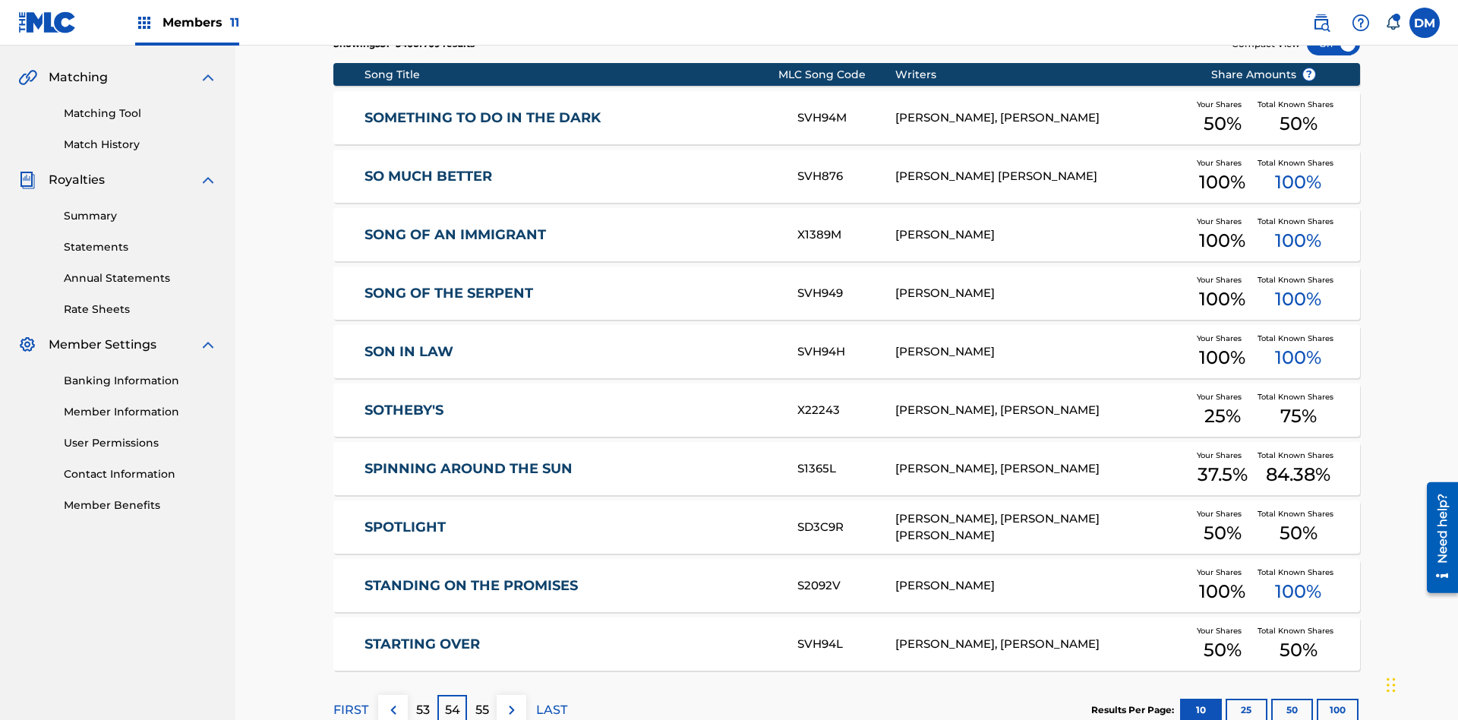
click at [511, 701] on img at bounding box center [512, 710] width 18 height 18
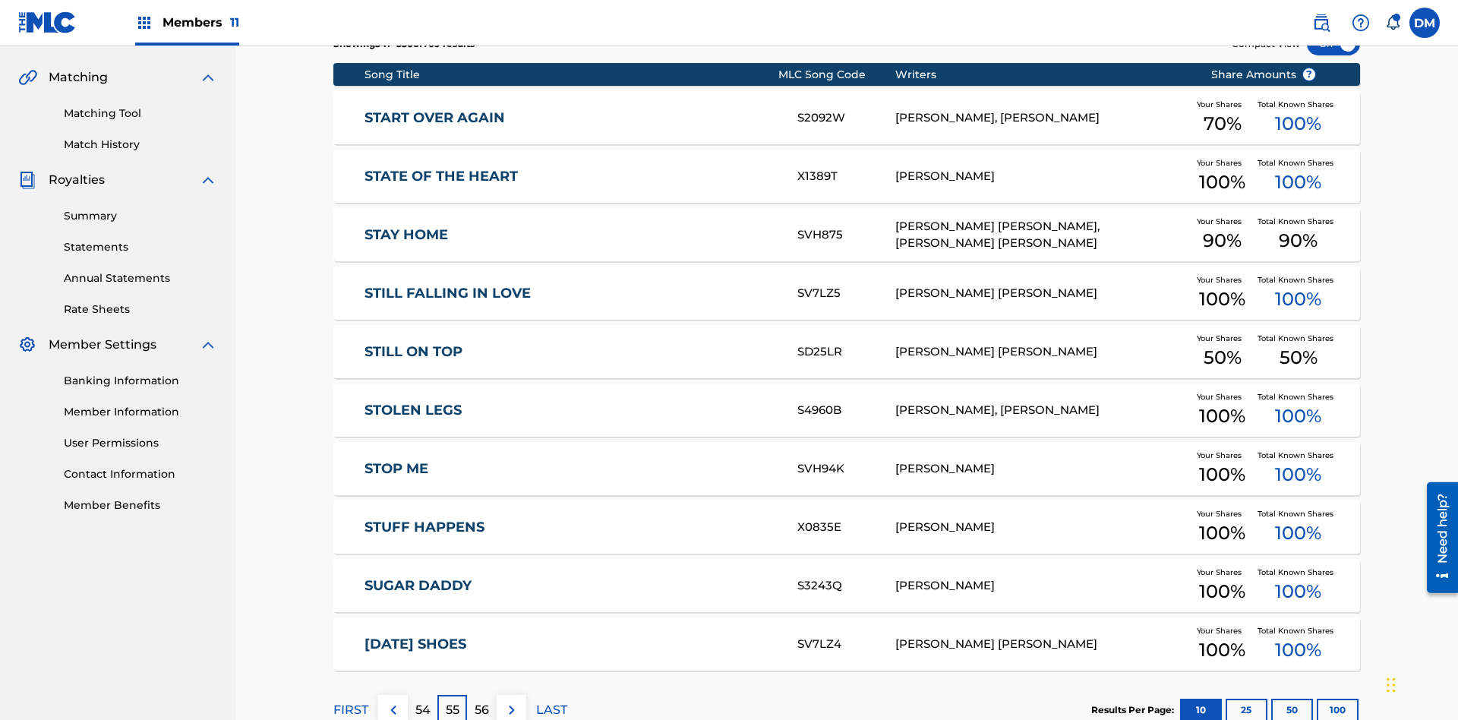
click at [511, 701] on img at bounding box center [512, 710] width 18 height 18
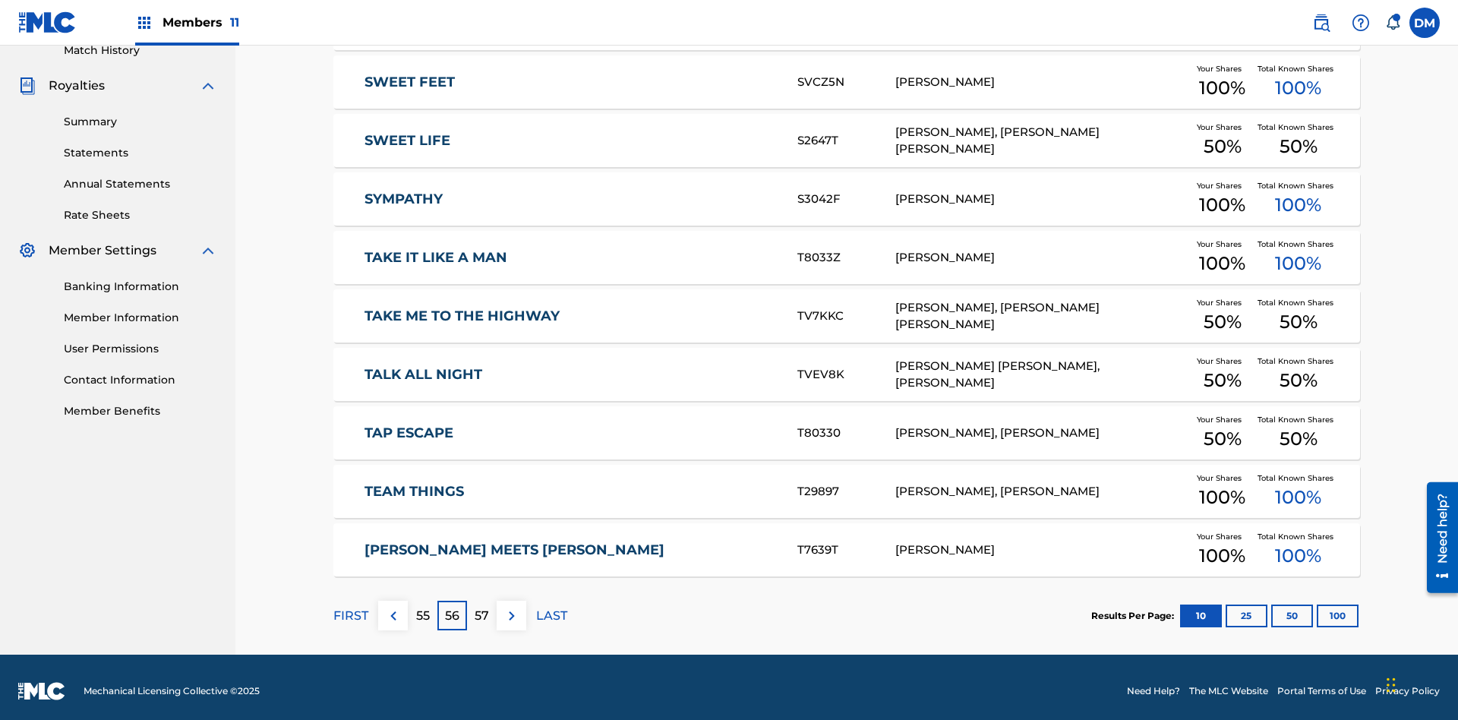
click at [511, 607] on img at bounding box center [512, 616] width 18 height 18
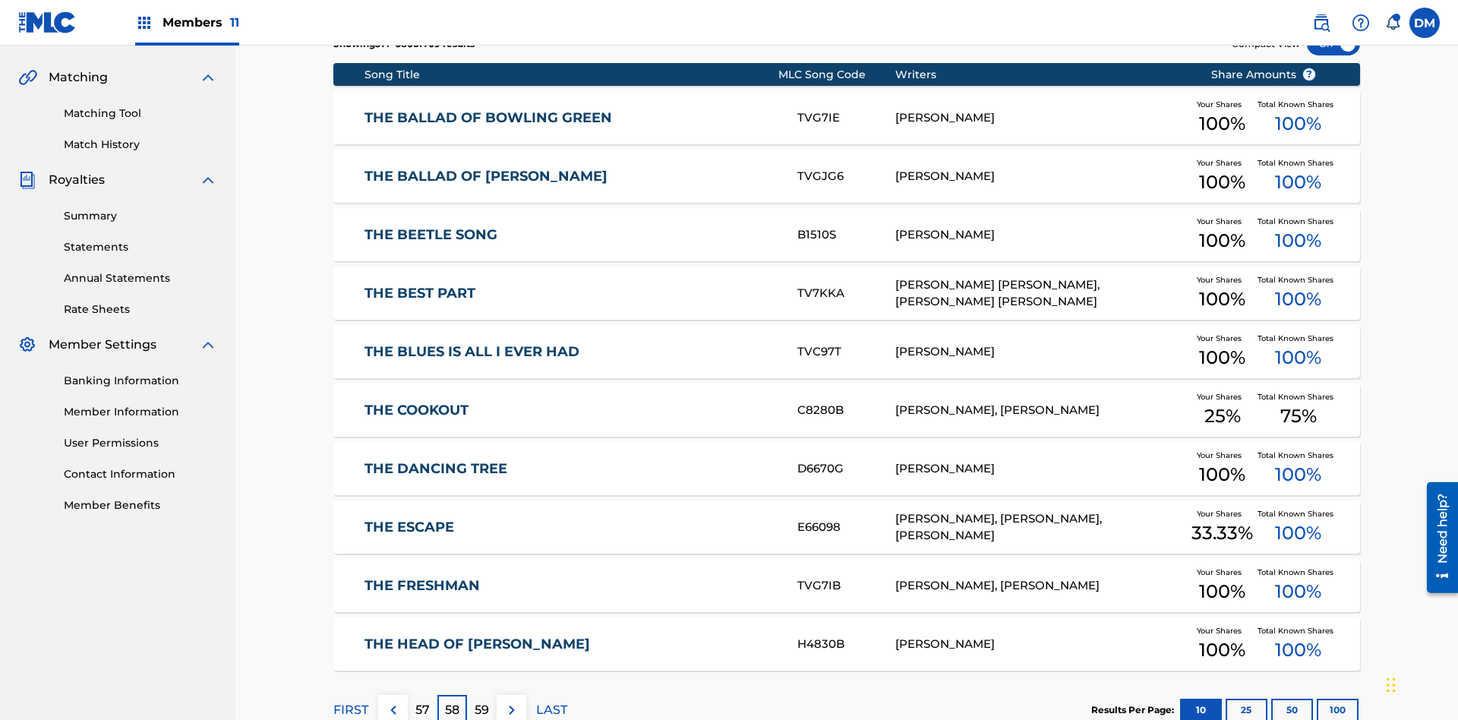
click at [511, 701] on img at bounding box center [512, 710] width 18 height 18
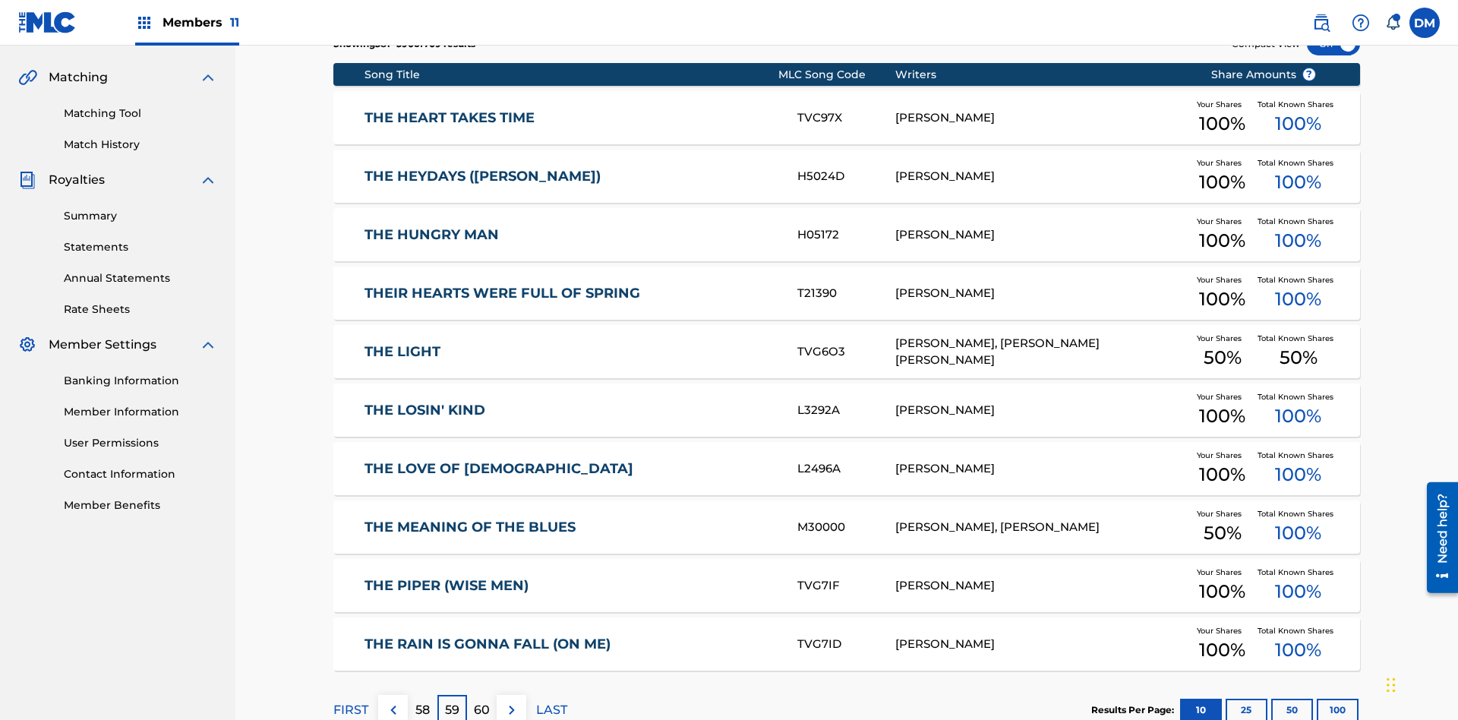
click at [511, 701] on img at bounding box center [512, 710] width 18 height 18
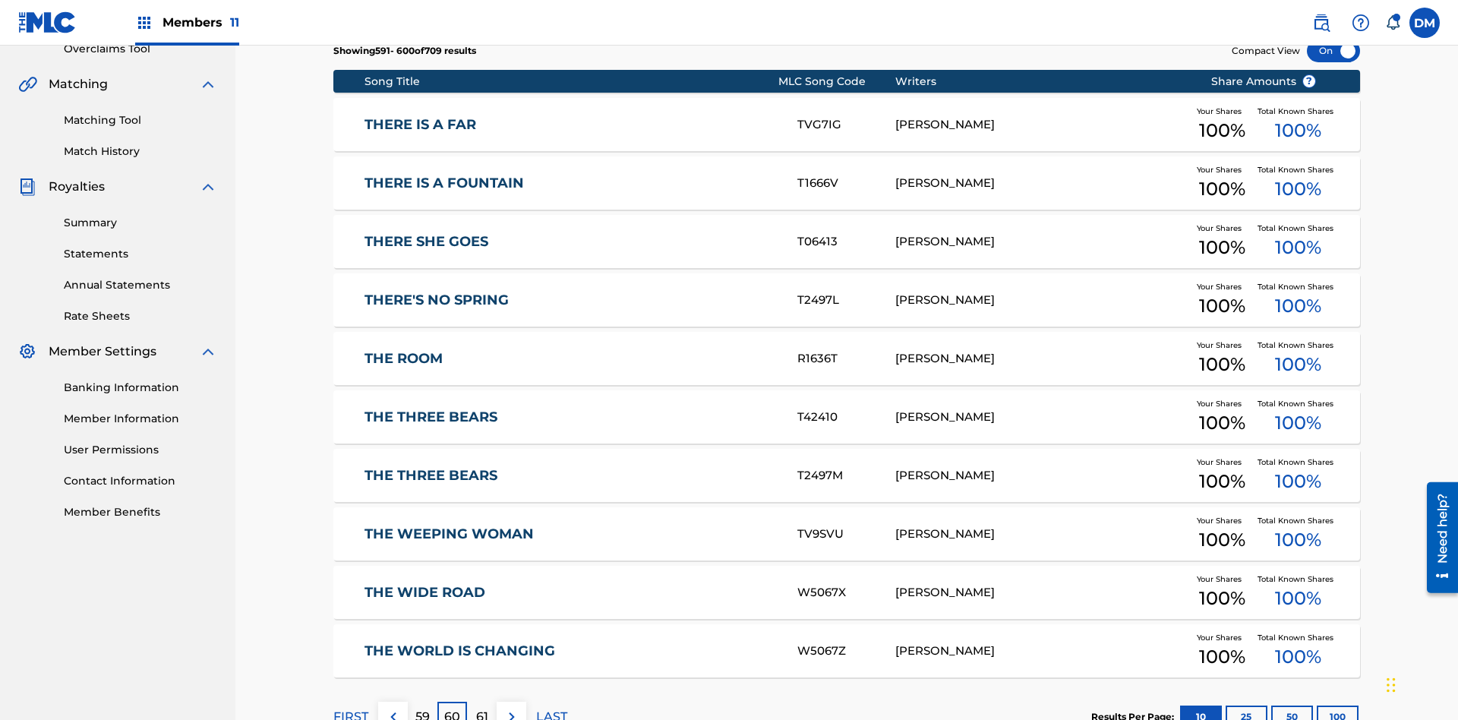
click at [511, 708] on img at bounding box center [512, 717] width 18 height 18
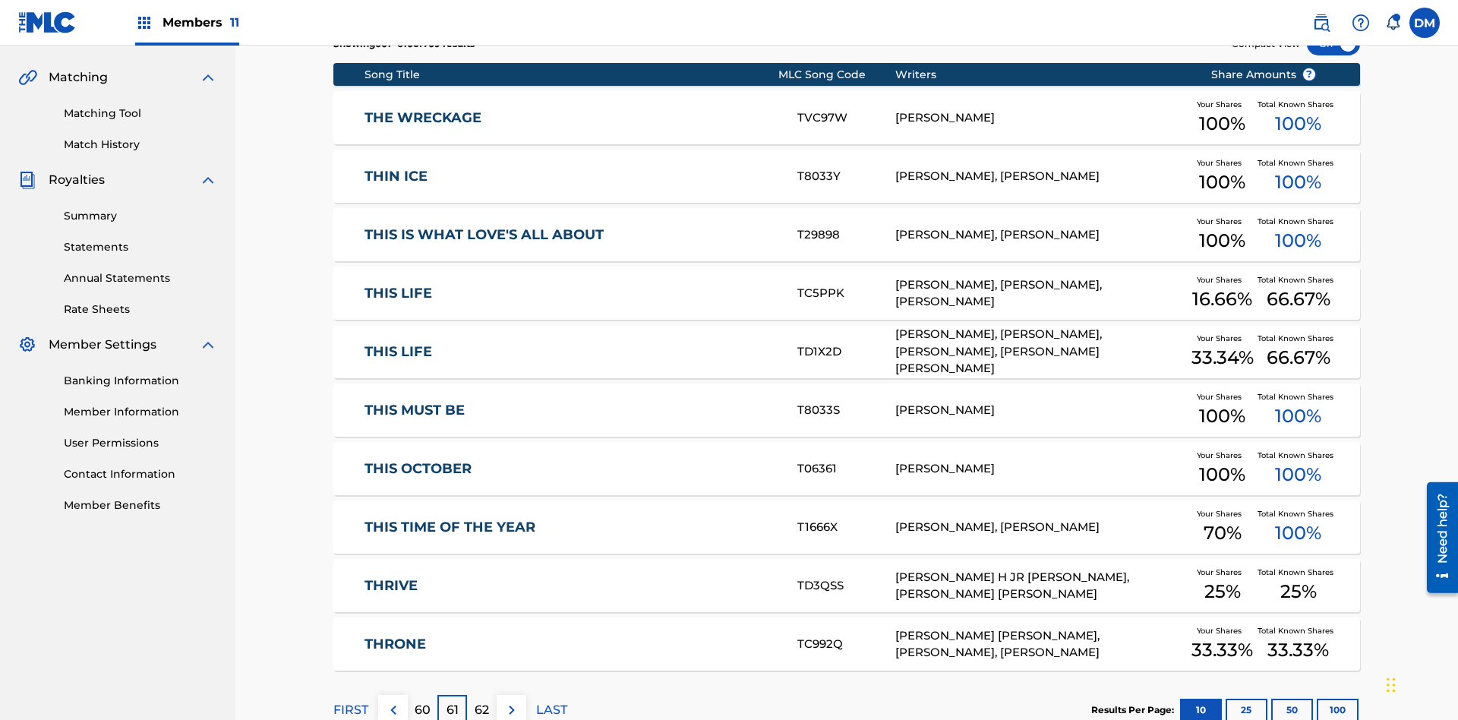
click at [511, 701] on img at bounding box center [512, 710] width 18 height 18
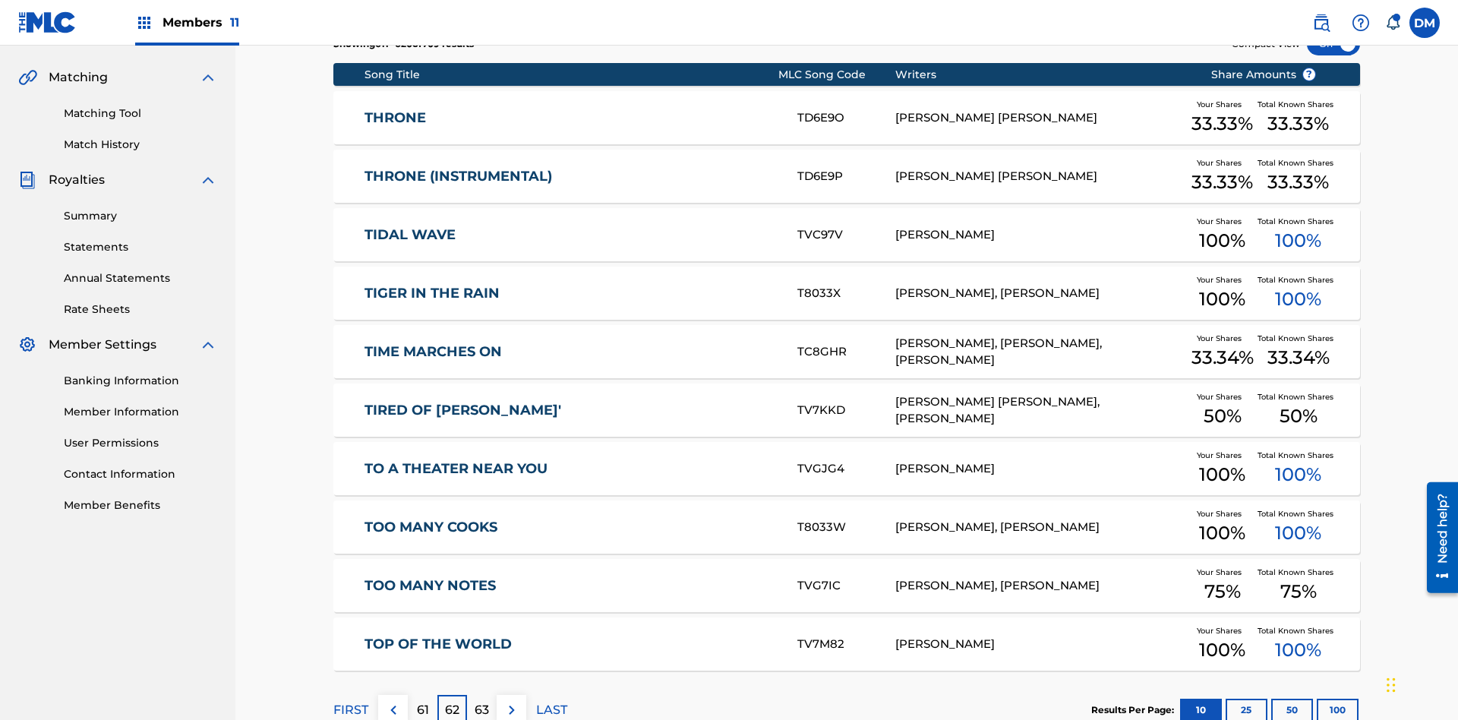
click at [511, 701] on img at bounding box center [512, 710] width 18 height 18
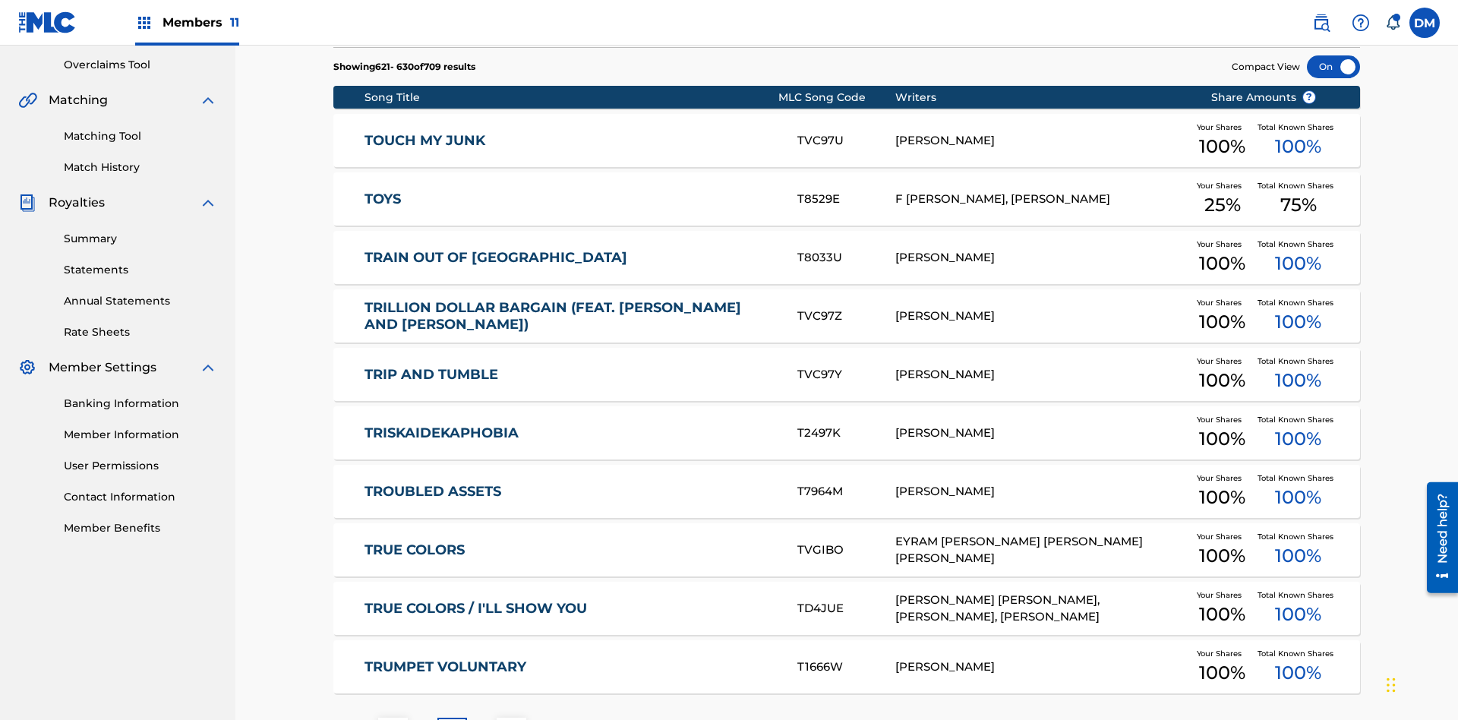
click at [511, 719] on img at bounding box center [512, 732] width 18 height 18
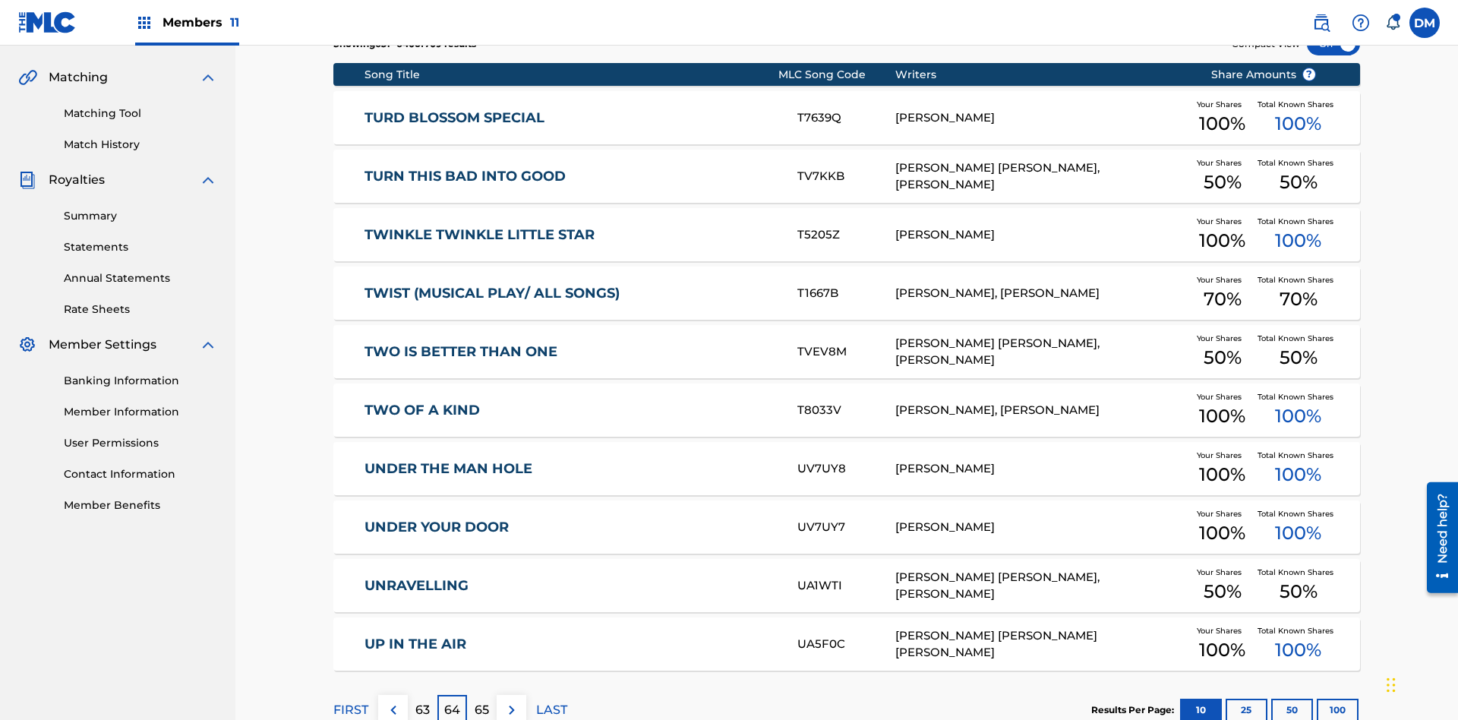
click at [511, 701] on img at bounding box center [512, 710] width 18 height 18
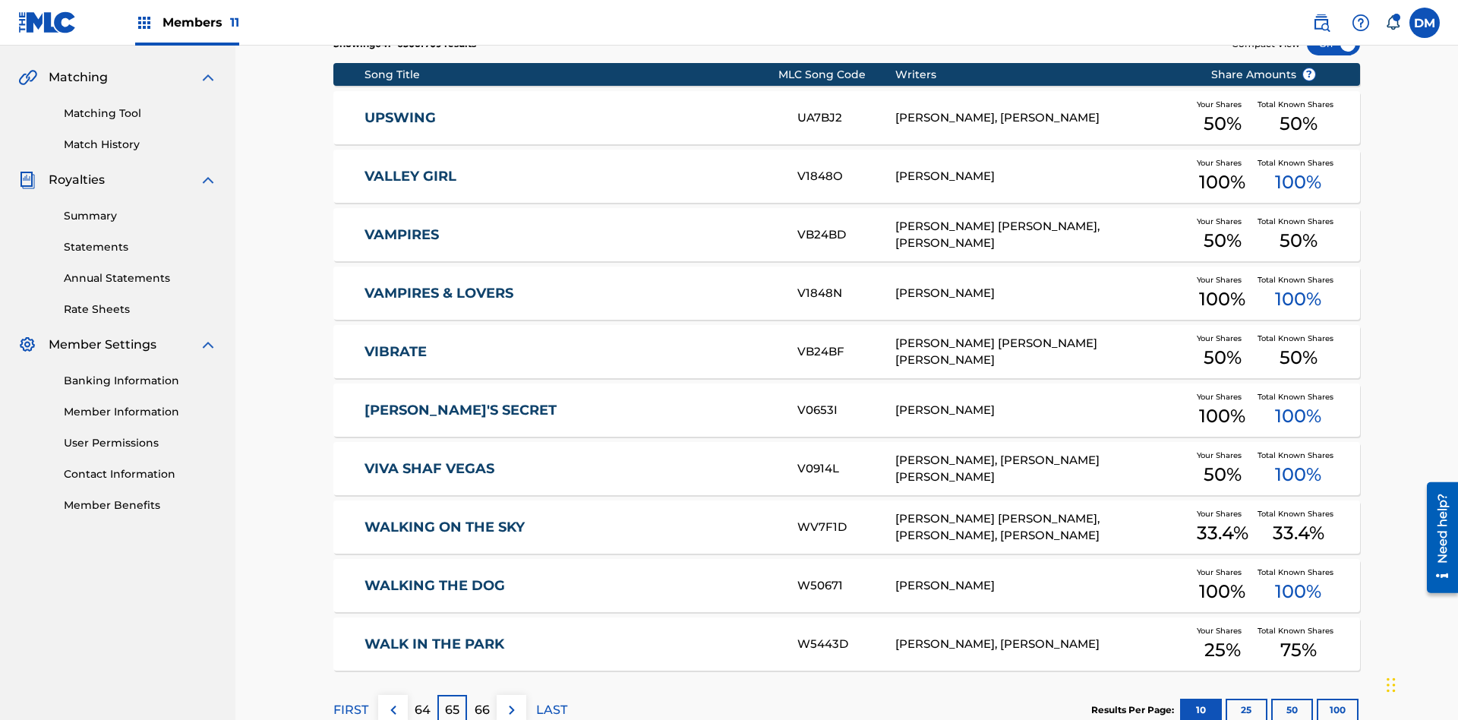
click at [511, 701] on img at bounding box center [512, 710] width 18 height 18
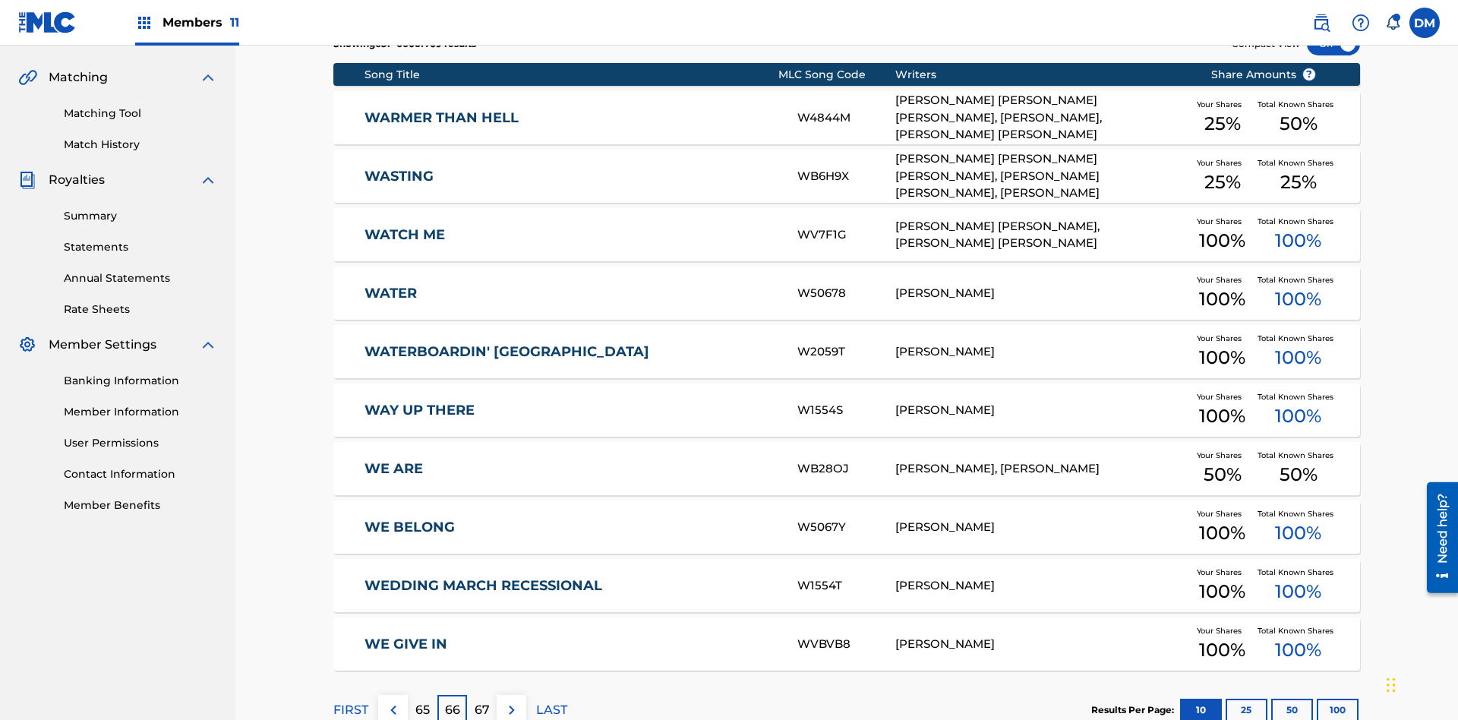
click at [511, 701] on img at bounding box center [512, 710] width 18 height 18
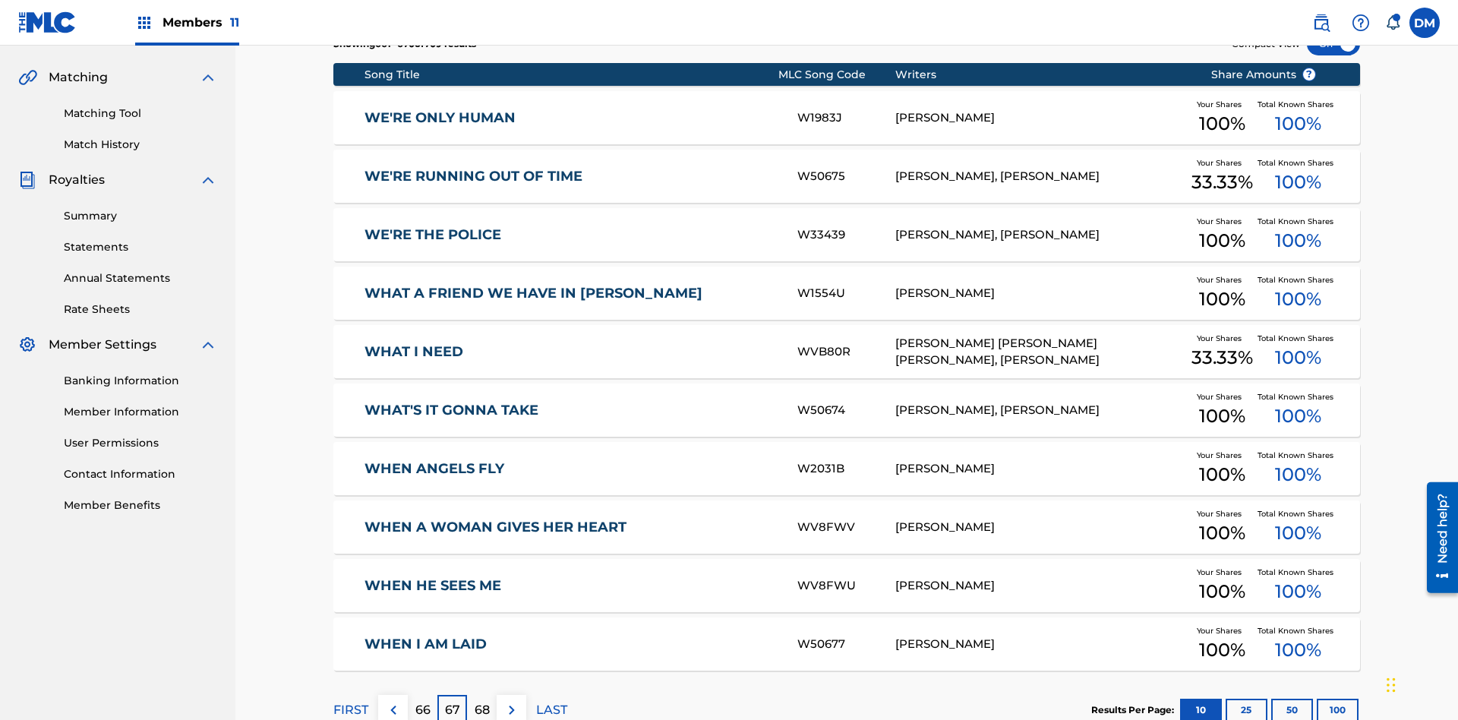
click at [511, 701] on img at bounding box center [512, 710] width 18 height 18
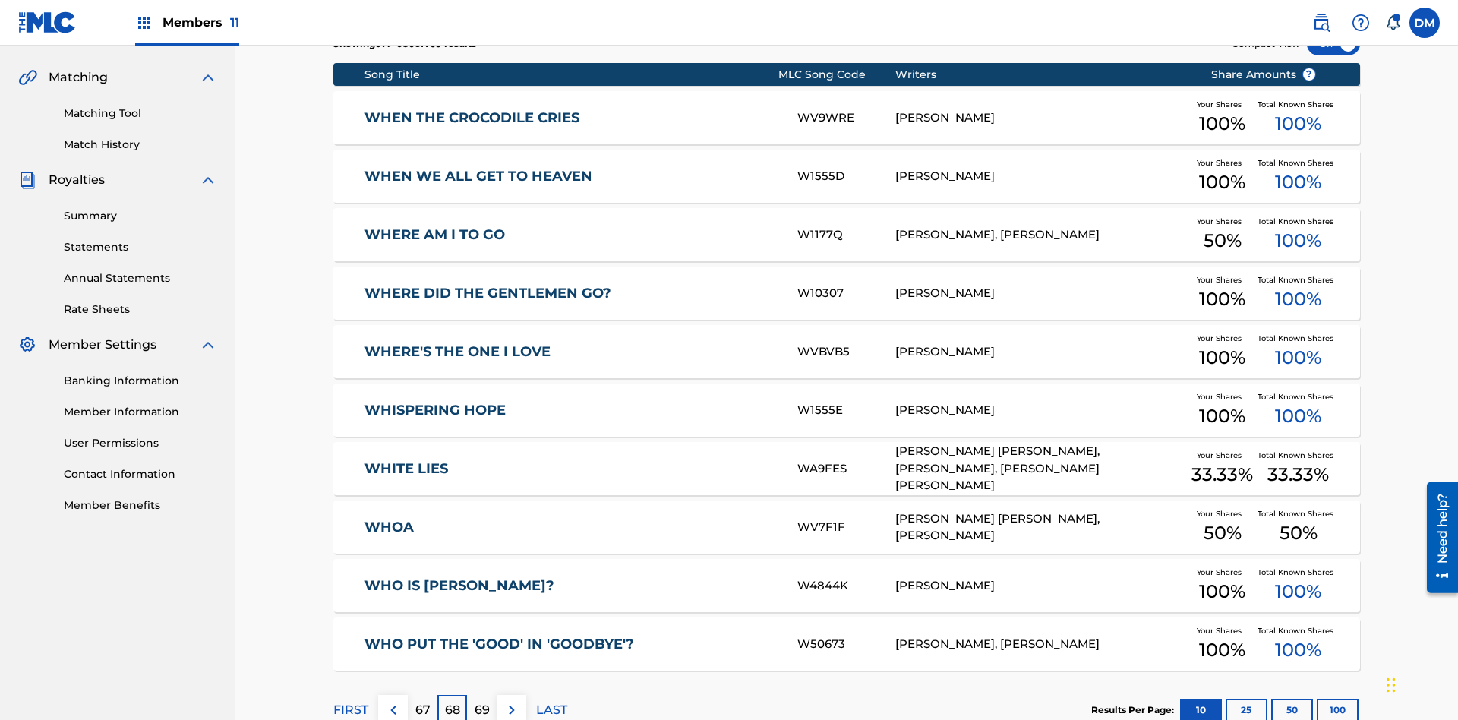
click at [511, 701] on img at bounding box center [512, 710] width 18 height 18
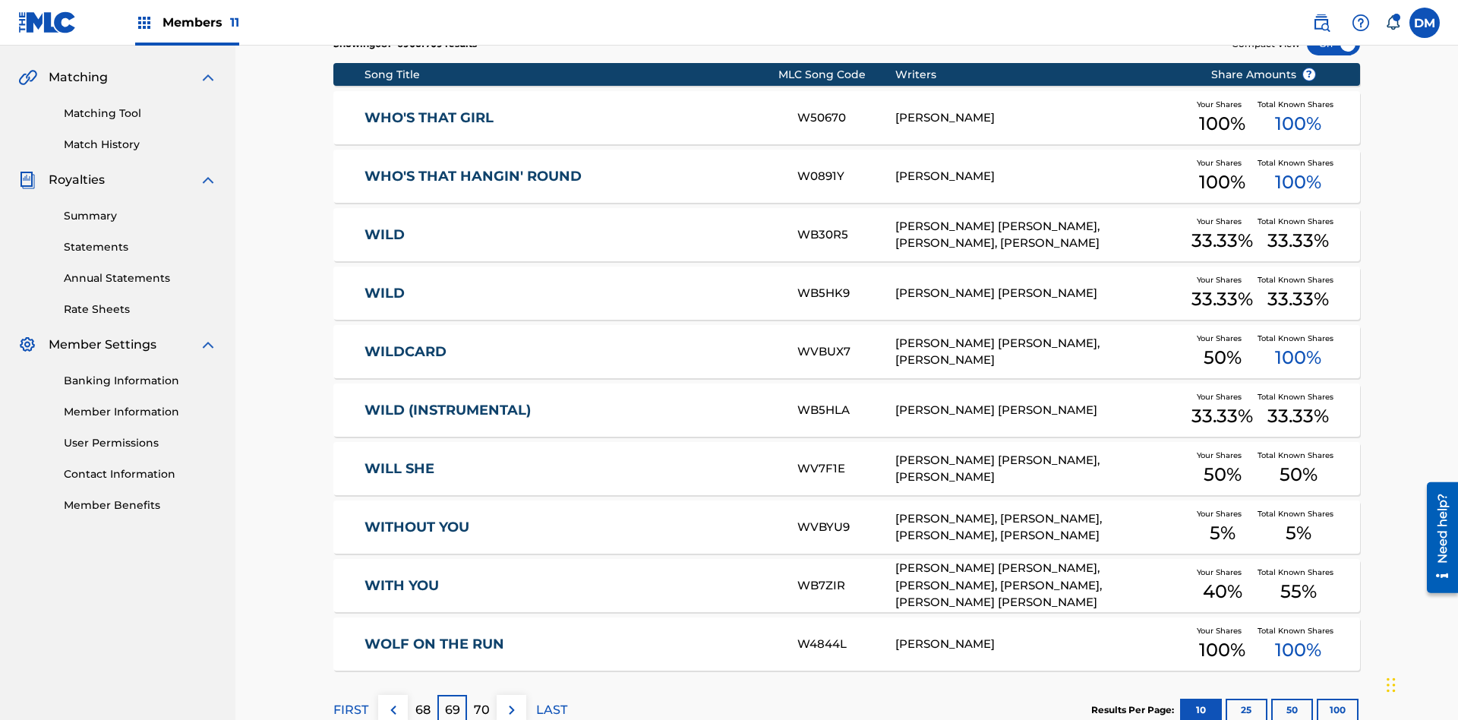
click at [511, 701] on img at bounding box center [512, 710] width 18 height 18
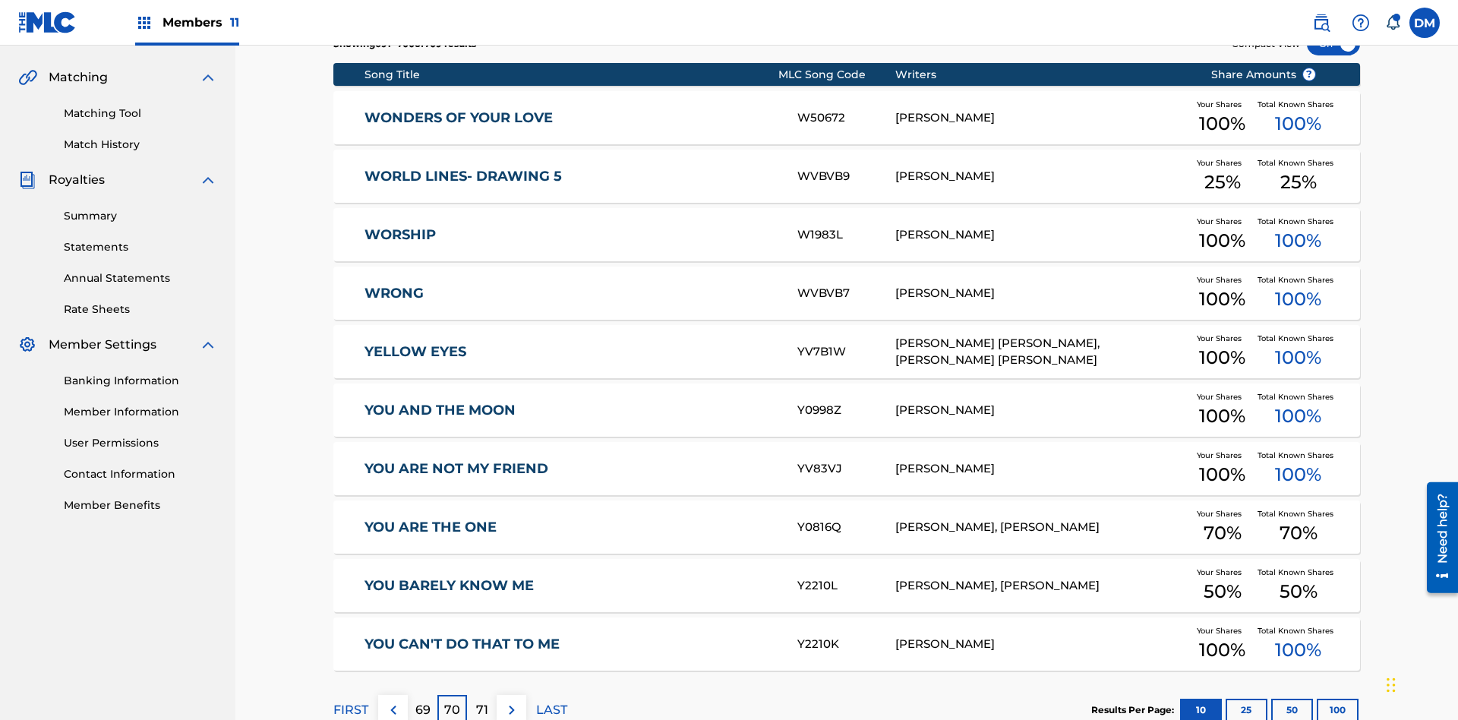
click at [511, 701] on img at bounding box center [512, 710] width 18 height 18
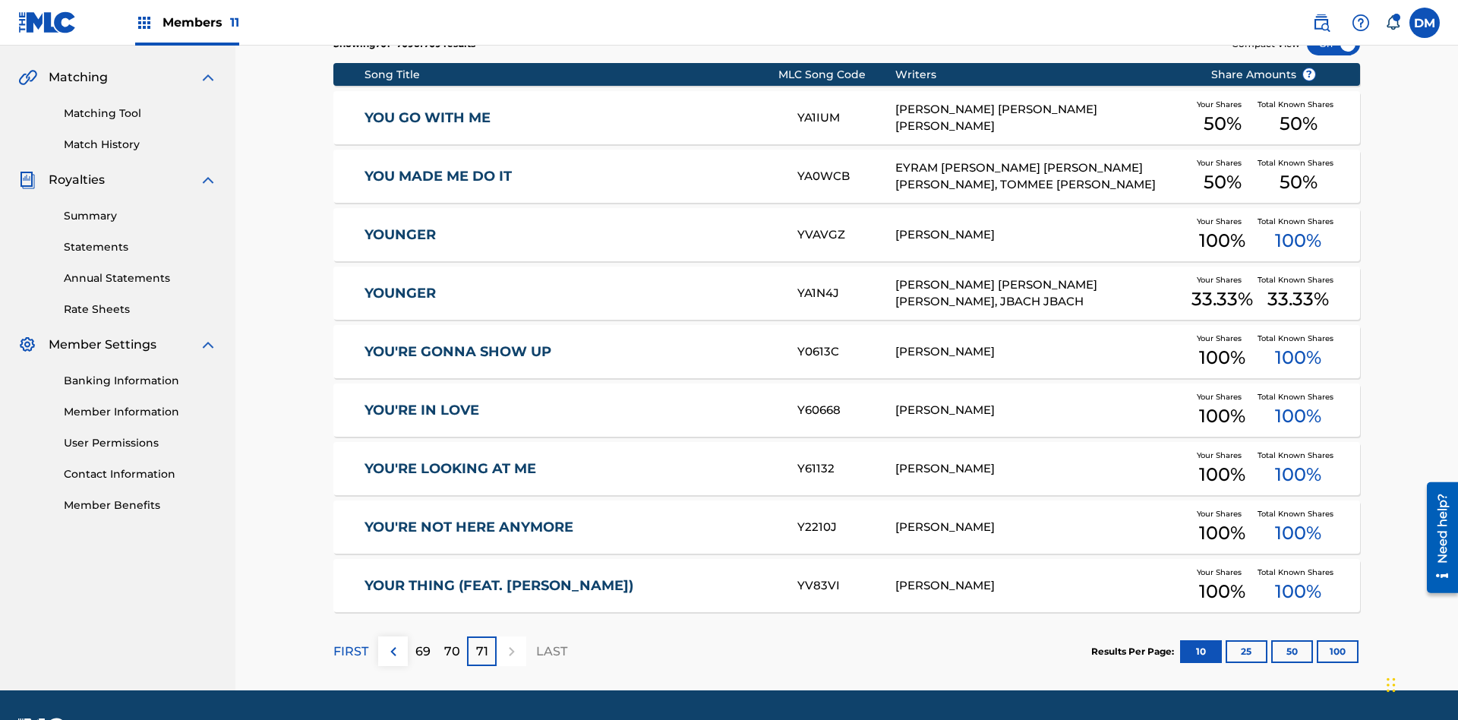
scroll to position [283, 0]
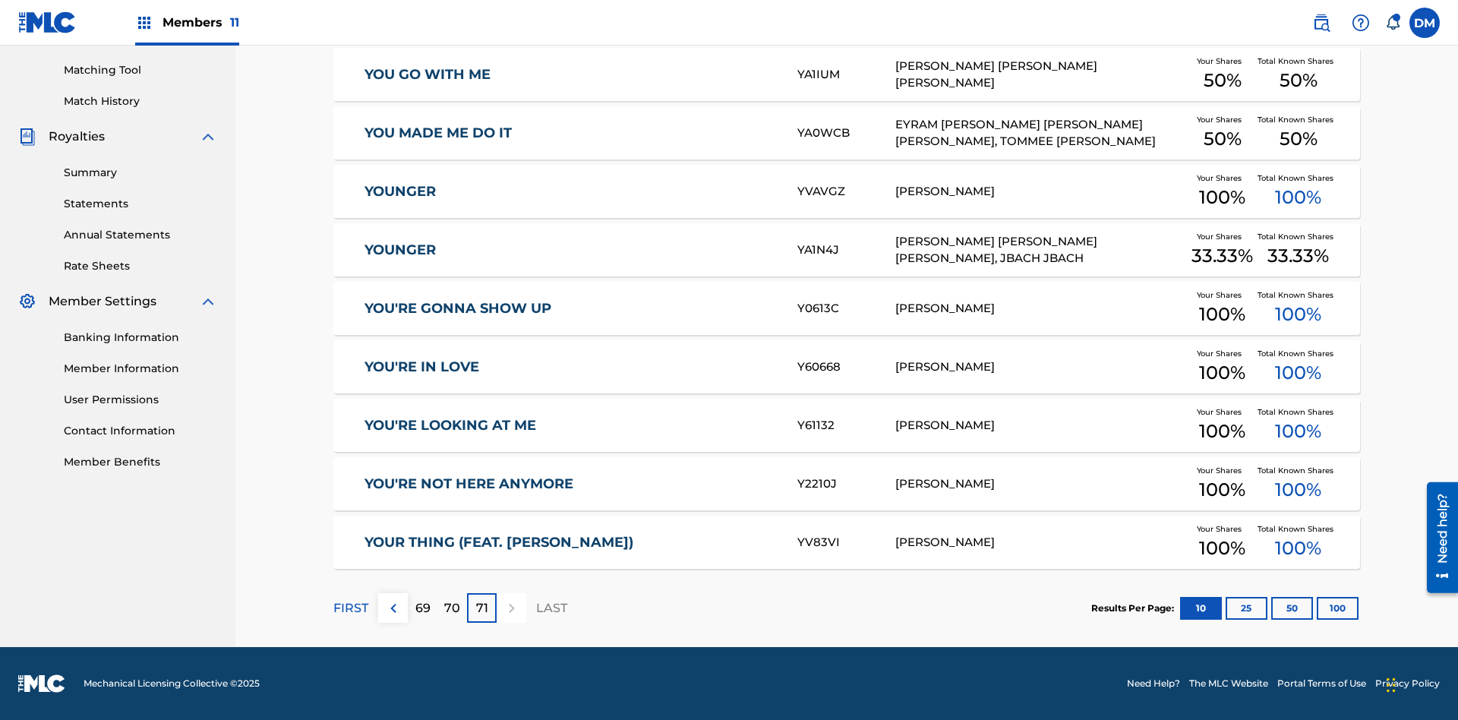
click at [1225, 607] on button "25" at bounding box center [1246, 608] width 42 height 23
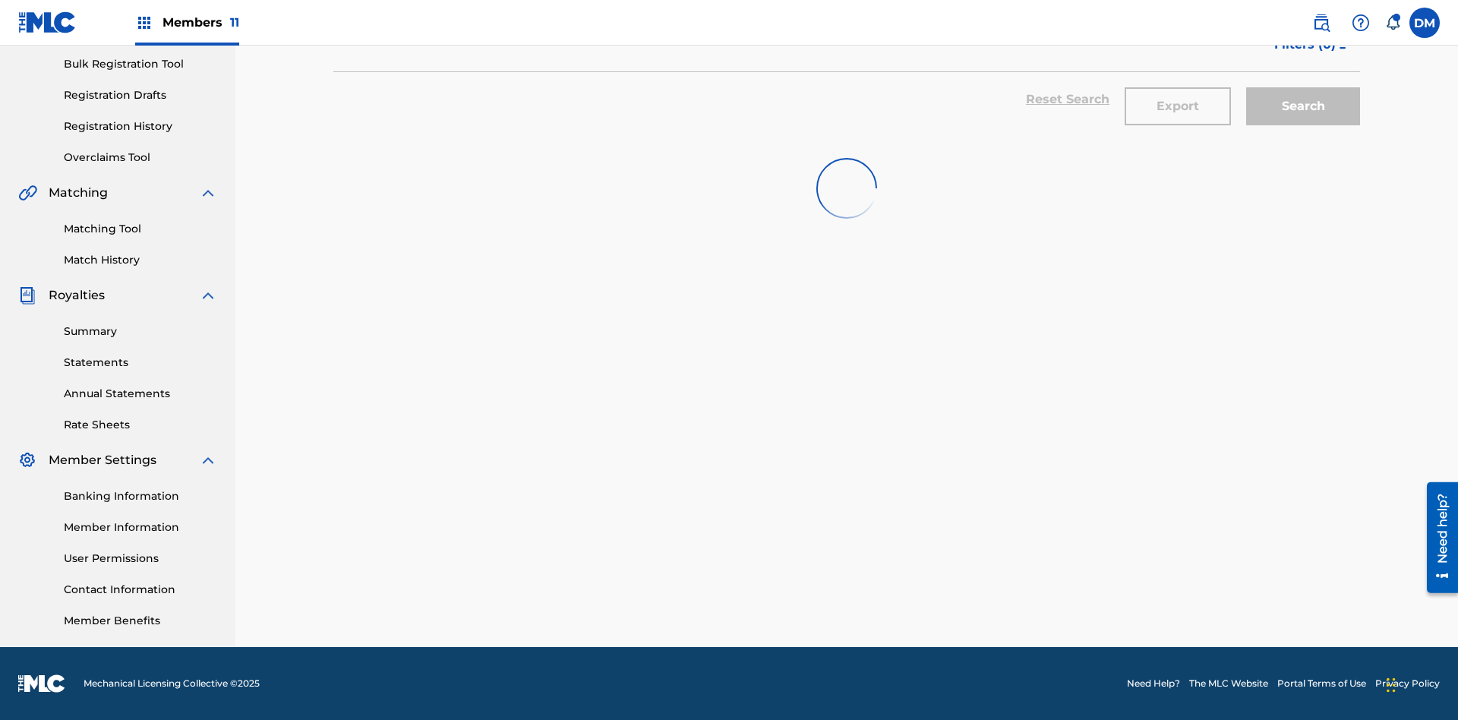
scroll to position [222, 0]
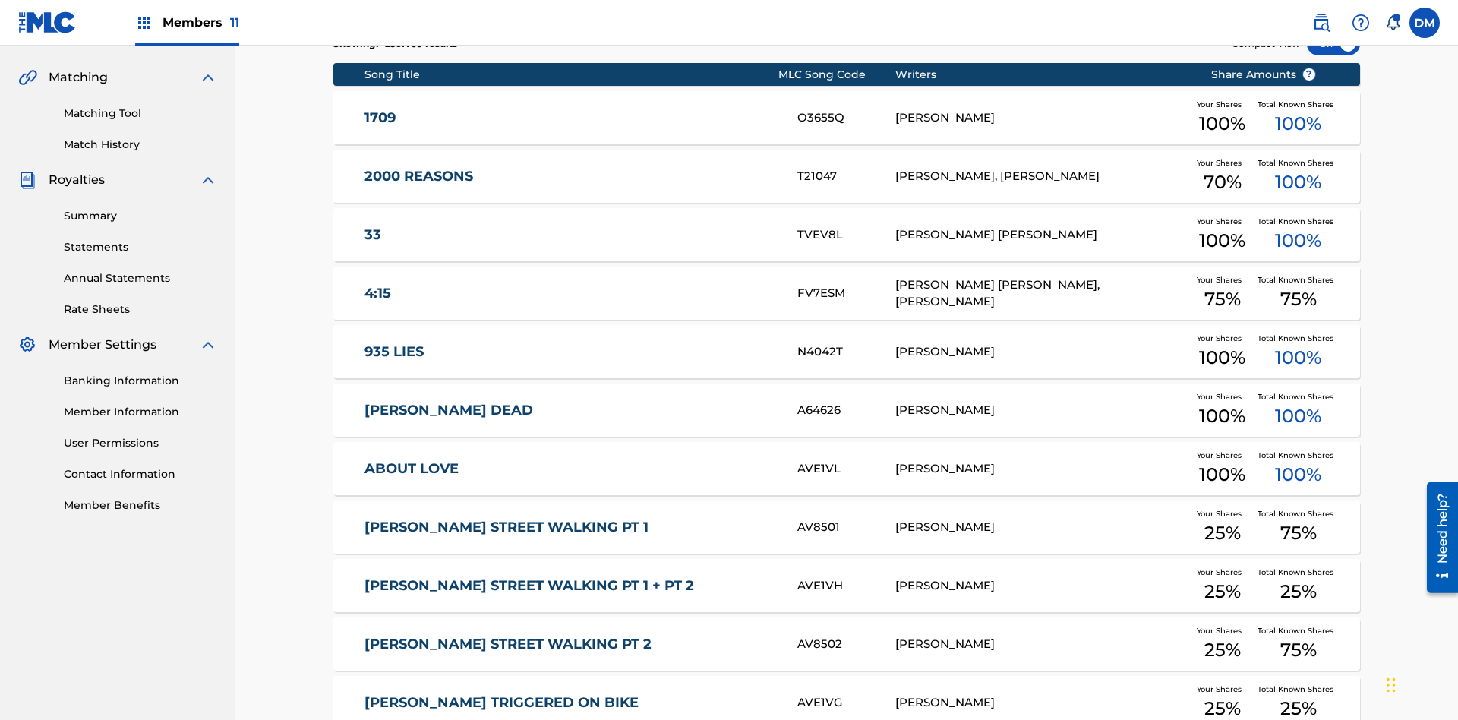
scroll to position [283, 0]
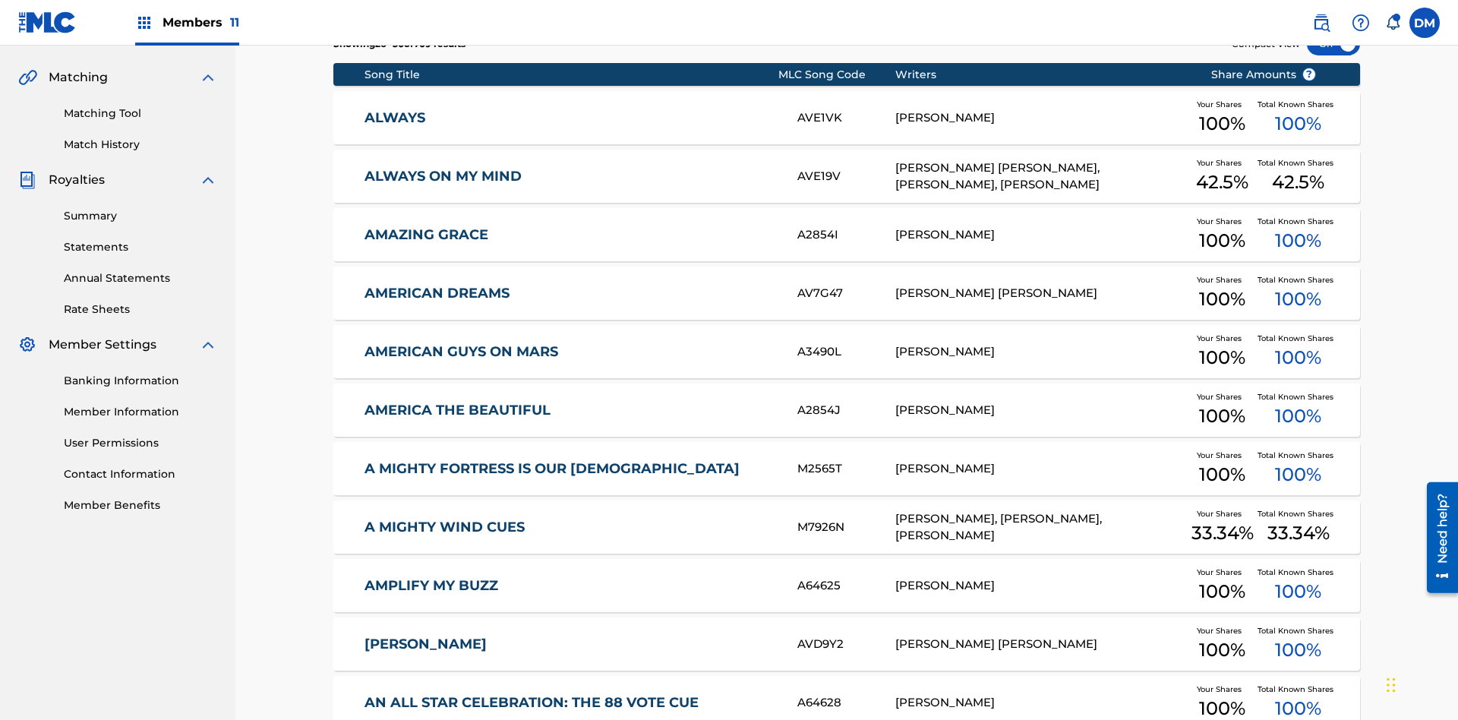
scroll to position [222, 0]
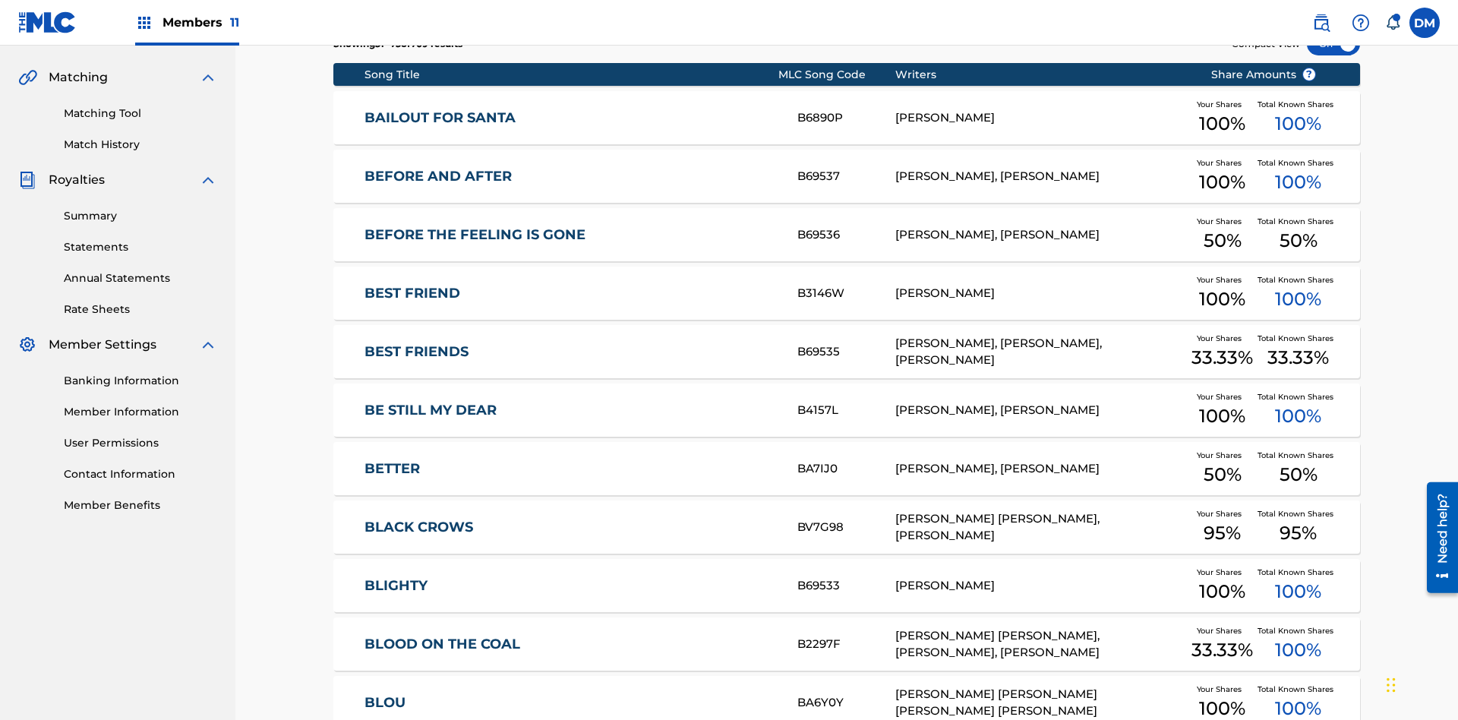
scroll to position [283, 0]
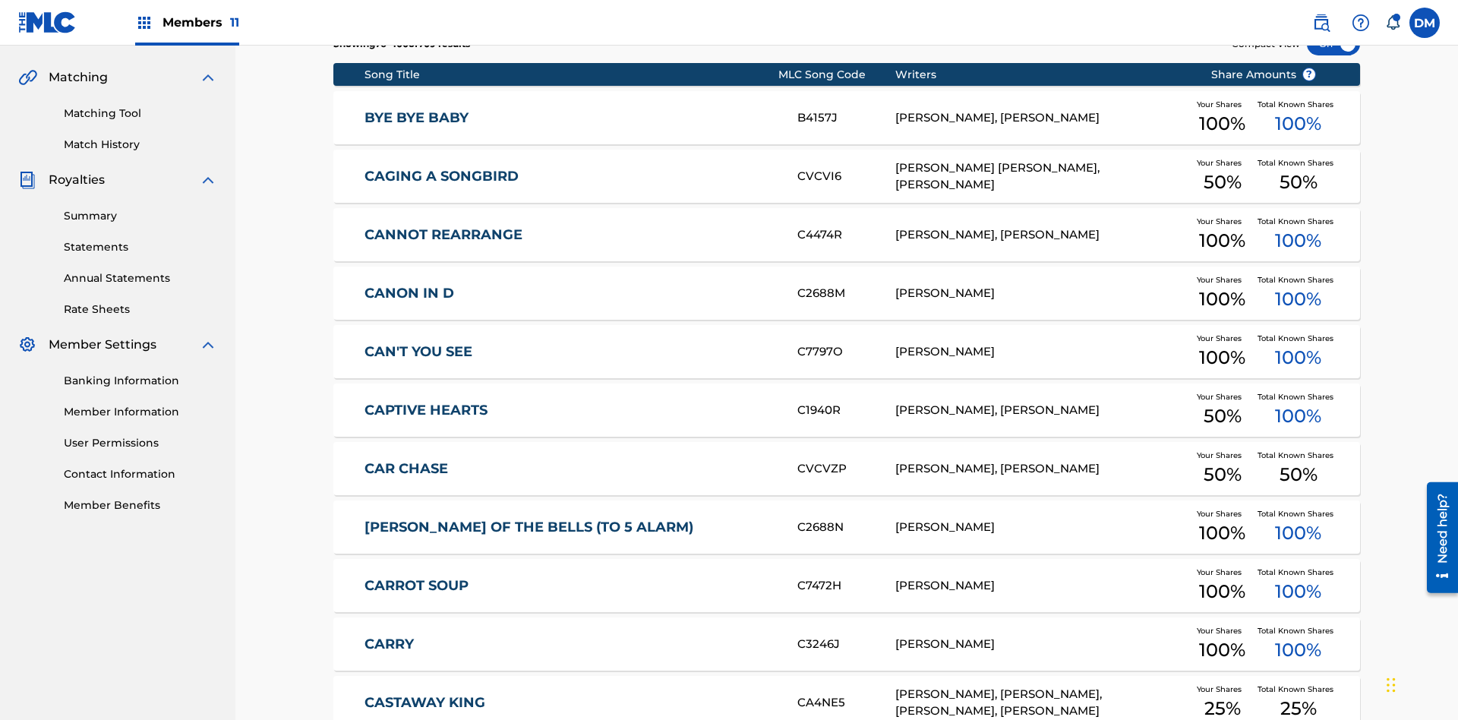
scroll to position [222, 0]
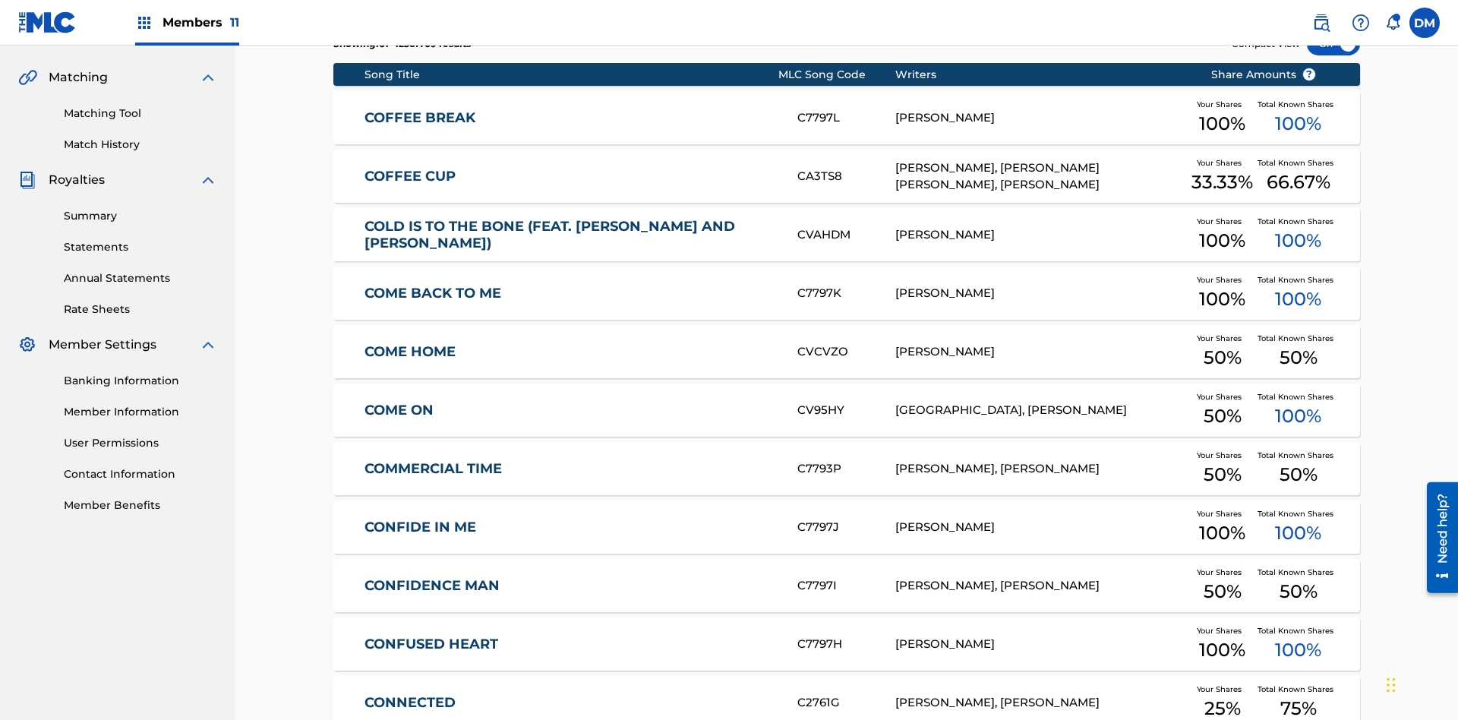
scroll to position [283, 0]
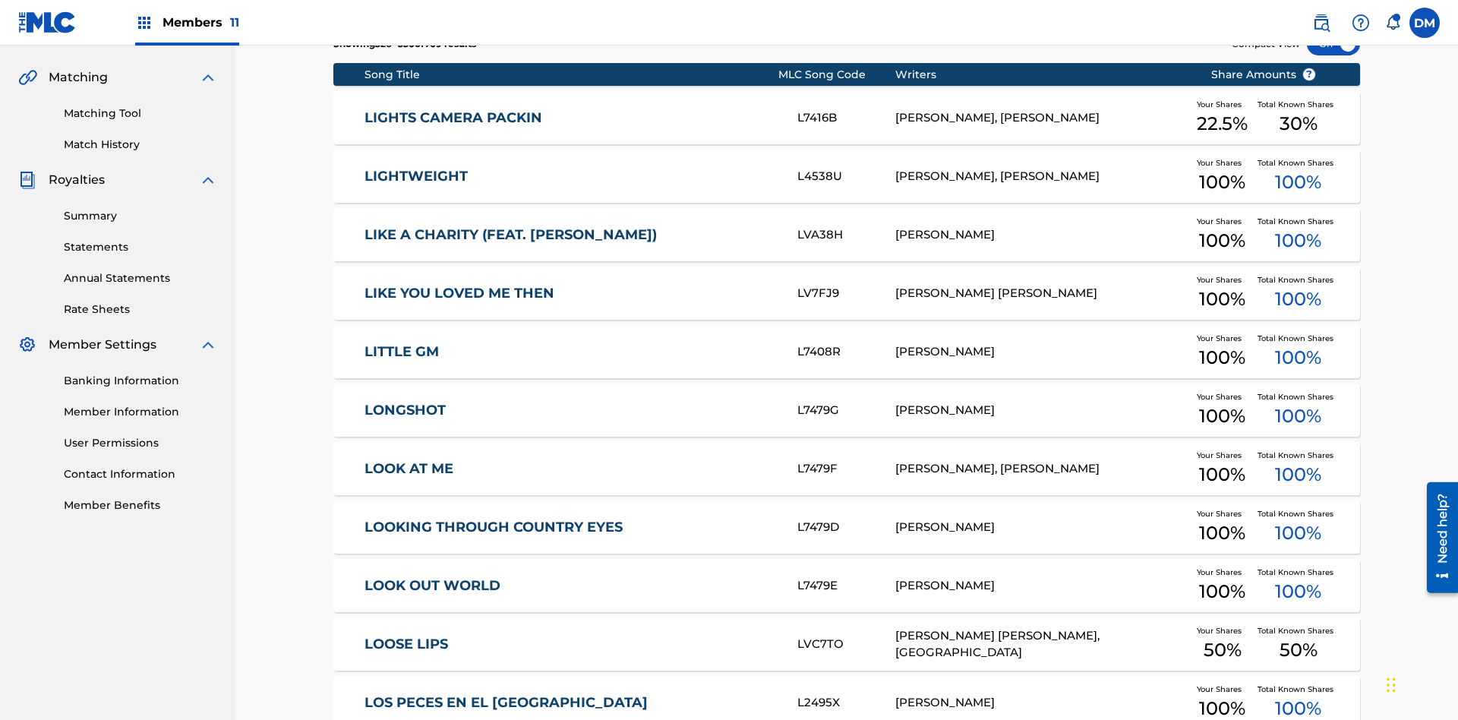
scroll to position [283, 0]
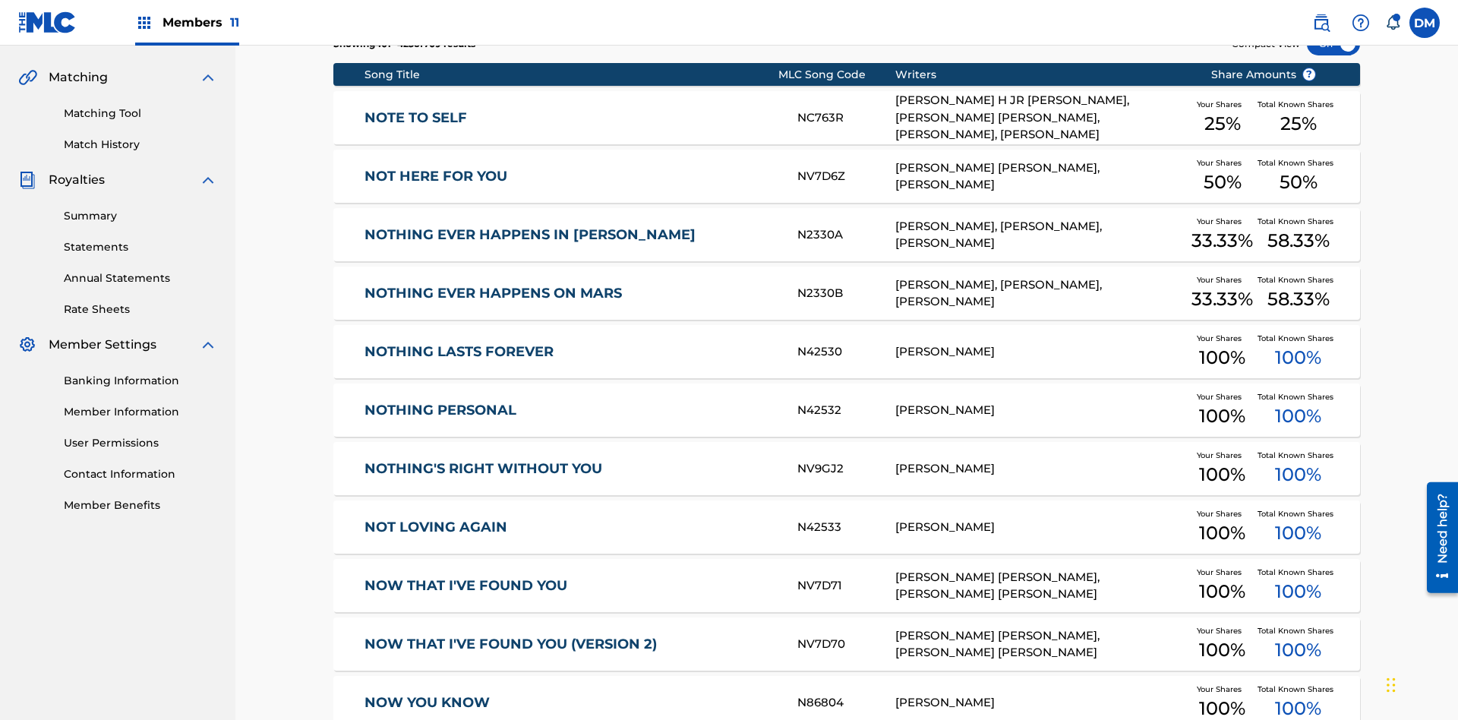
scroll to position [283, 0]
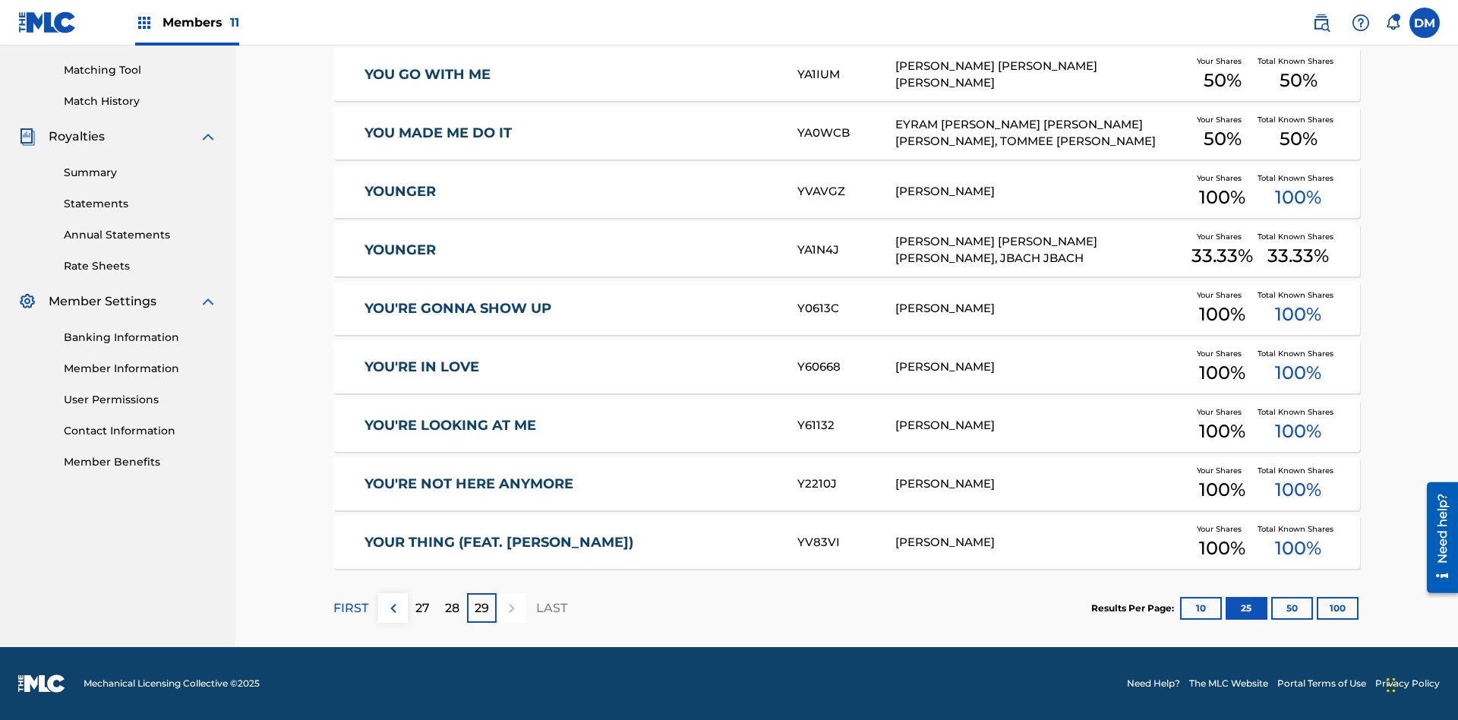
click at [1271, 607] on button "50" at bounding box center [1292, 608] width 42 height 23
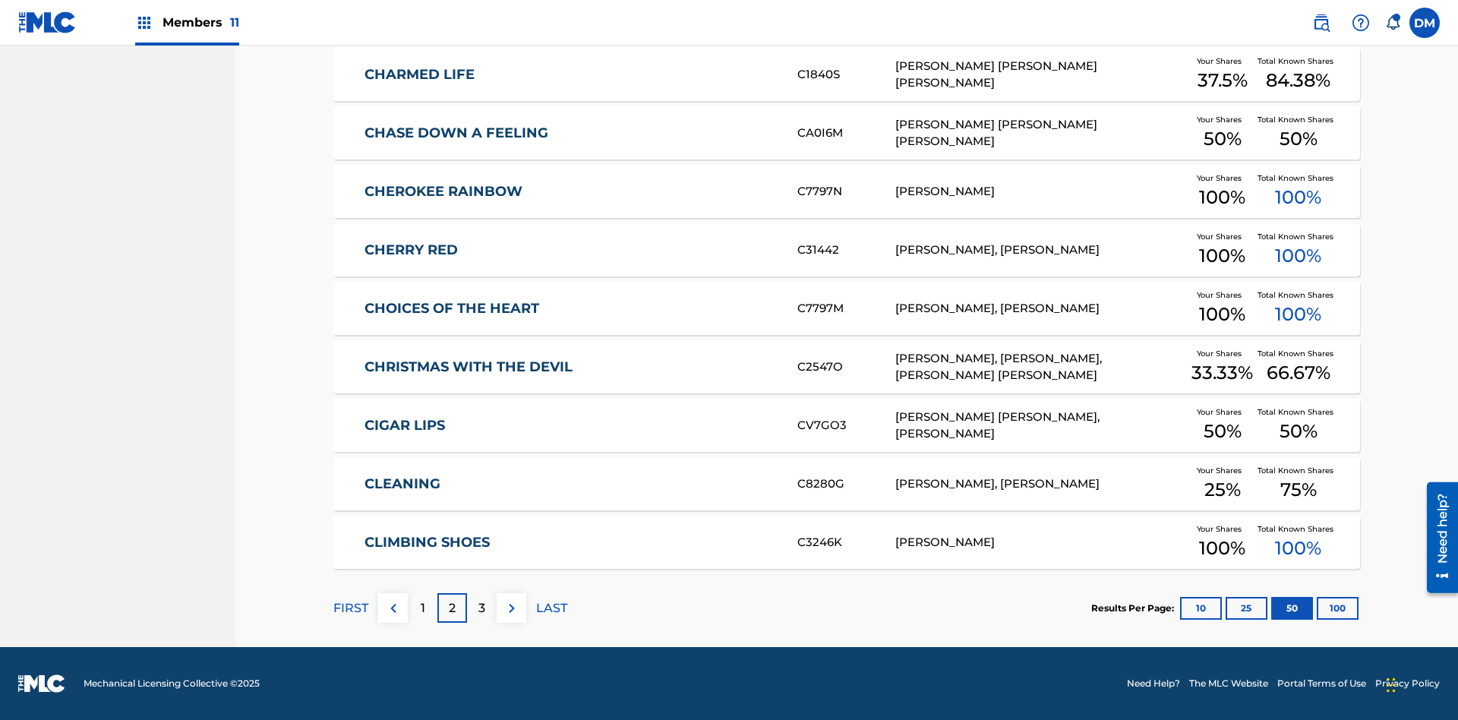
click at [511, 607] on img at bounding box center [512, 608] width 18 height 18
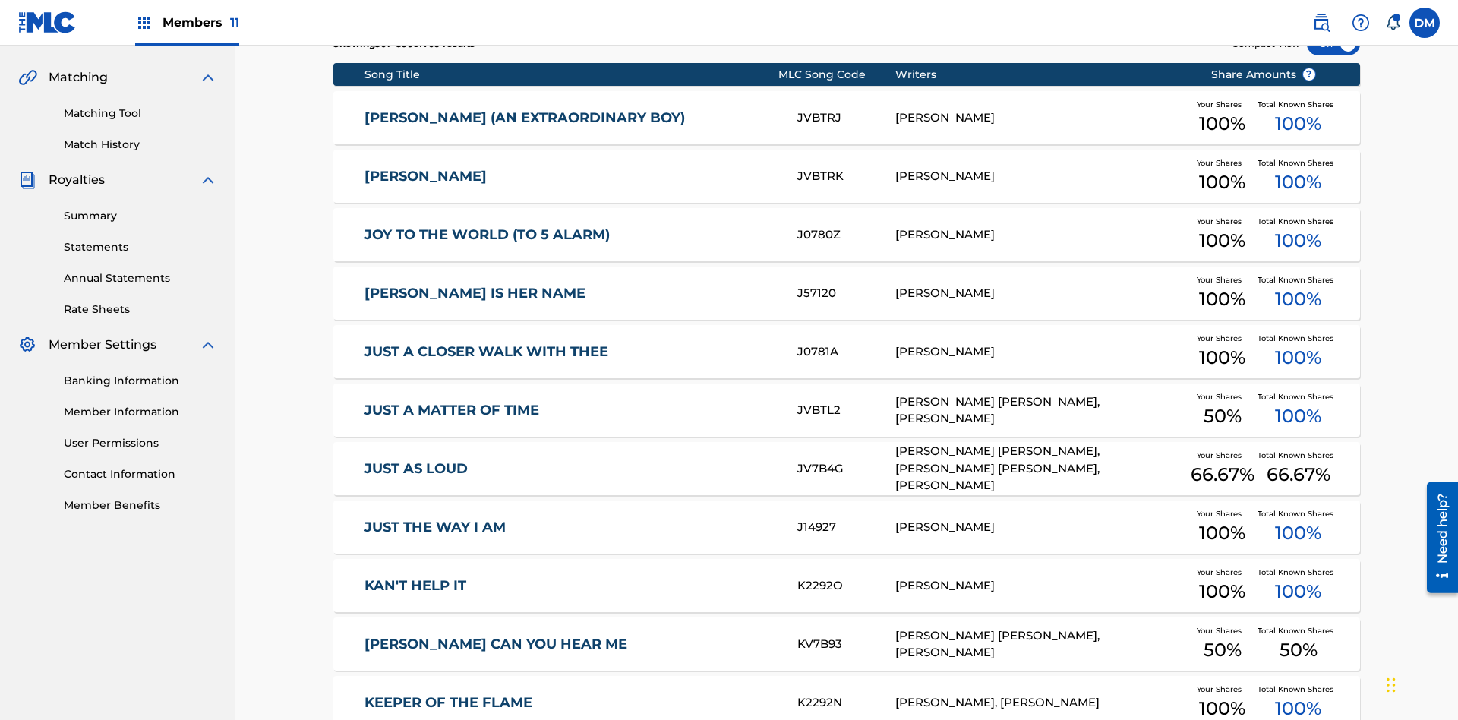
scroll to position [222, 0]
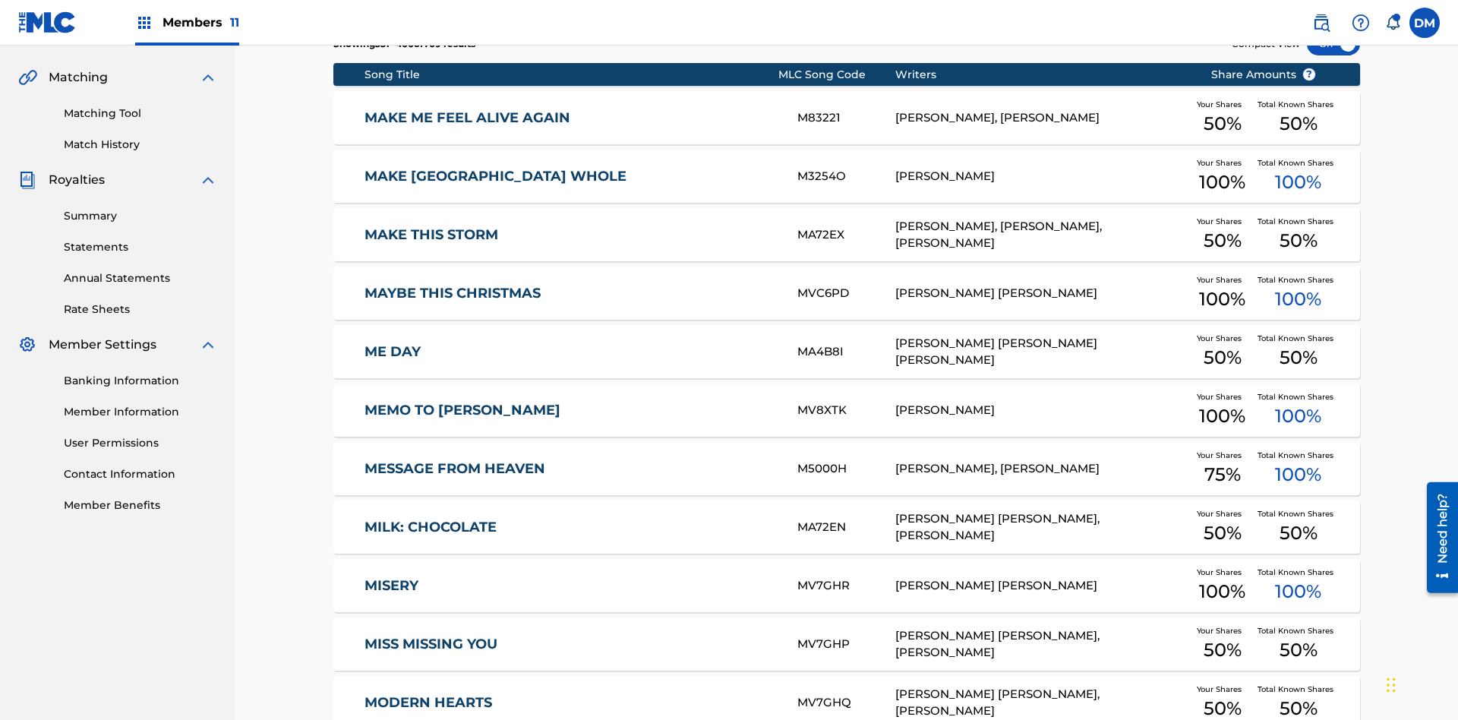
scroll to position [283, 0]
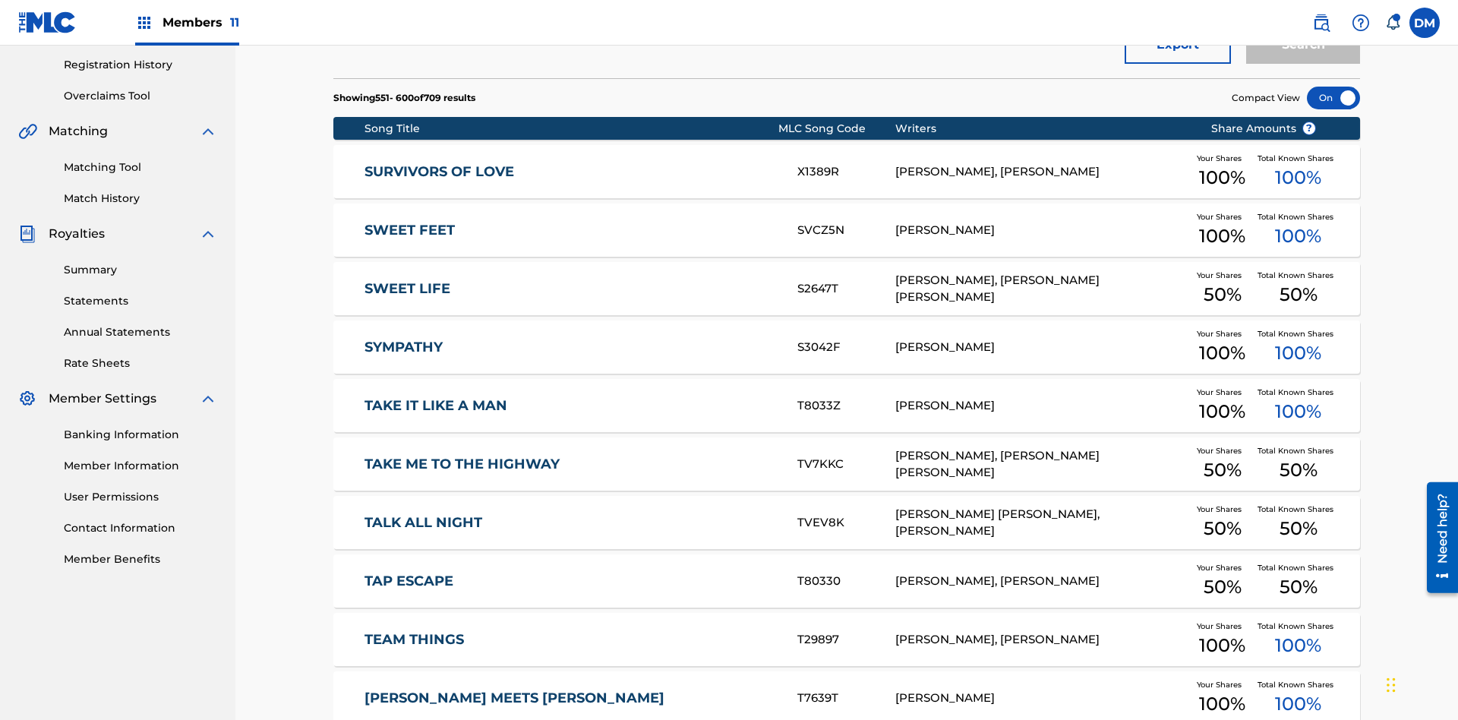
scroll to position [337, 0]
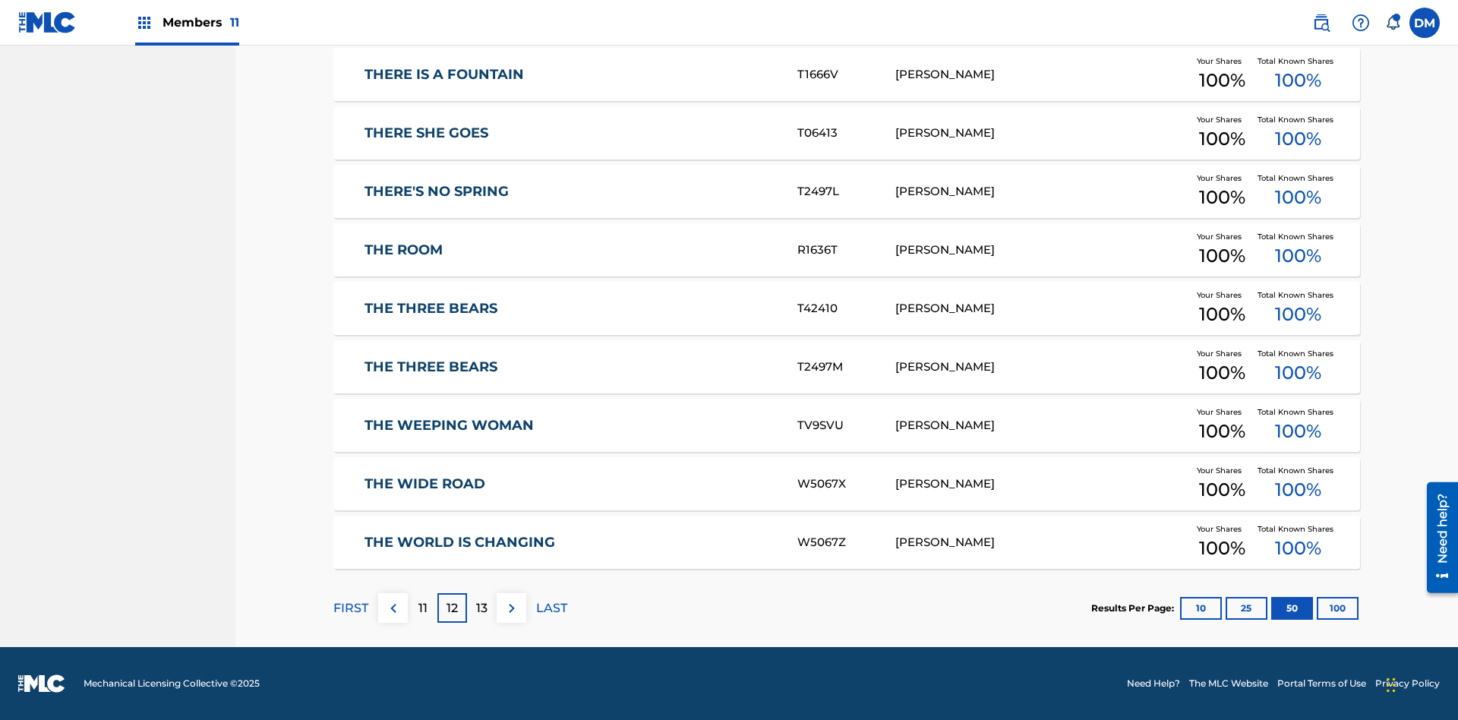
click at [1316, 607] on button "100" at bounding box center [1337, 608] width 42 height 23
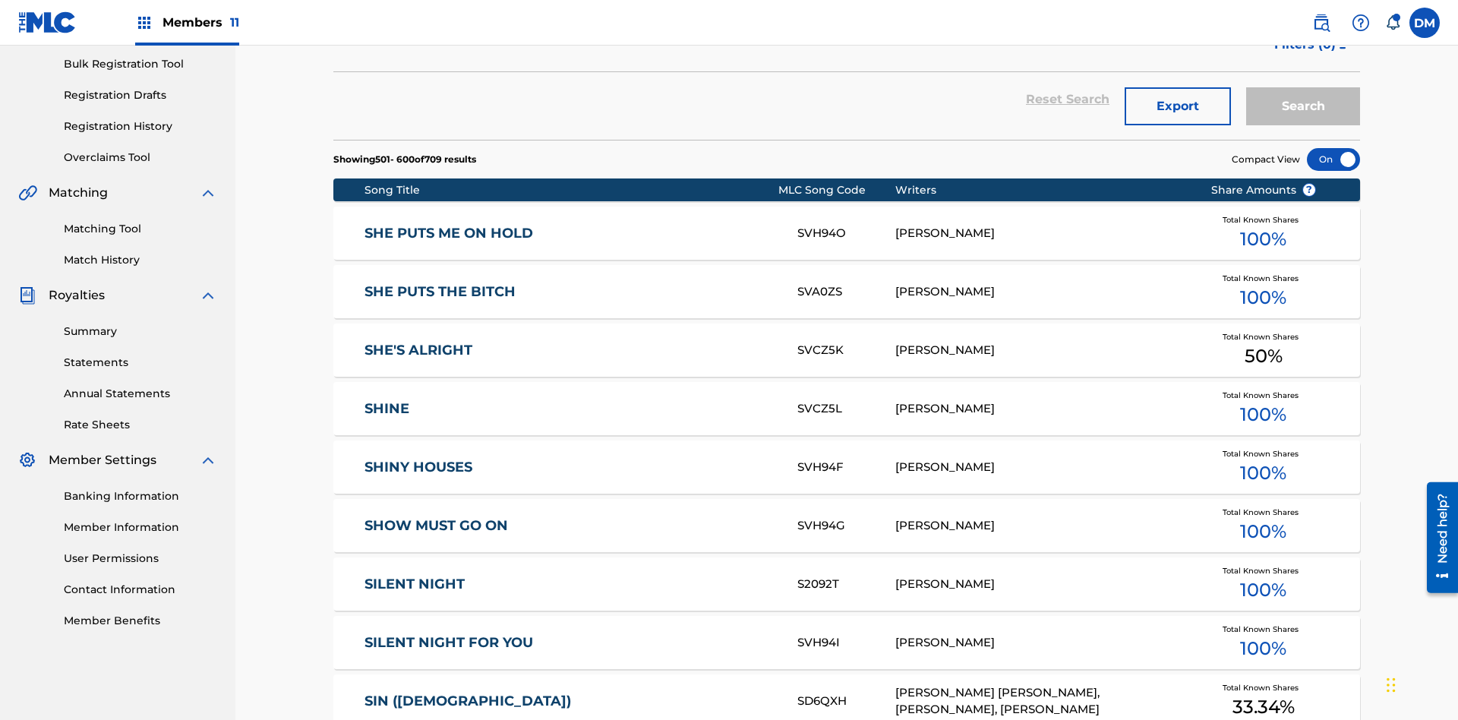
scroll to position [222, 0]
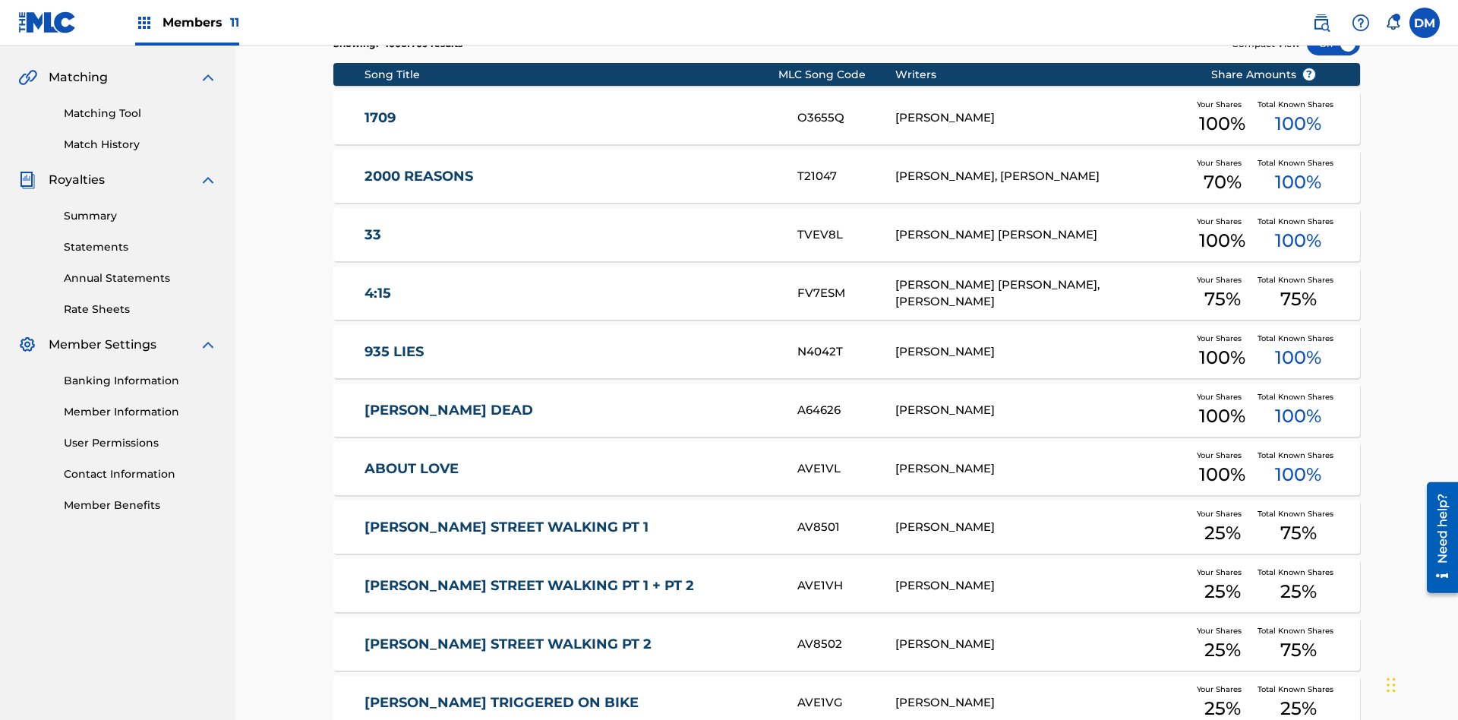
scroll to position [283, 0]
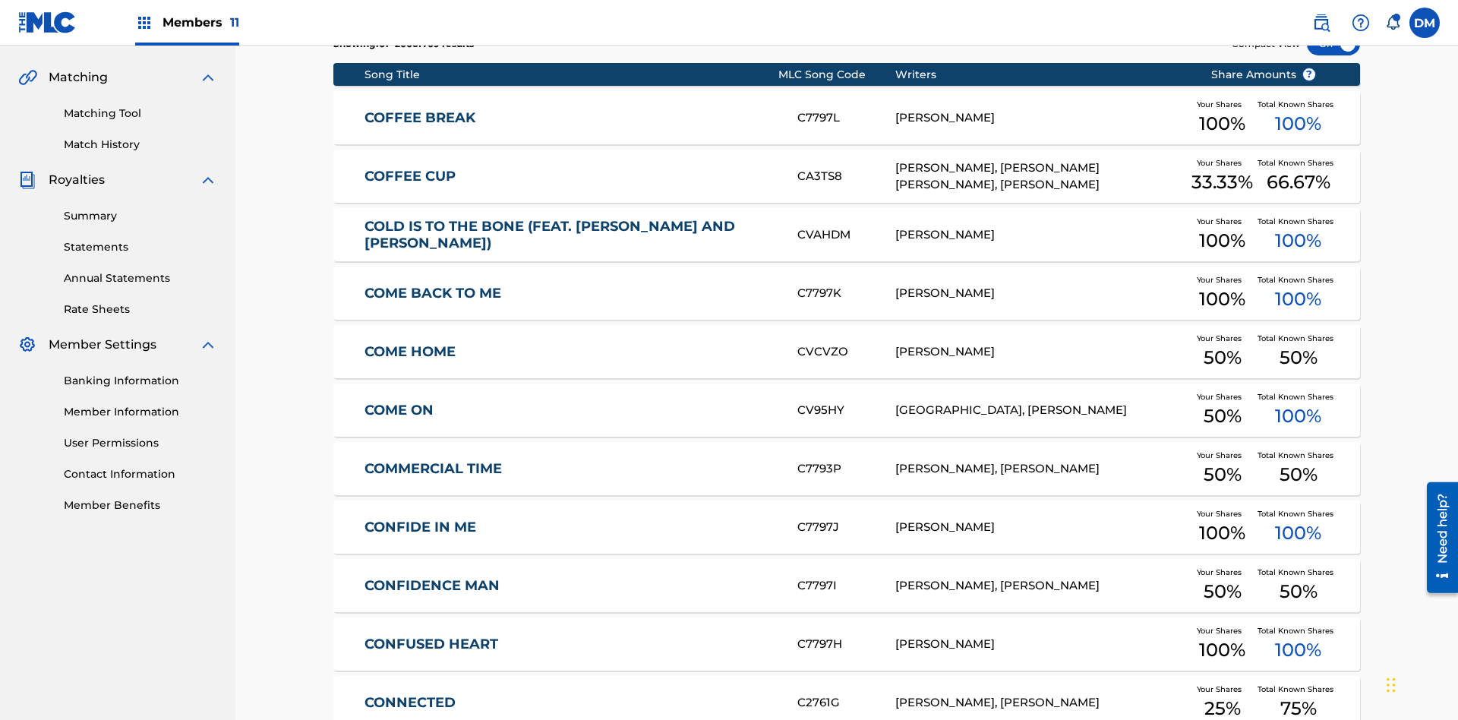
scroll to position [222, 0]
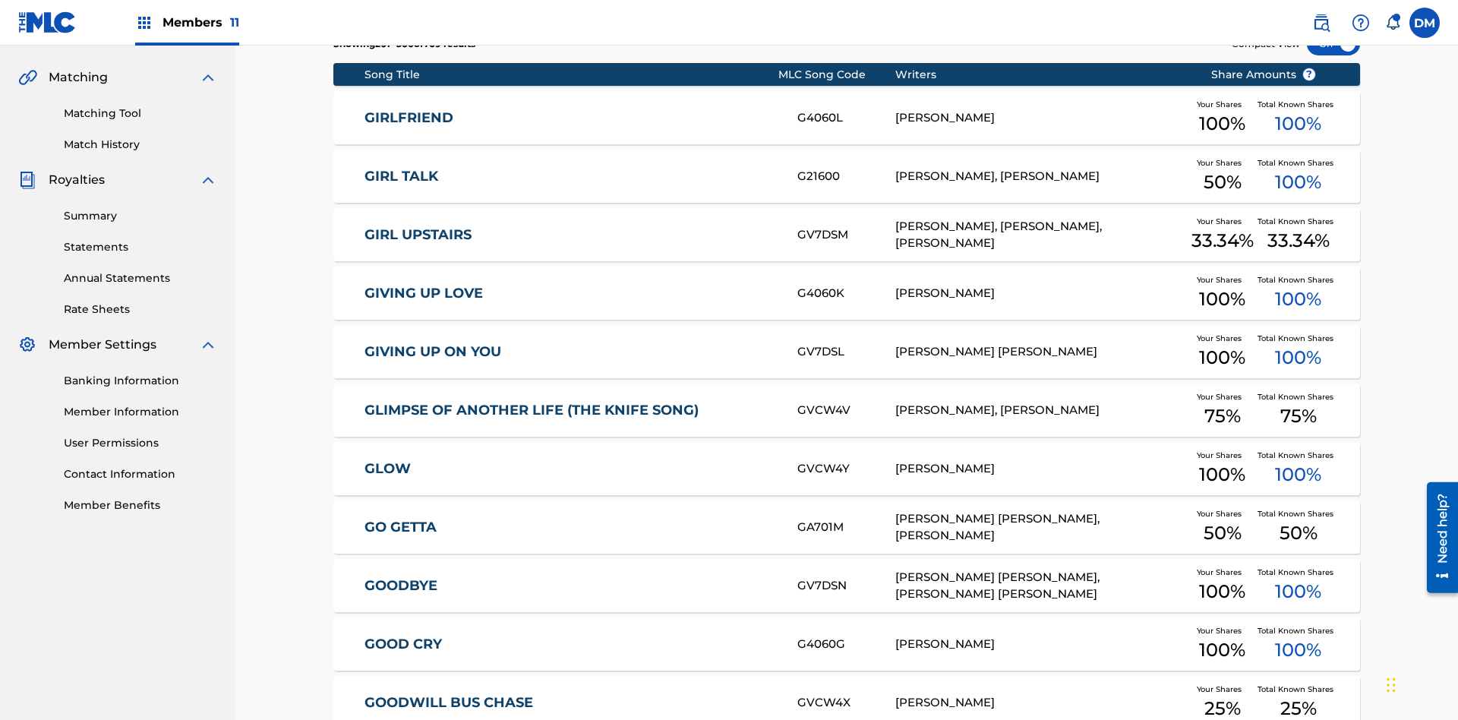
scroll to position [283, 0]
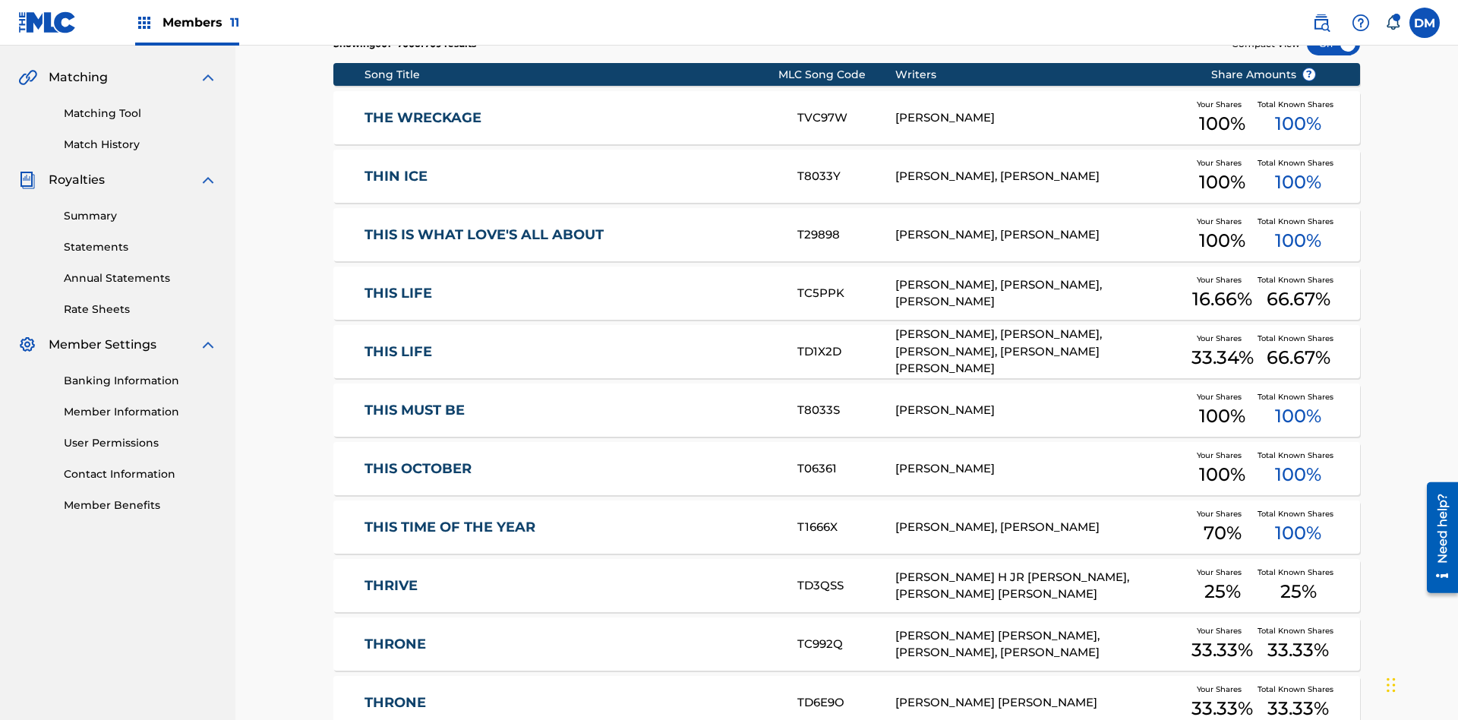
scroll to position [222, 0]
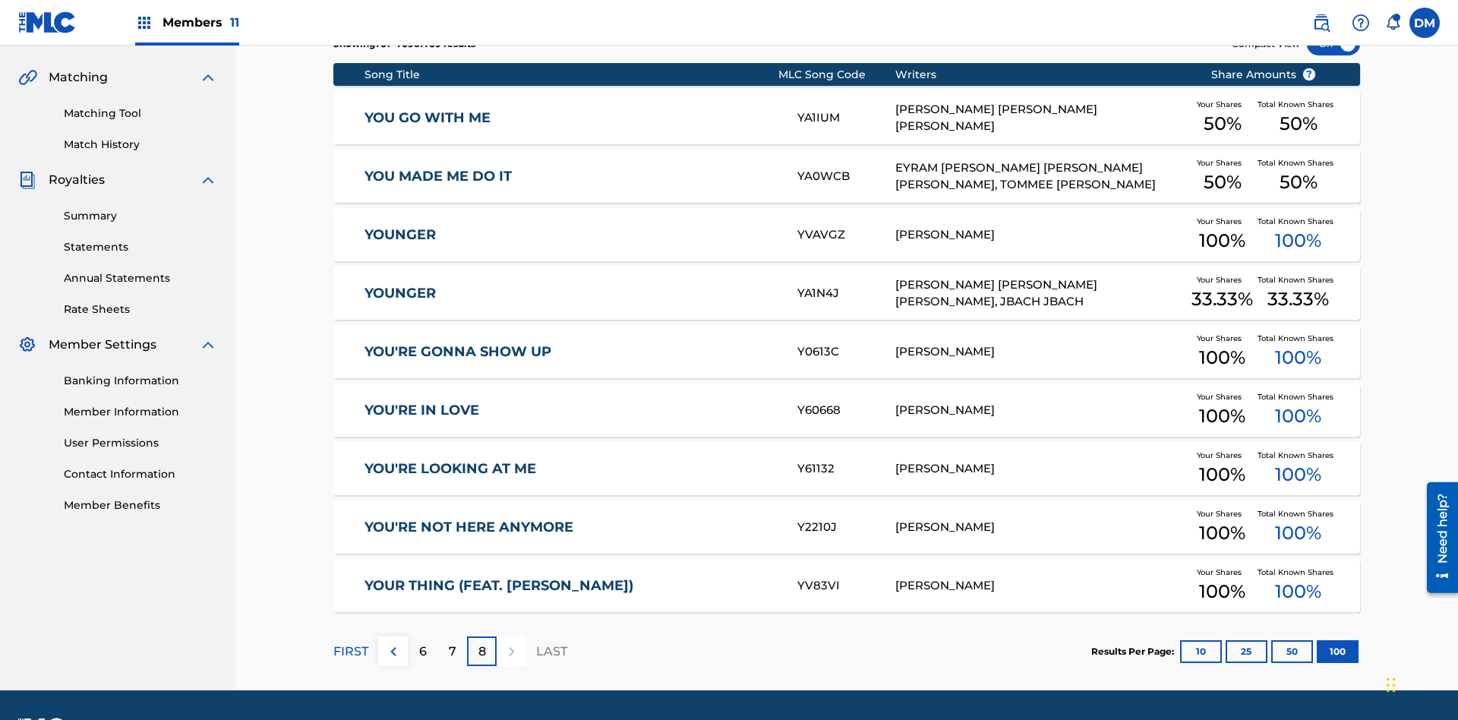
scroll to position [283, 0]
